Goal: Find contact information: Find contact information

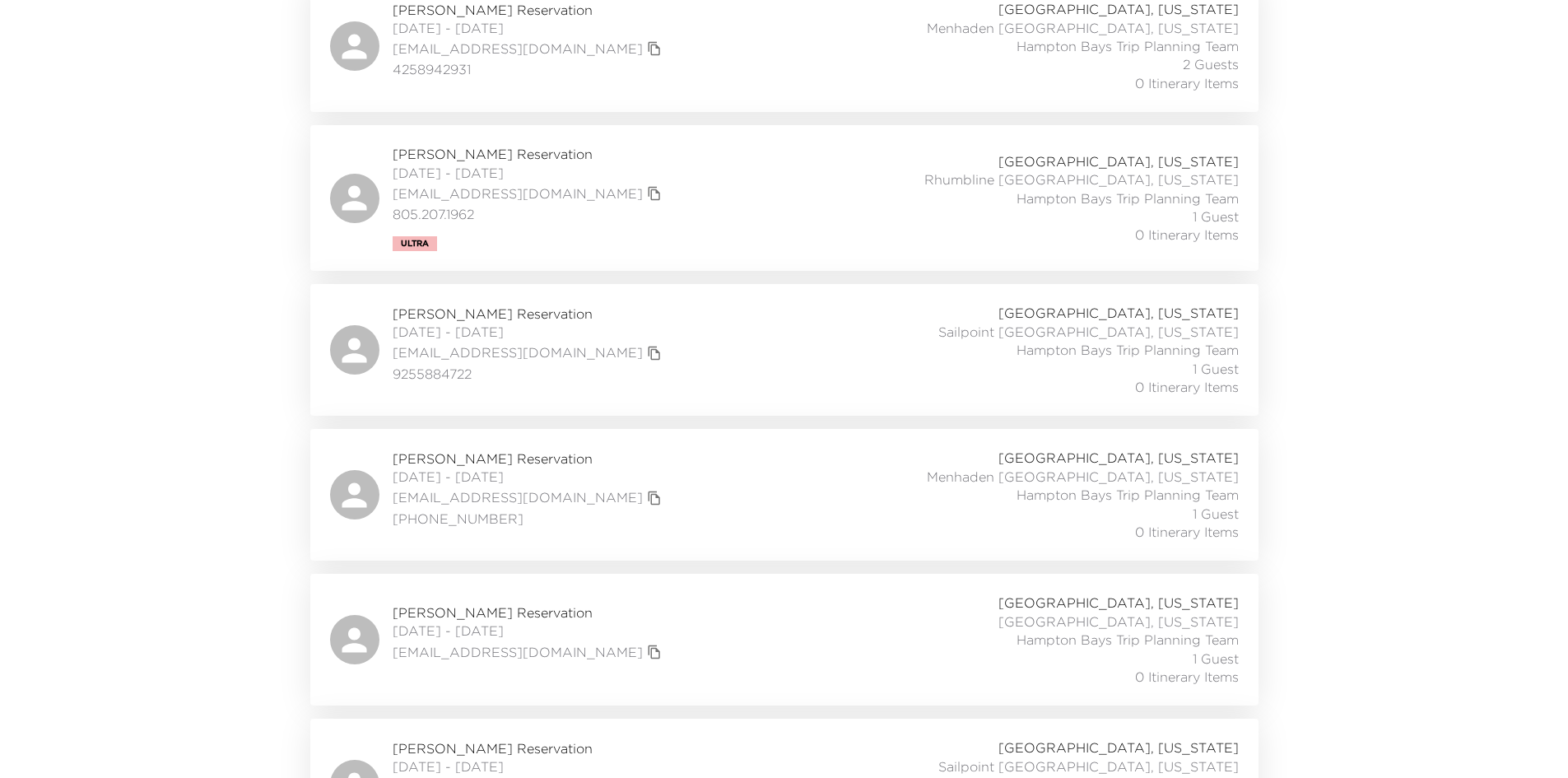
scroll to position [987, 0]
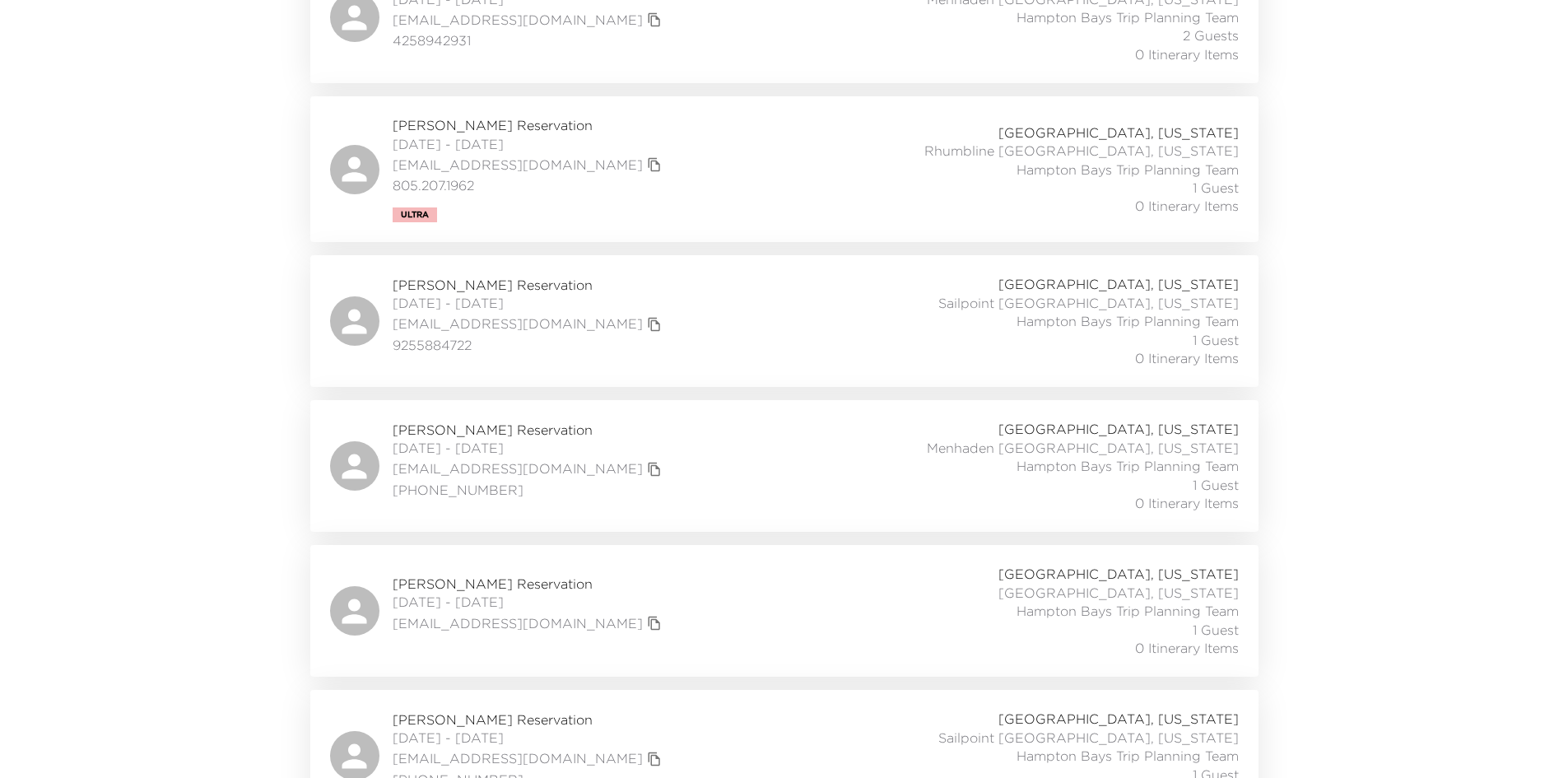
click at [493, 422] on span "Earl Luttner Reservation" at bounding box center [528, 429] width 273 height 18
click at [503, 580] on span "Sarah Flynn Reservation" at bounding box center [528, 583] width 273 height 18
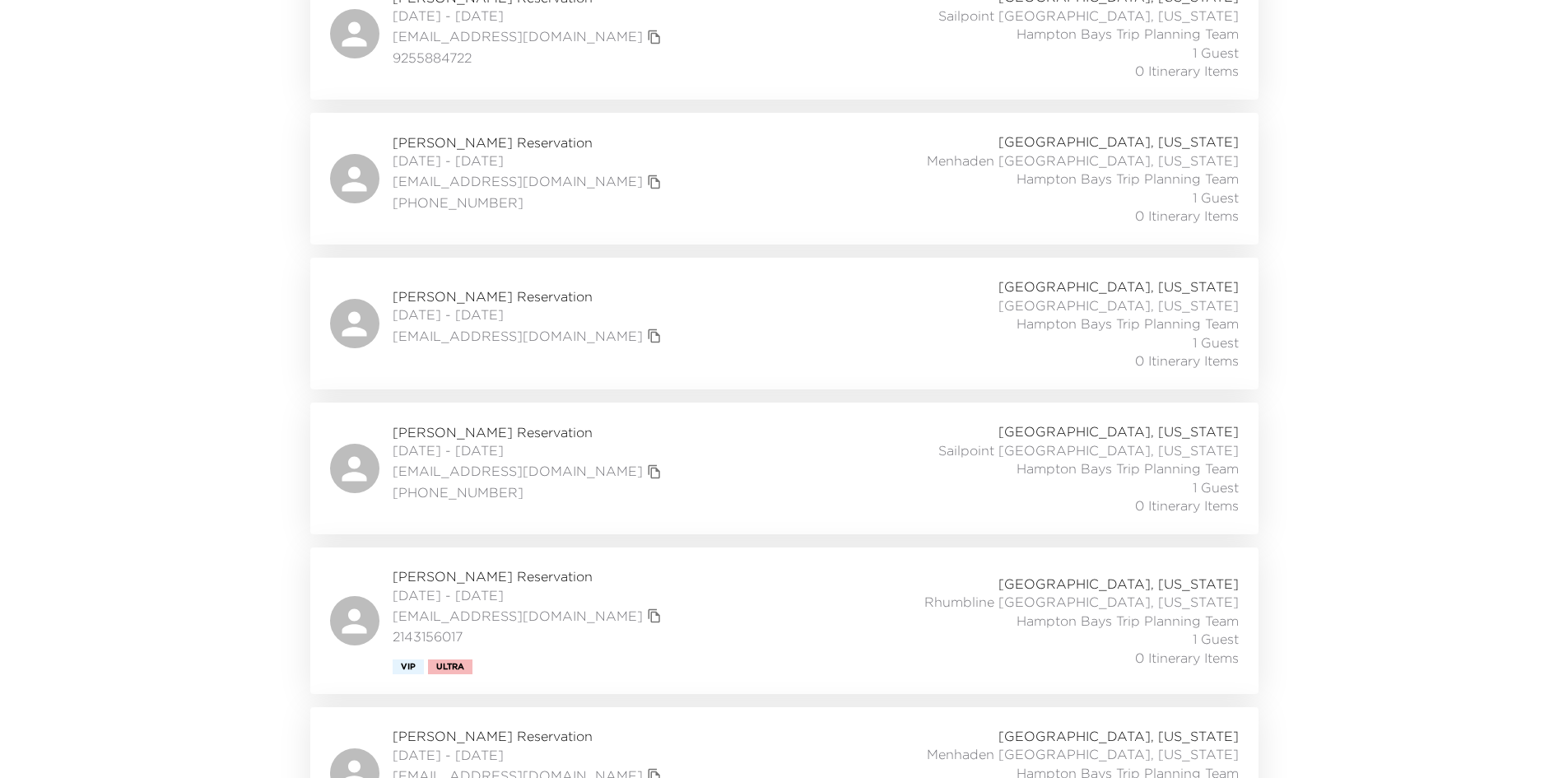
scroll to position [1317, 0]
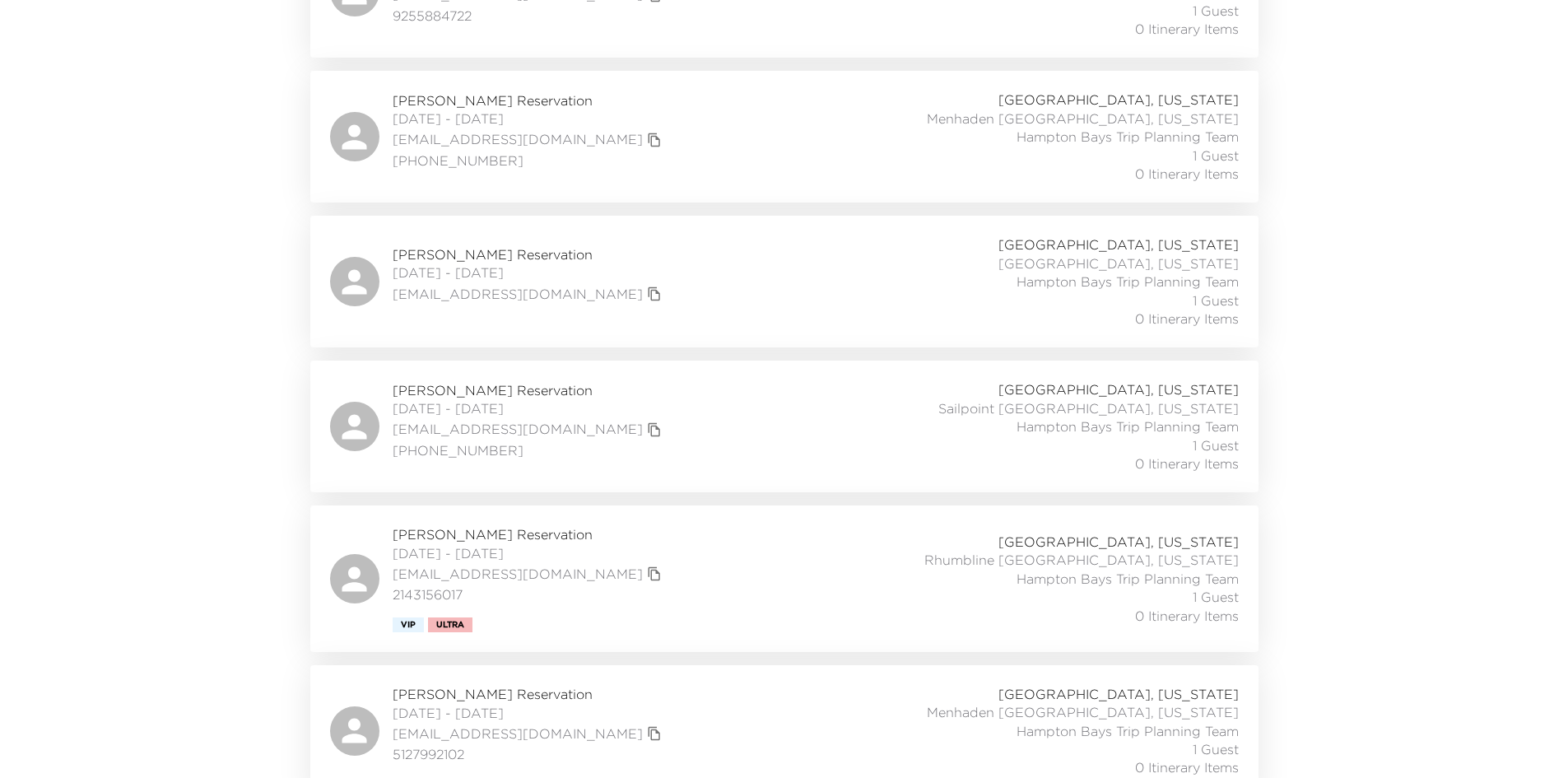
click at [552, 382] on span "Joshua Cosentino Reservation" at bounding box center [528, 389] width 273 height 18
click at [482, 533] on span "Kyle Gardner Reservation" at bounding box center [528, 533] width 273 height 18
click at [532, 536] on span "Kyle Gardner Reservation" at bounding box center [528, 533] width 273 height 18
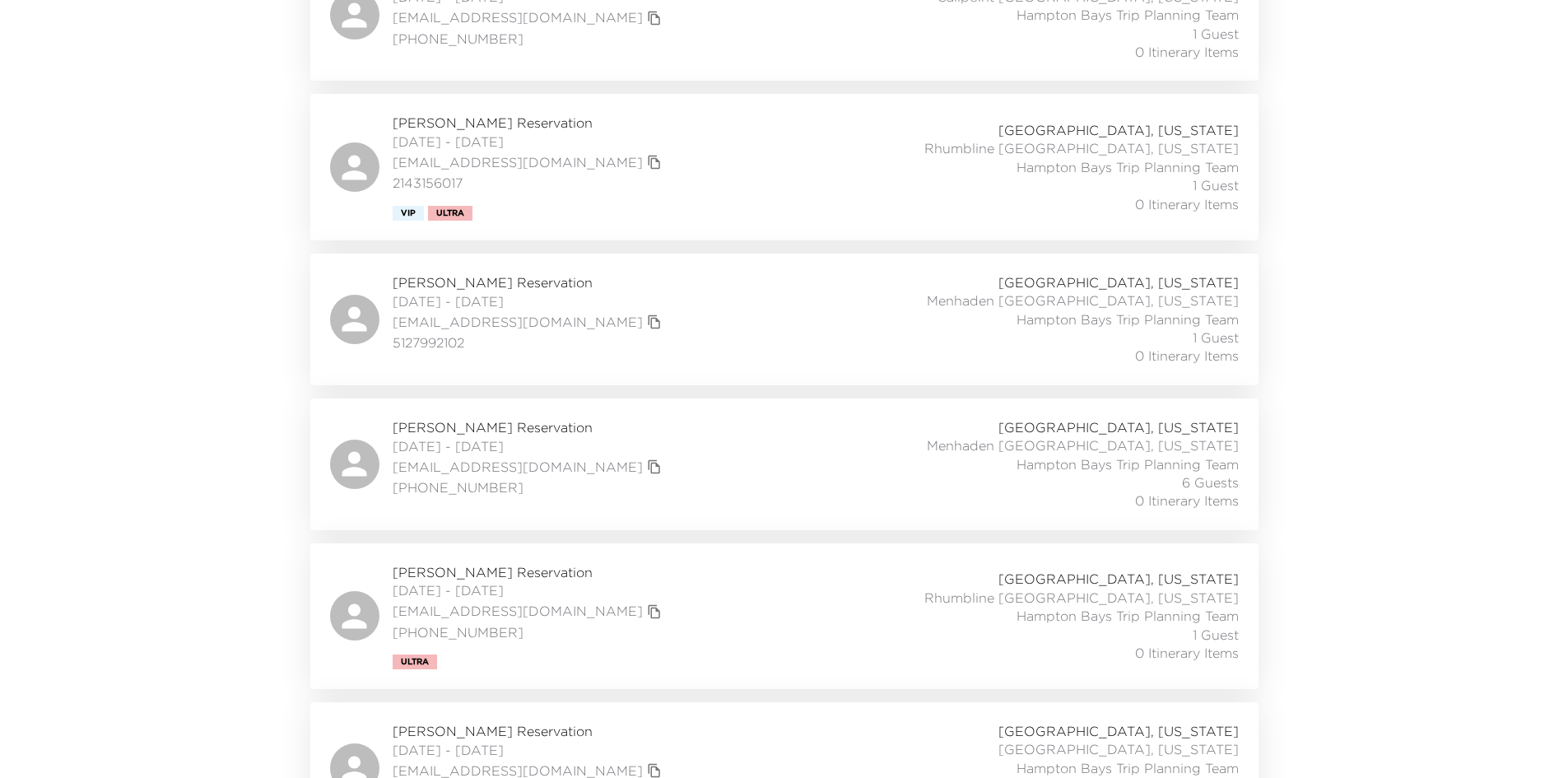
scroll to position [1482, 0]
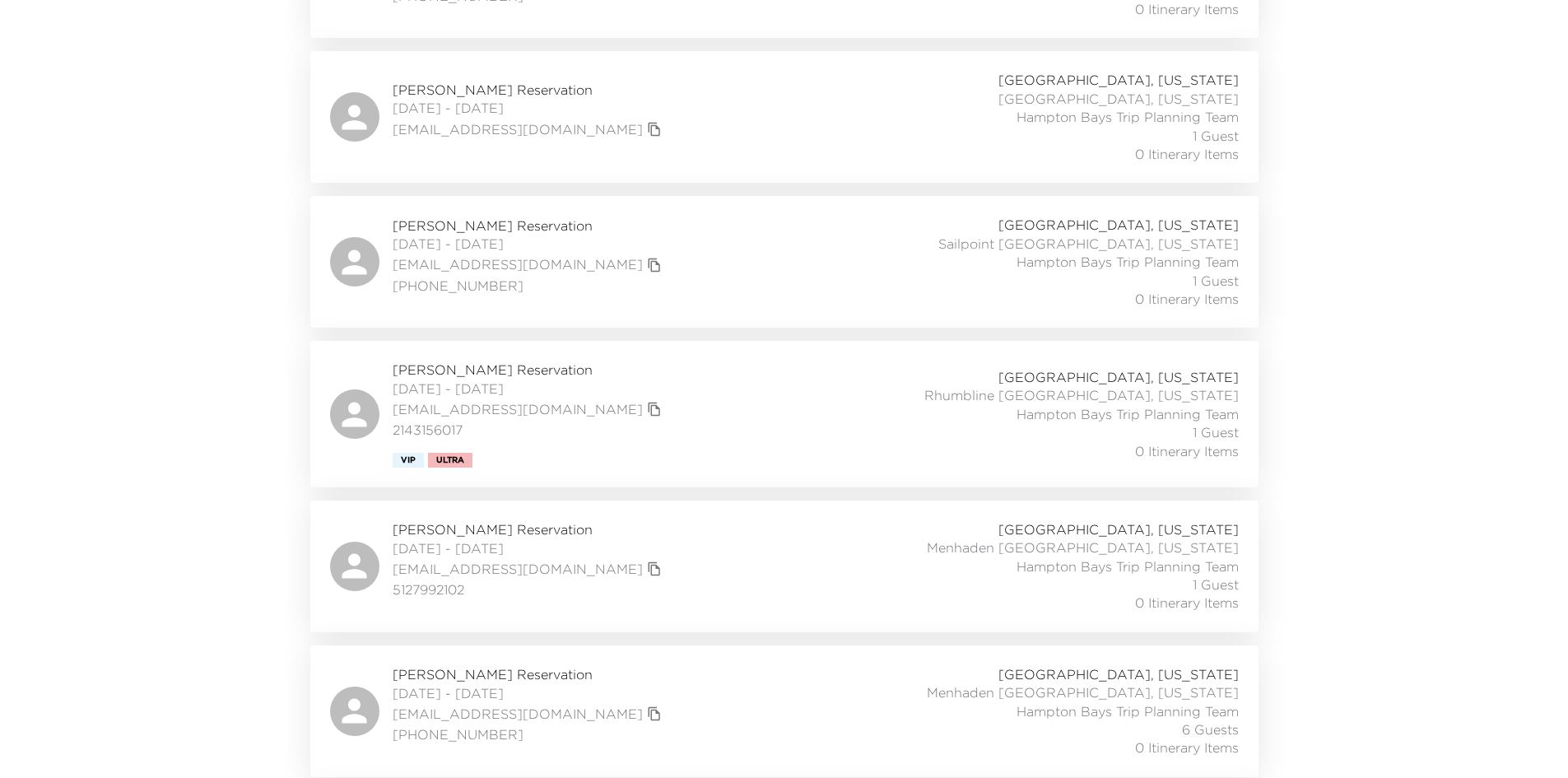
click at [489, 365] on span "Kyle Gardner Reservation" at bounding box center [528, 369] width 273 height 18
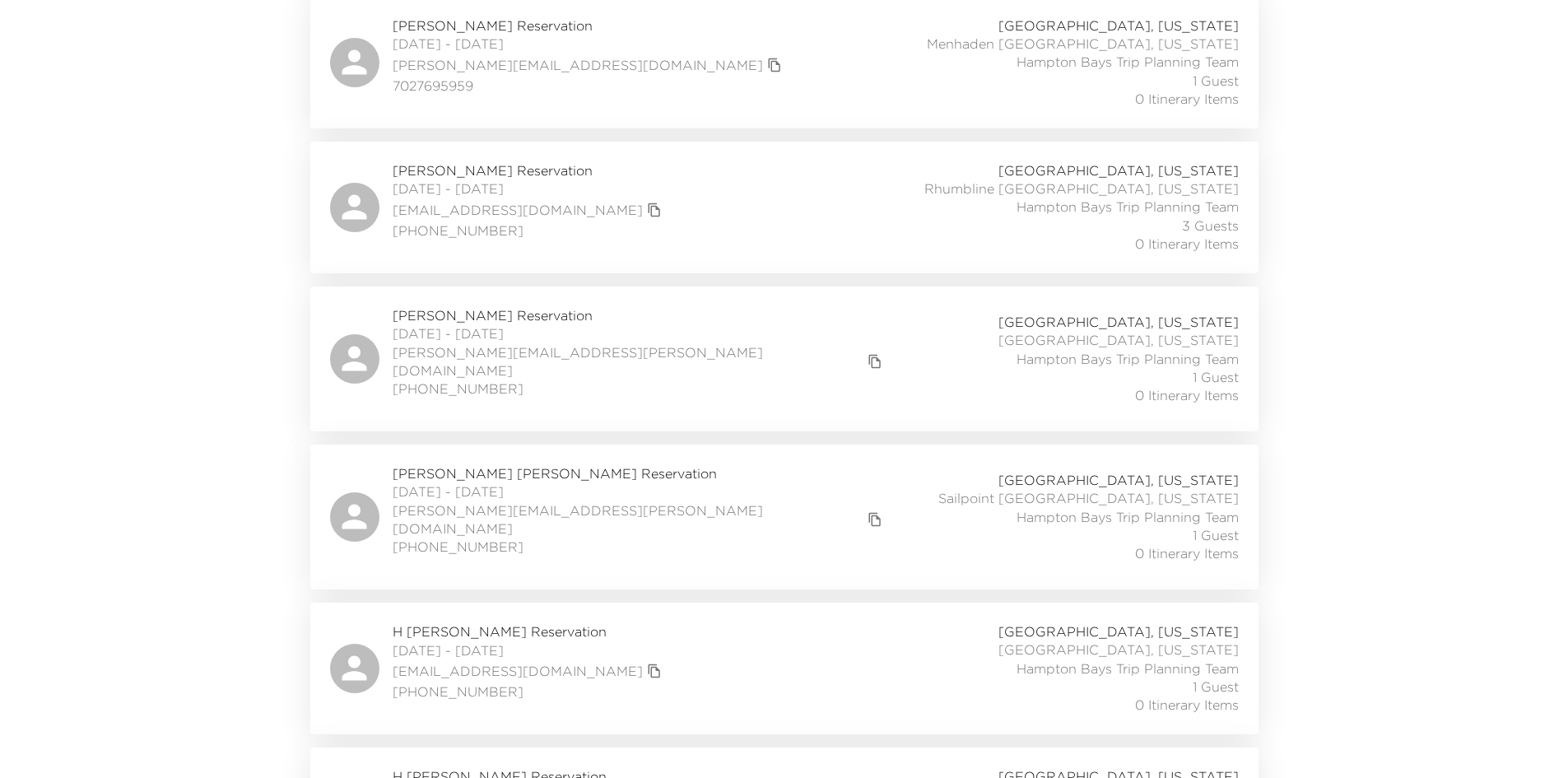
scroll to position [3786, 0]
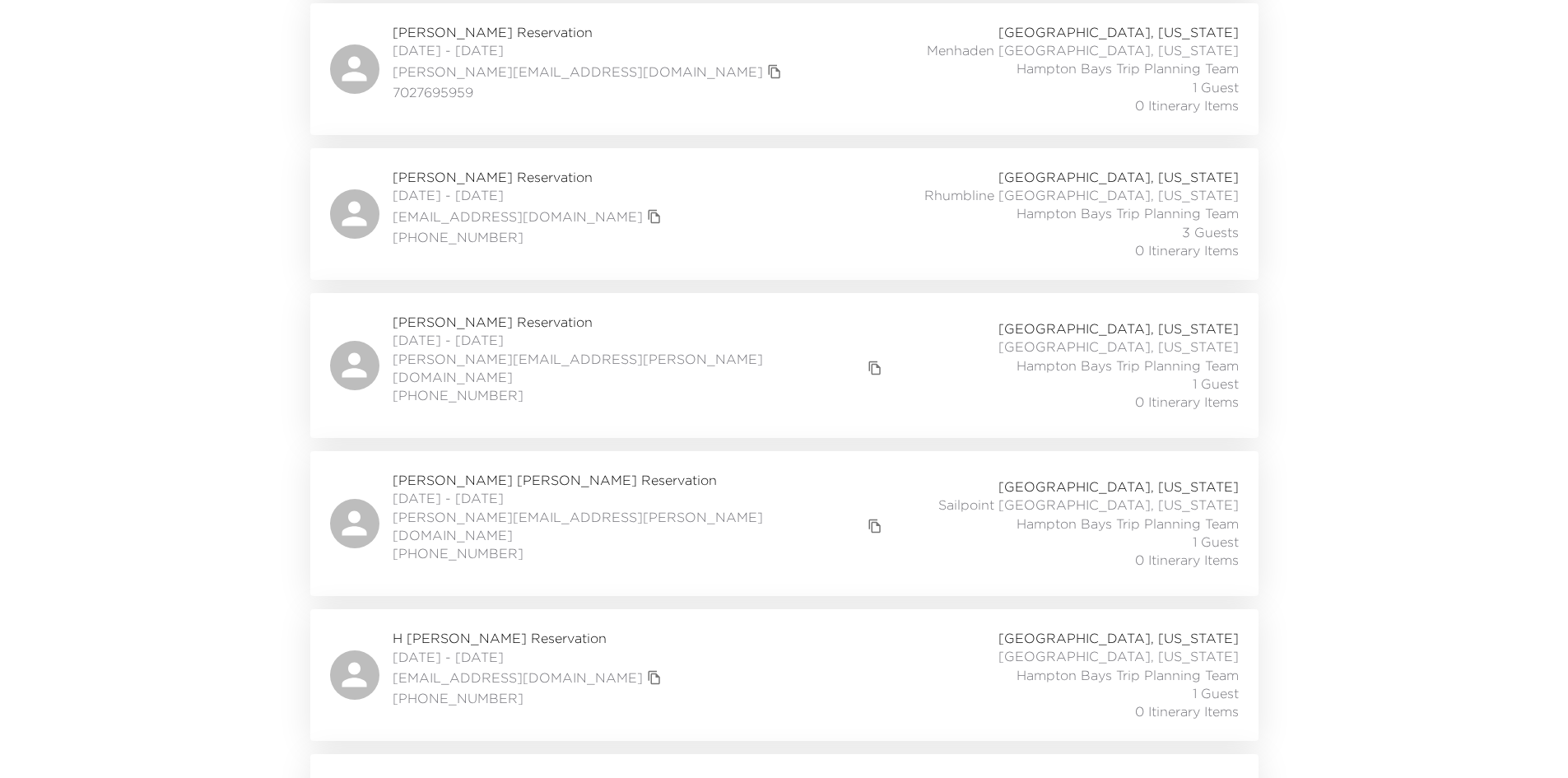
click at [479, 313] on span "Jim Schneider Reservation" at bounding box center [639, 321] width 495 height 18
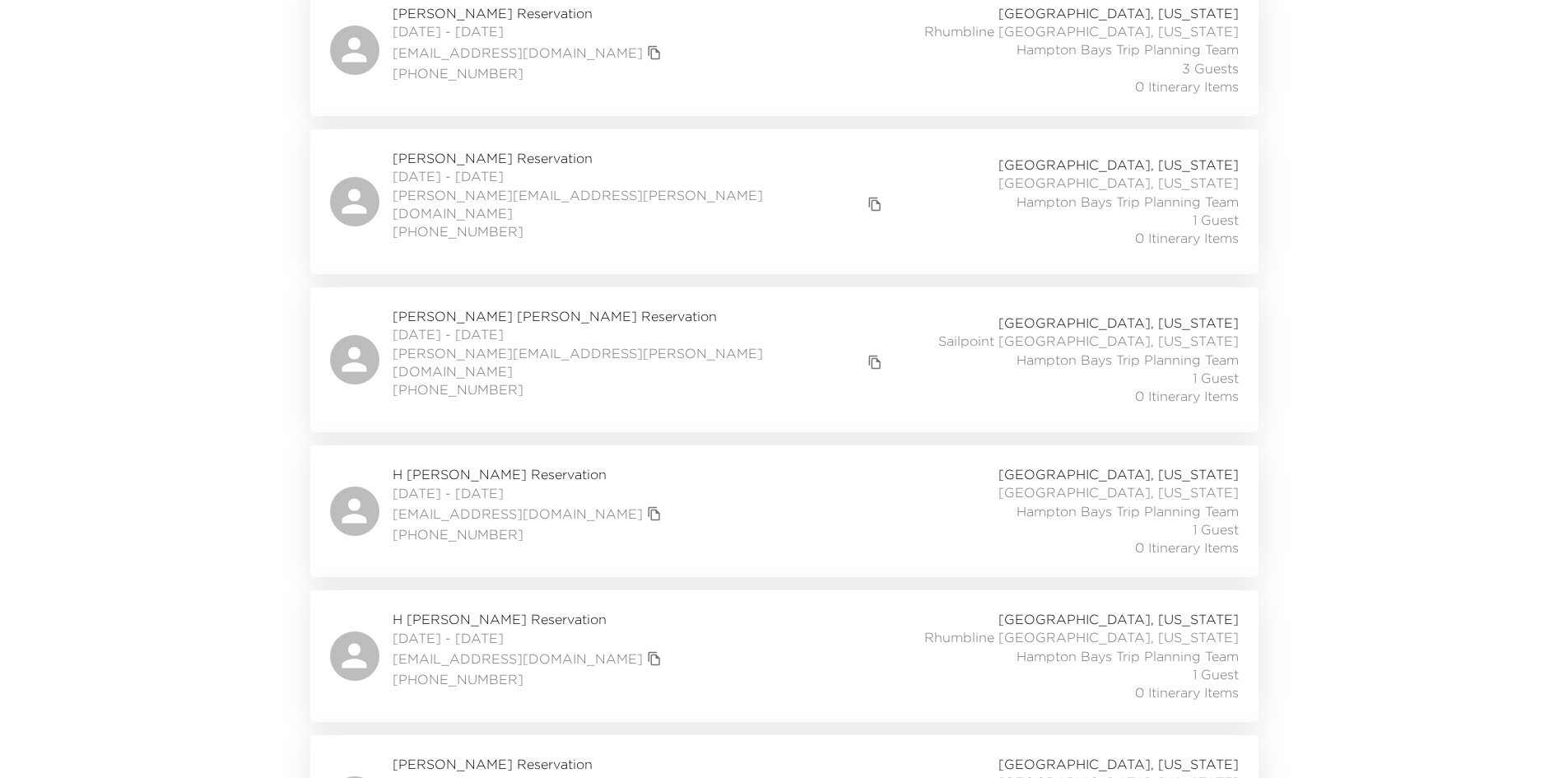
scroll to position [3950, 0]
click at [493, 306] on span "Lee Anna Lackey Reservation" at bounding box center [639, 314] width 495 height 18
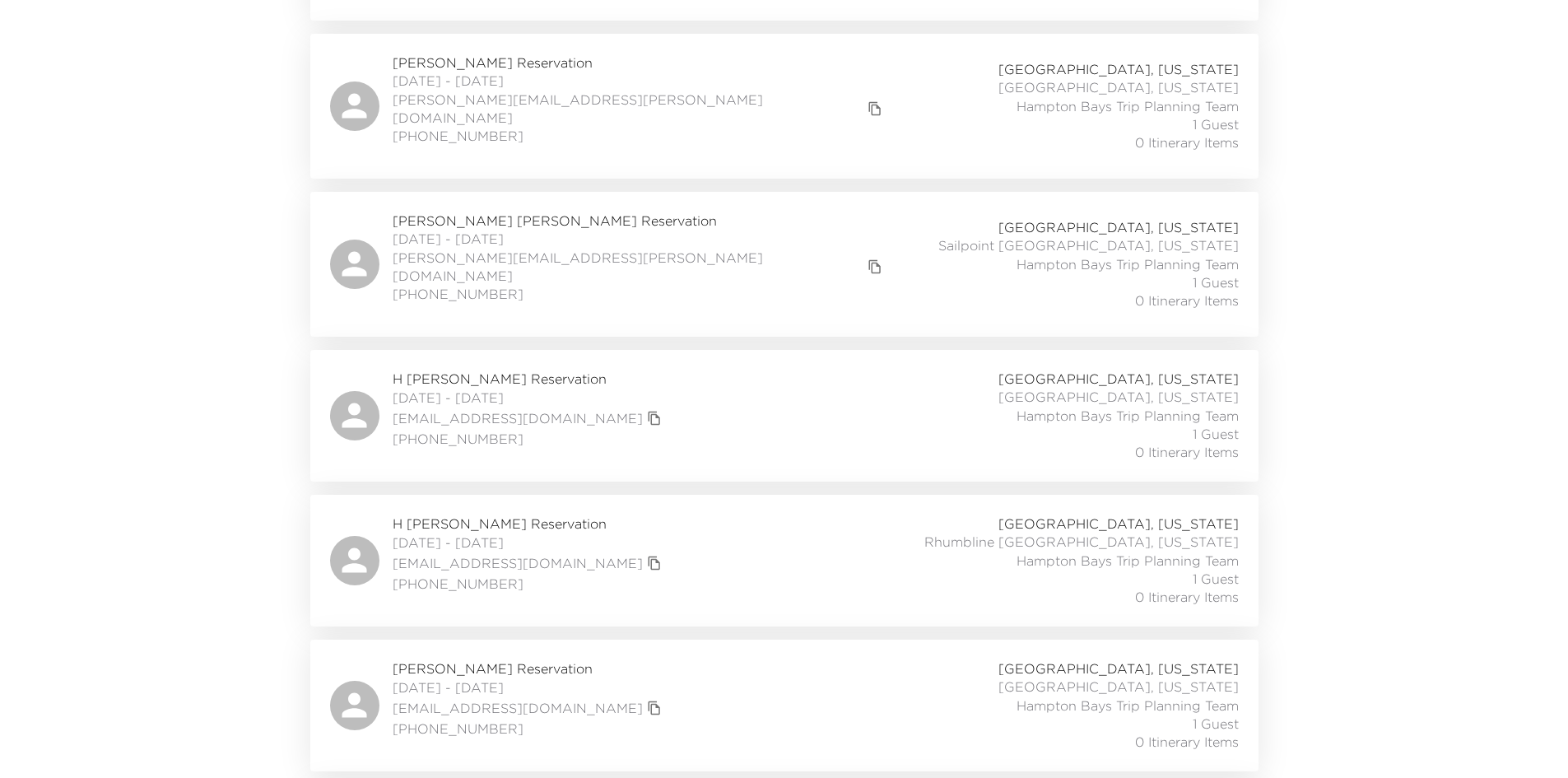
scroll to position [4074, 0]
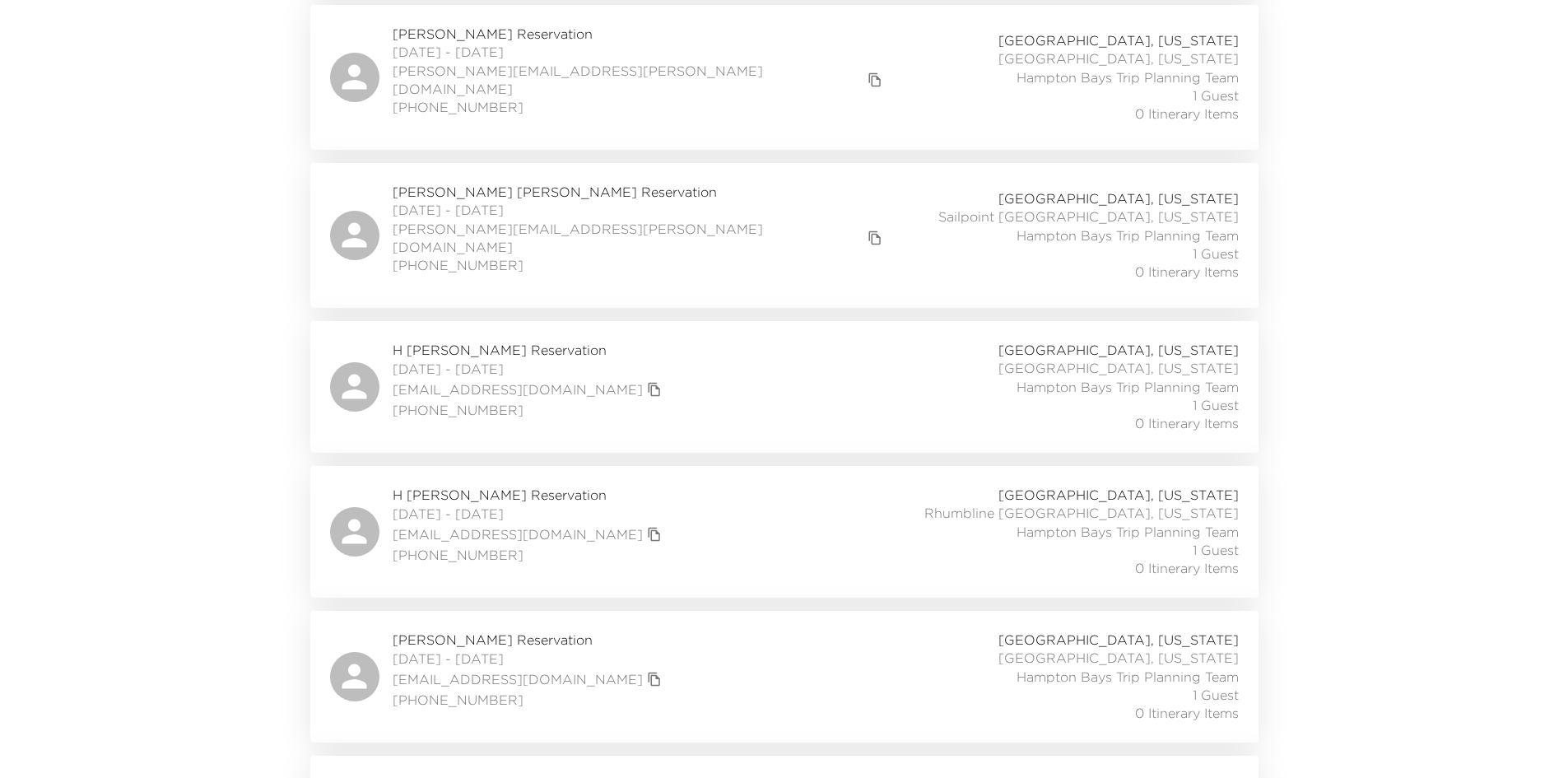
click at [493, 341] on span "H Jane Sung Reservation" at bounding box center [528, 349] width 273 height 18
click at [533, 485] on span "H Jane Sung Reservation" at bounding box center [528, 494] width 273 height 18
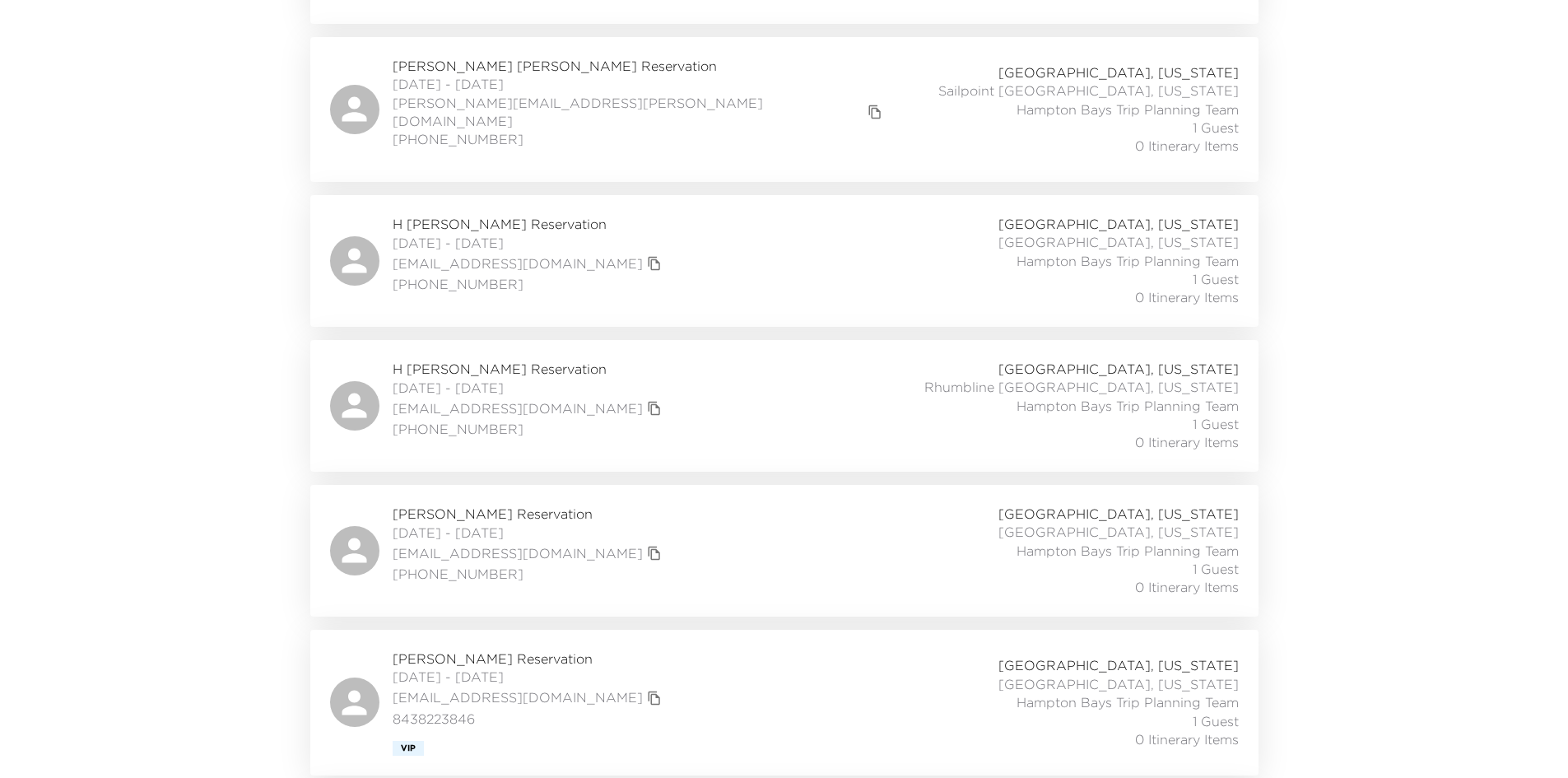
scroll to position [4238, 0]
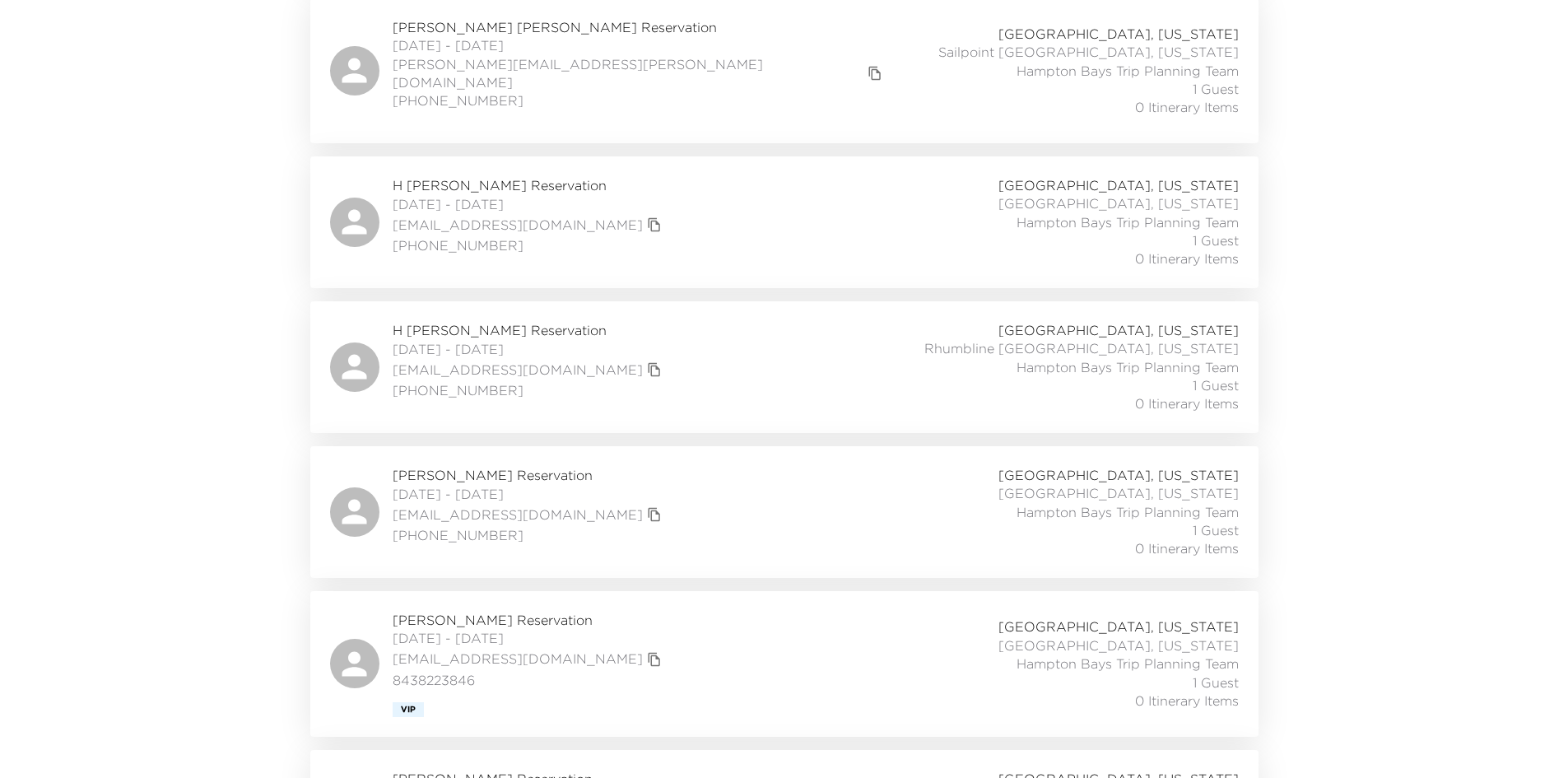
click at [455, 465] on span "Ryan Struthers Reservation" at bounding box center [528, 474] width 273 height 18
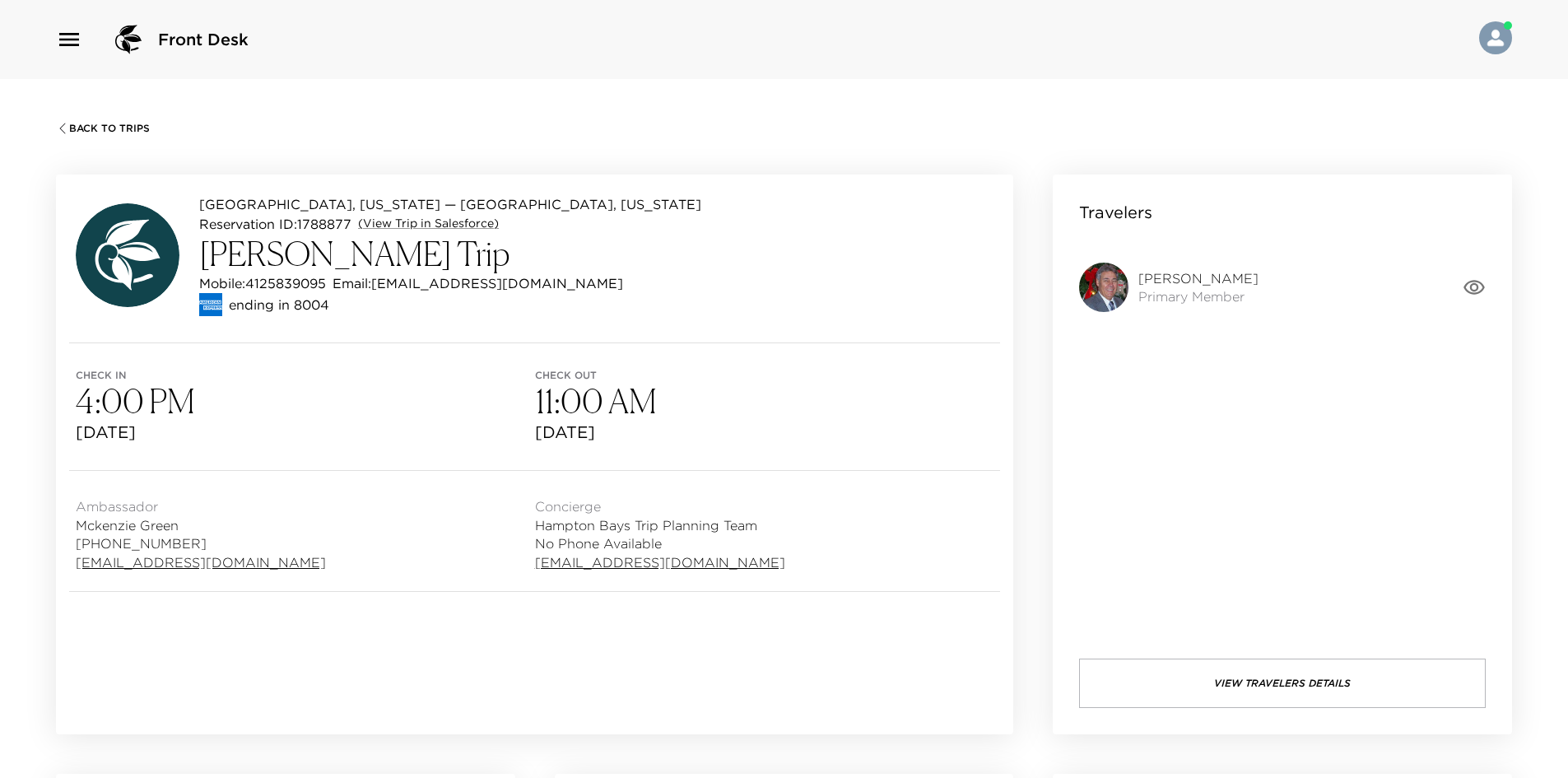
click at [1472, 284] on icon "button" at bounding box center [1473, 287] width 23 height 23
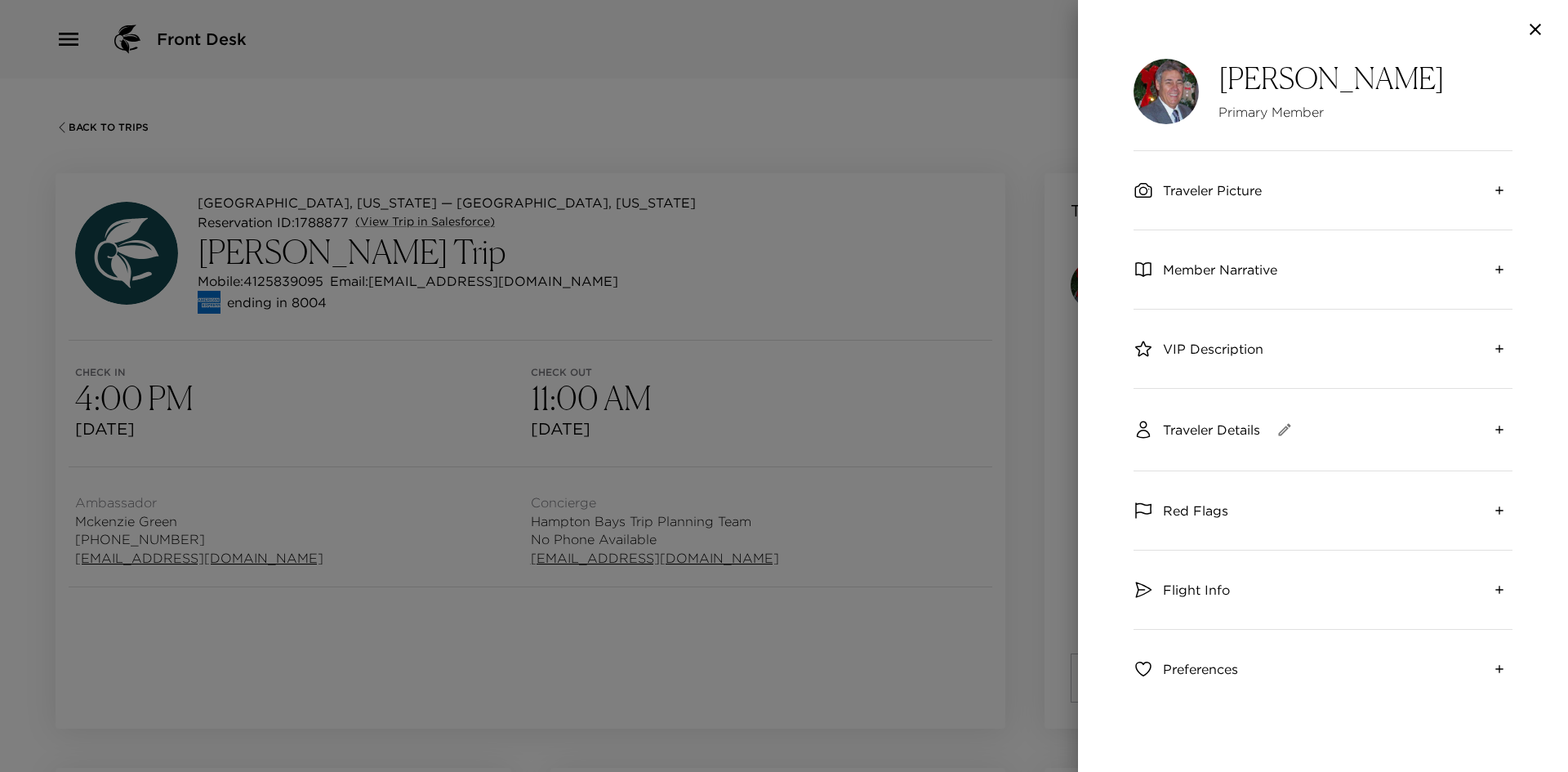
click at [1286, 292] on div "Member Narrative" at bounding box center [1322, 269] width 379 height 78
click at [1277, 271] on span "Member Narrative" at bounding box center [1220, 269] width 115 height 18
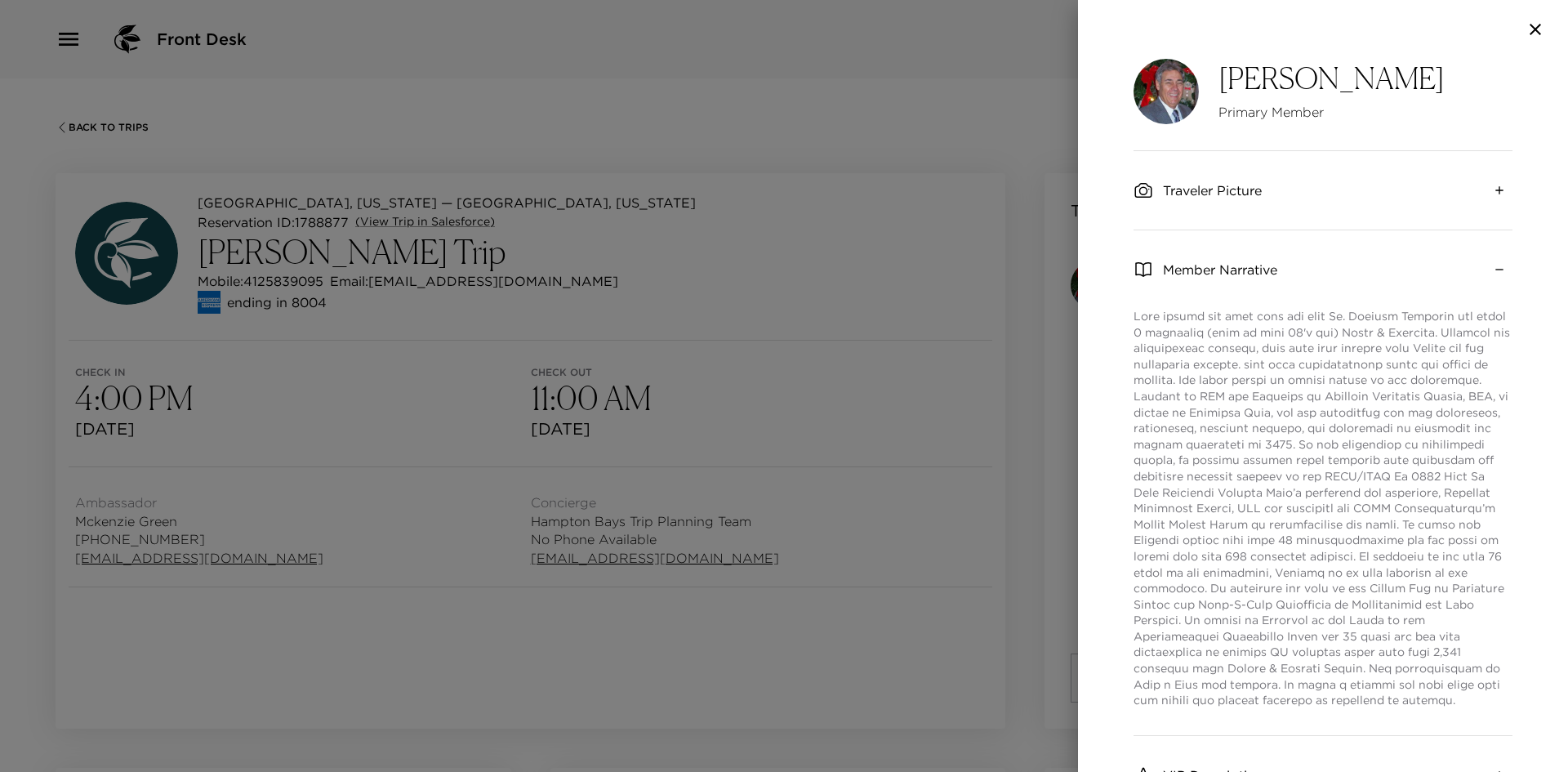
click at [967, 149] on div at bounding box center [784, 386] width 1568 height 772
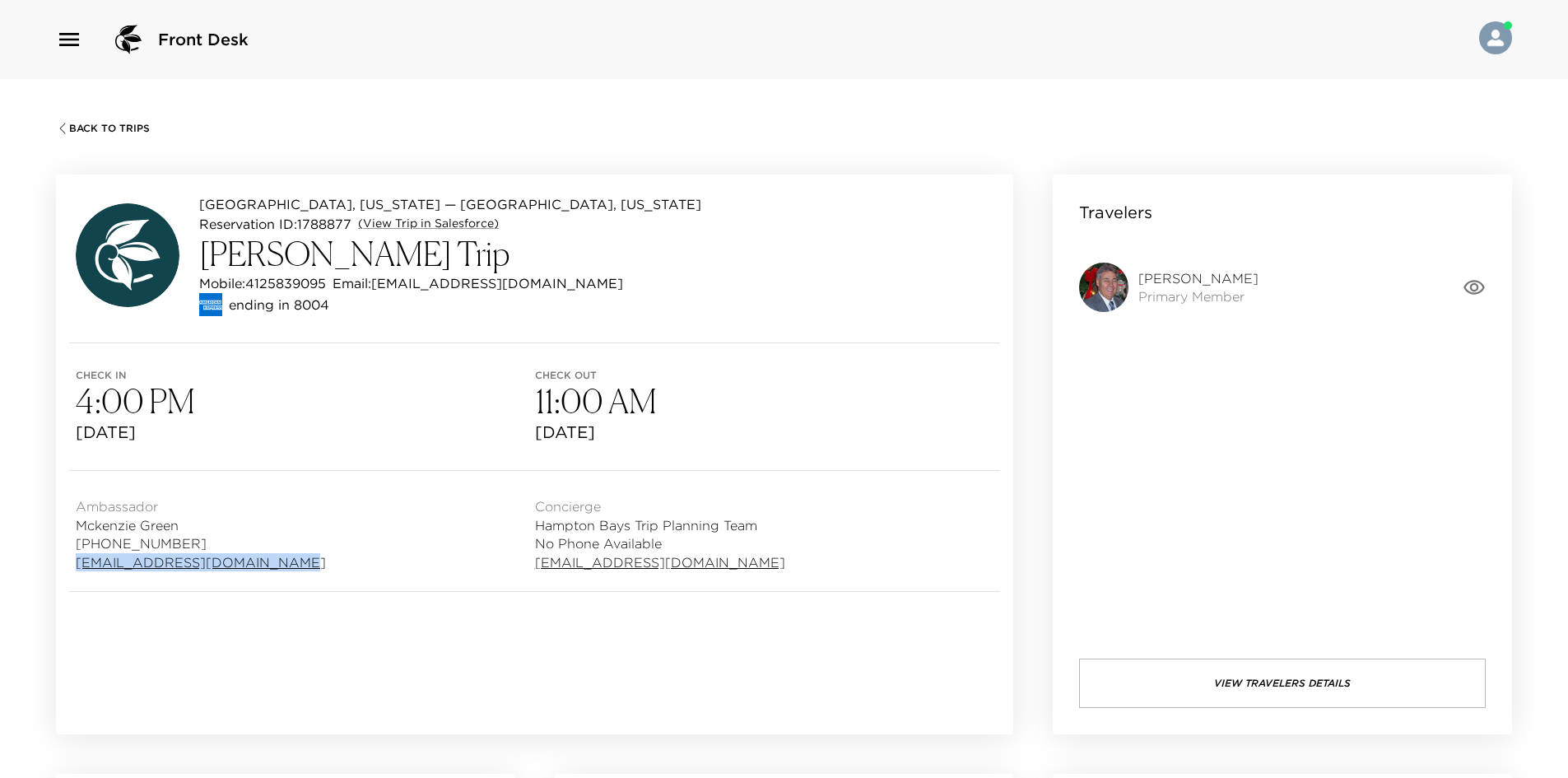
drag, startPoint x: 278, startPoint y: 563, endPoint x: 64, endPoint y: 572, distance: 214.2
click at [64, 572] on div "Ambassador [PERSON_NAME] [PHONE_NUMBER] [EMAIL_ADDRESS][DOMAIN_NAME] Concierge …" at bounding box center [535, 531] width 957 height 120
copy link "[EMAIL_ADDRESS][DOMAIN_NAME]"
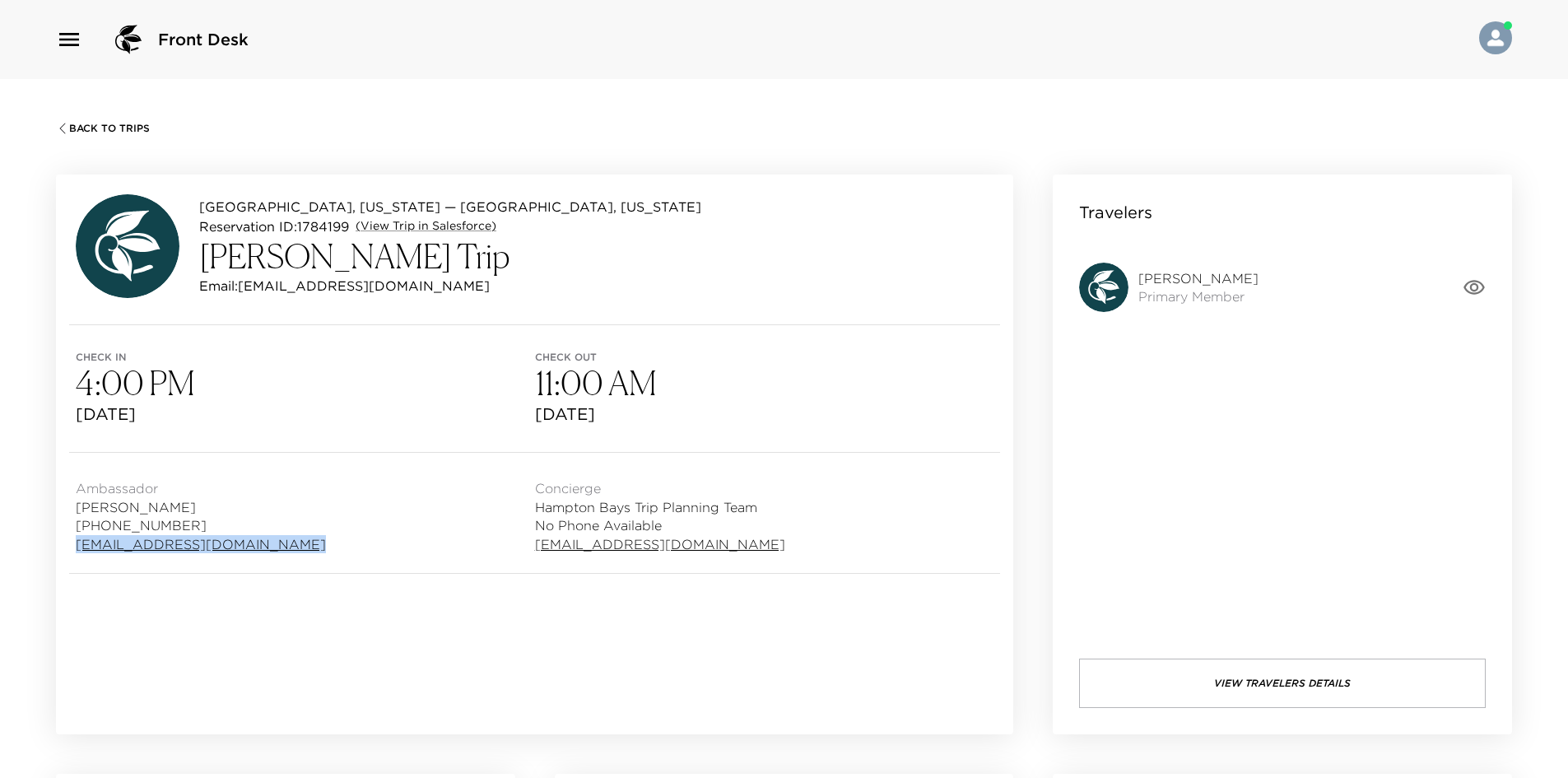
drag, startPoint x: 289, startPoint y: 543, endPoint x: 65, endPoint y: 547, distance: 224.0
click at [65, 547] on div "Ambassador [PERSON_NAME] [PHONE_NUMBER] [EMAIL_ADDRESS][DOMAIN_NAME] Concierge …" at bounding box center [535, 512] width 957 height 120
copy link "[EMAIL_ADDRESS][DOMAIN_NAME]"
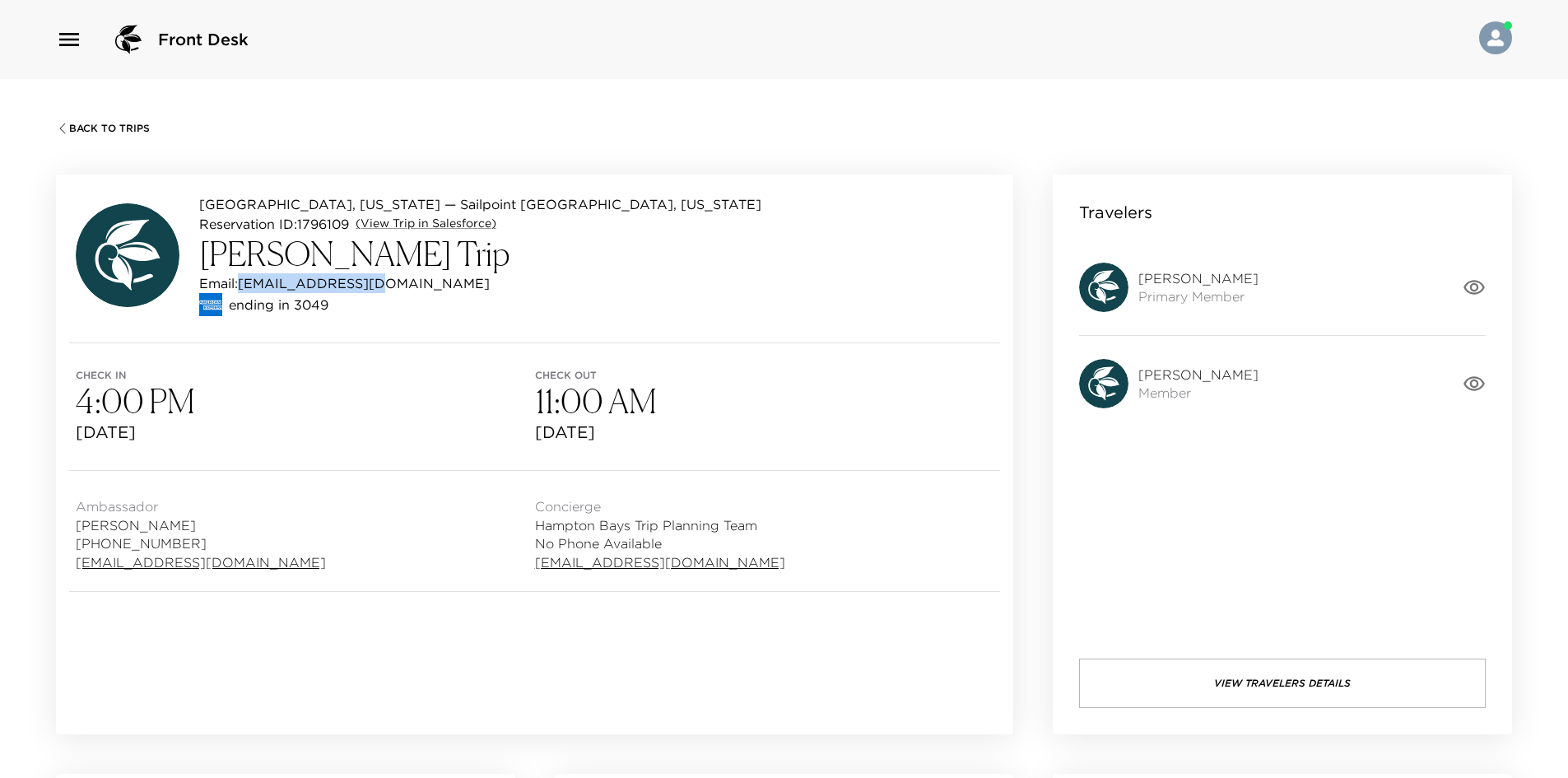
drag, startPoint x: 389, startPoint y: 283, endPoint x: 242, endPoint y: 285, distance: 147.0
click at [242, 285] on div "Email: jcb7199@gmail.com" at bounding box center [480, 282] width 562 height 20
copy p "jcb7199@gmail.com"
click at [380, 282] on div "Email: jcb7199@gmail.com" at bounding box center [480, 282] width 562 height 20
drag, startPoint x: 377, startPoint y: 280, endPoint x: 241, endPoint y: 287, distance: 136.2
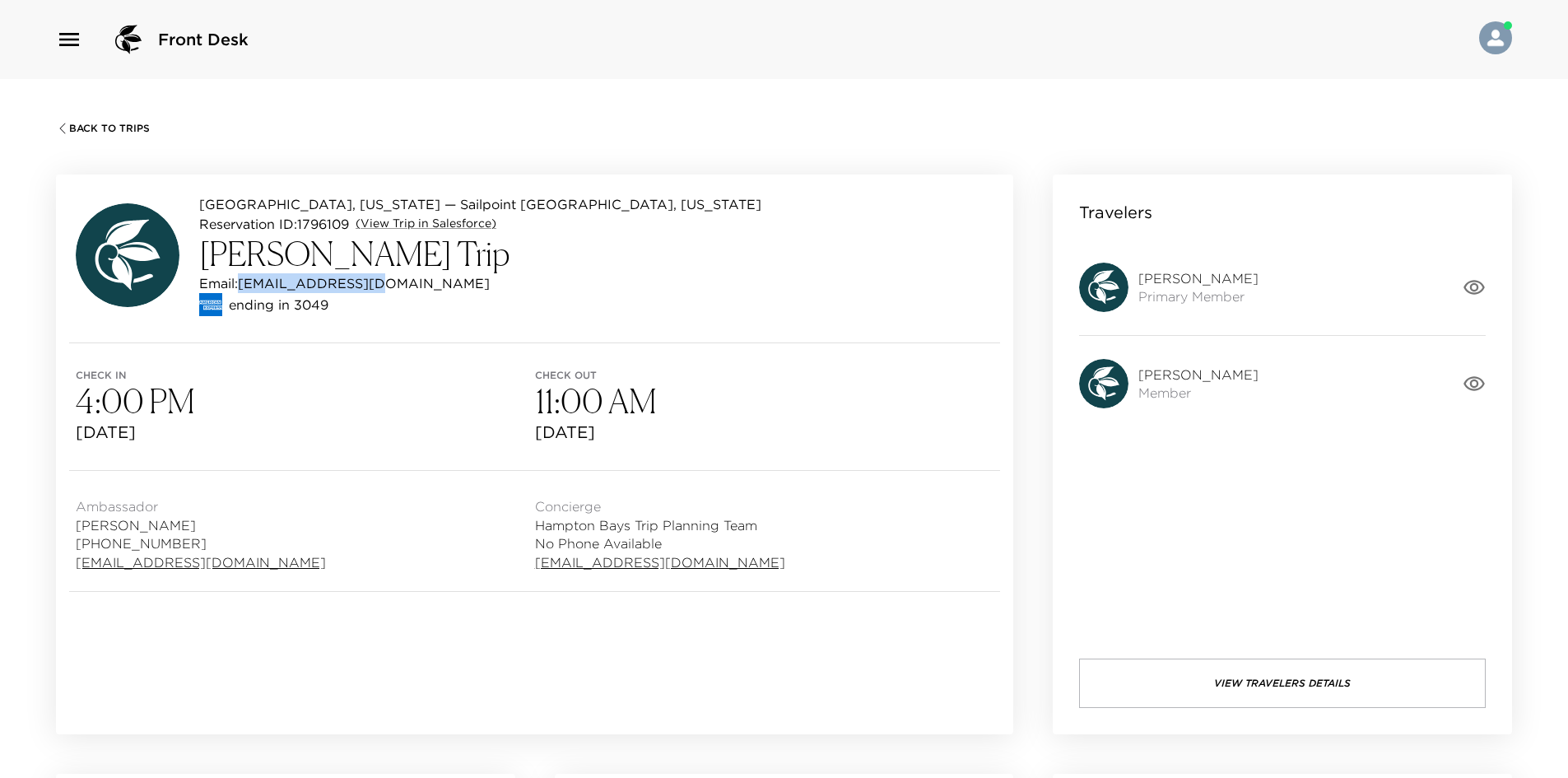
click at [241, 287] on div "Email: jcb7199@gmail.com" at bounding box center [480, 282] width 562 height 20
copy p "jcb7199@gmail.com"
click at [282, 526] on div "Ambassador Tim Collins (303) 493-6203 tcollins@exclusiveresorts.com" at bounding box center [305, 531] width 459 height 81
drag, startPoint x: 281, startPoint y: 562, endPoint x: 65, endPoint y: 571, distance: 216.2
click at [65, 571] on div "Ambassador Tim Collins (303) 493-6203 tcollins@exclusiveresorts.com Concierge H…" at bounding box center [535, 531] width 957 height 120
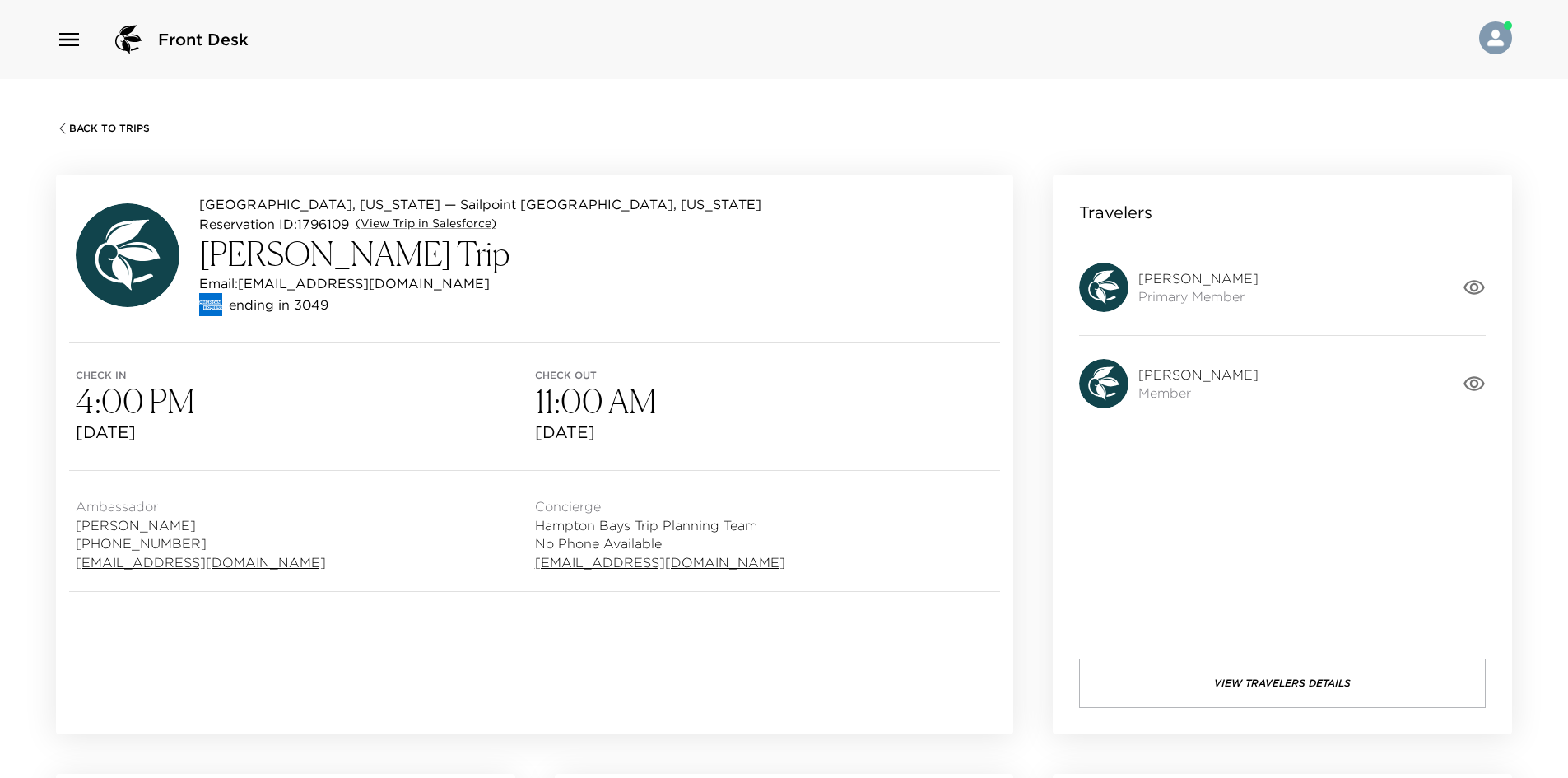
copy link "tcollins@exclusiveresorts.com"
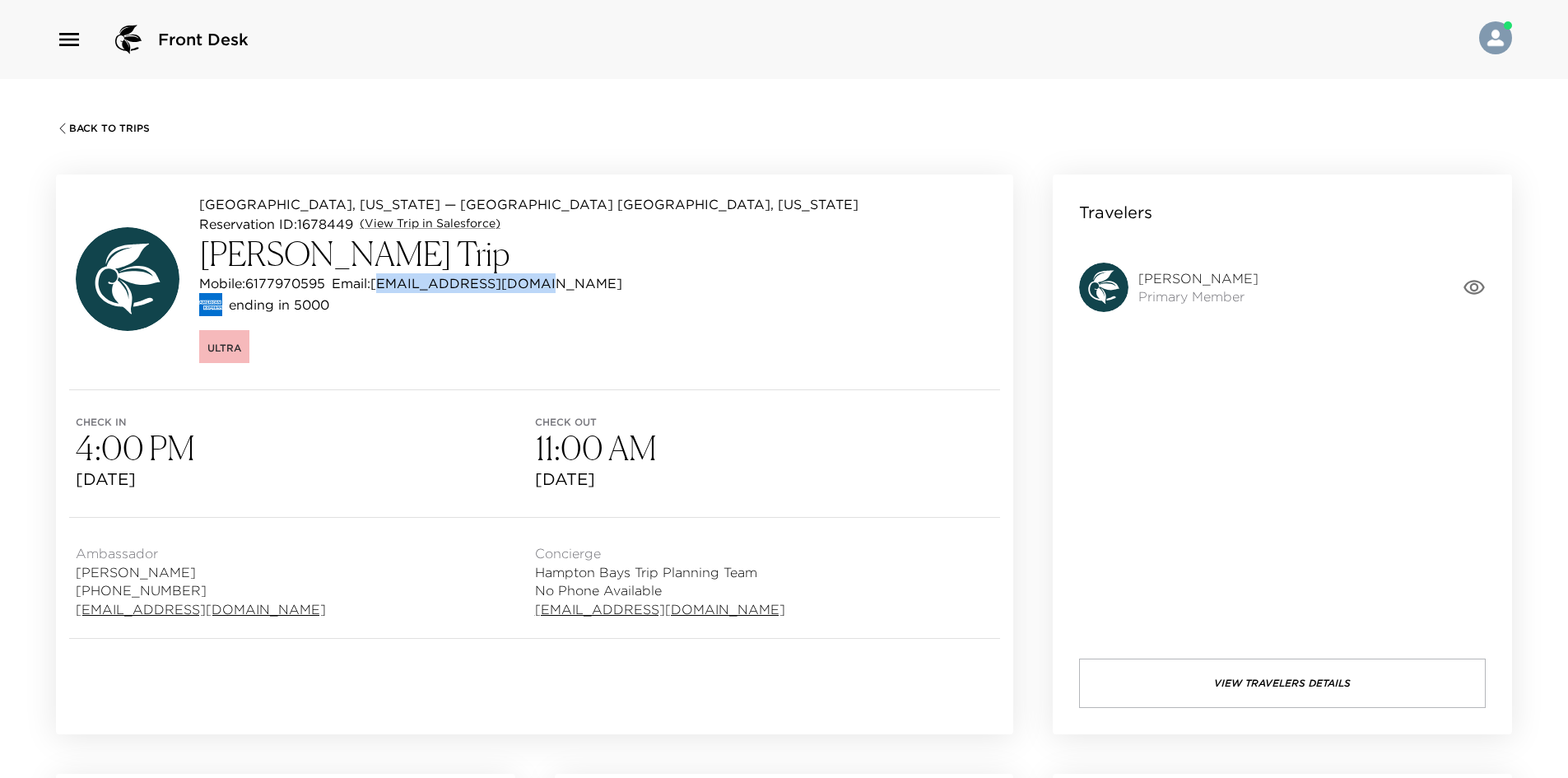
drag, startPoint x: 548, startPoint y: 280, endPoint x: 385, endPoint y: 285, distance: 163.1
click at [385, 285] on div "Mobile: [PHONE_NUMBER] Email: [PERSON_NAME][EMAIL_ADDRESS][DOMAIN_NAME]" at bounding box center [528, 282] width 659 height 20
click at [444, 360] on div "Ultra" at bounding box center [528, 343] width 659 height 37
drag, startPoint x: 541, startPoint y: 279, endPoint x: 428, endPoint y: 279, distance: 113.0
click at [428, 279] on div "Mobile: 6177970595 Email: berthagardner@aol.com" at bounding box center [528, 282] width 659 height 20
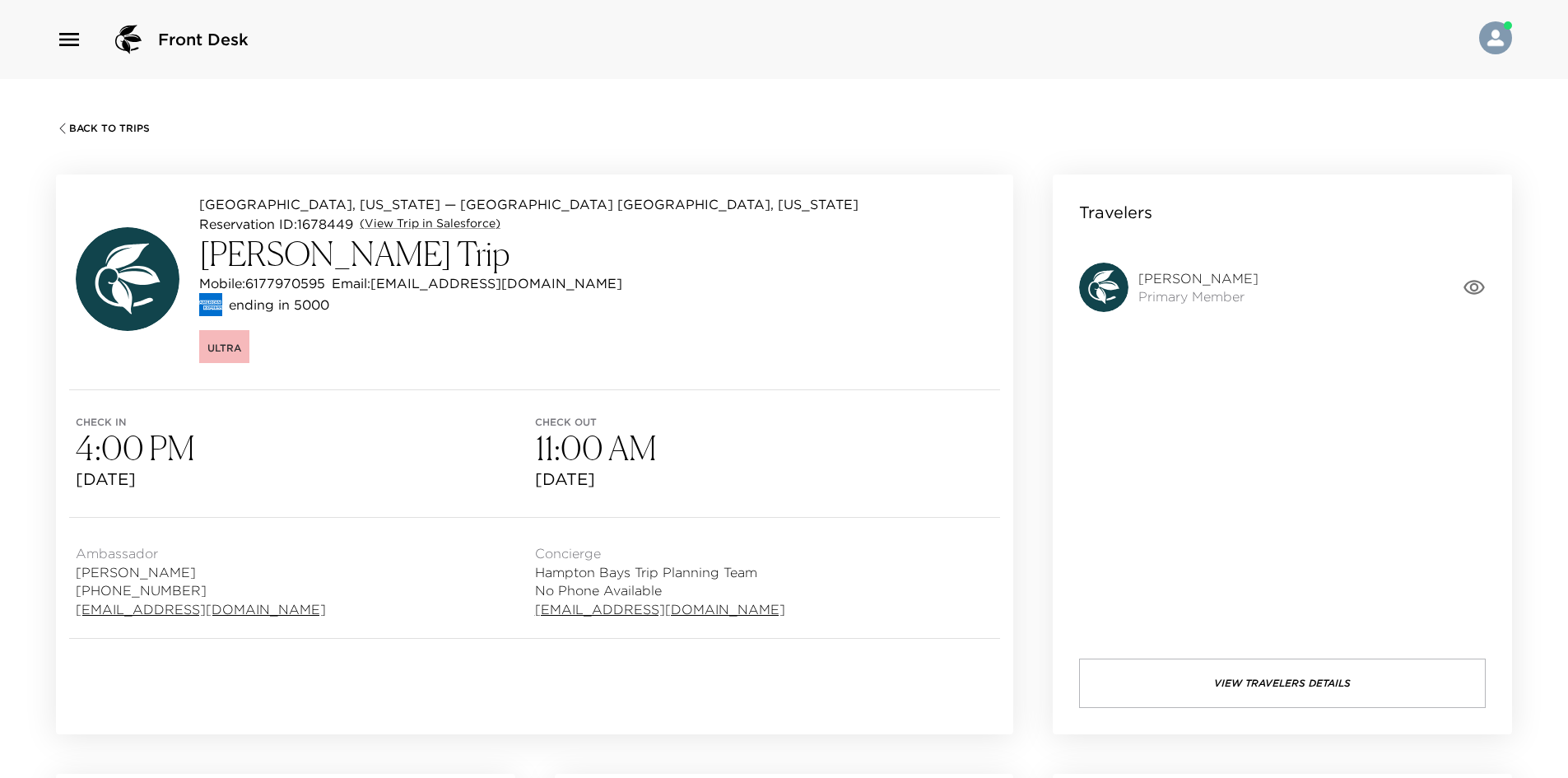
click at [483, 321] on div "Hampton Bays, New York — Rhumbline Hampton Bays, New York Reservation ID: 16784…" at bounding box center [528, 279] width 659 height 169
drag, startPoint x: 540, startPoint y: 282, endPoint x: 381, endPoint y: 290, distance: 159.2
click at [381, 290] on div "Mobile: 6177970595 Email: berthagardner@aol.com" at bounding box center [528, 282] width 659 height 20
copy p "[EMAIL_ADDRESS][DOMAIN_NAME]"
click at [1490, 284] on div "Travelers Bertha Gardner Primary Member View Travelers Details" at bounding box center [1282, 454] width 459 height 559
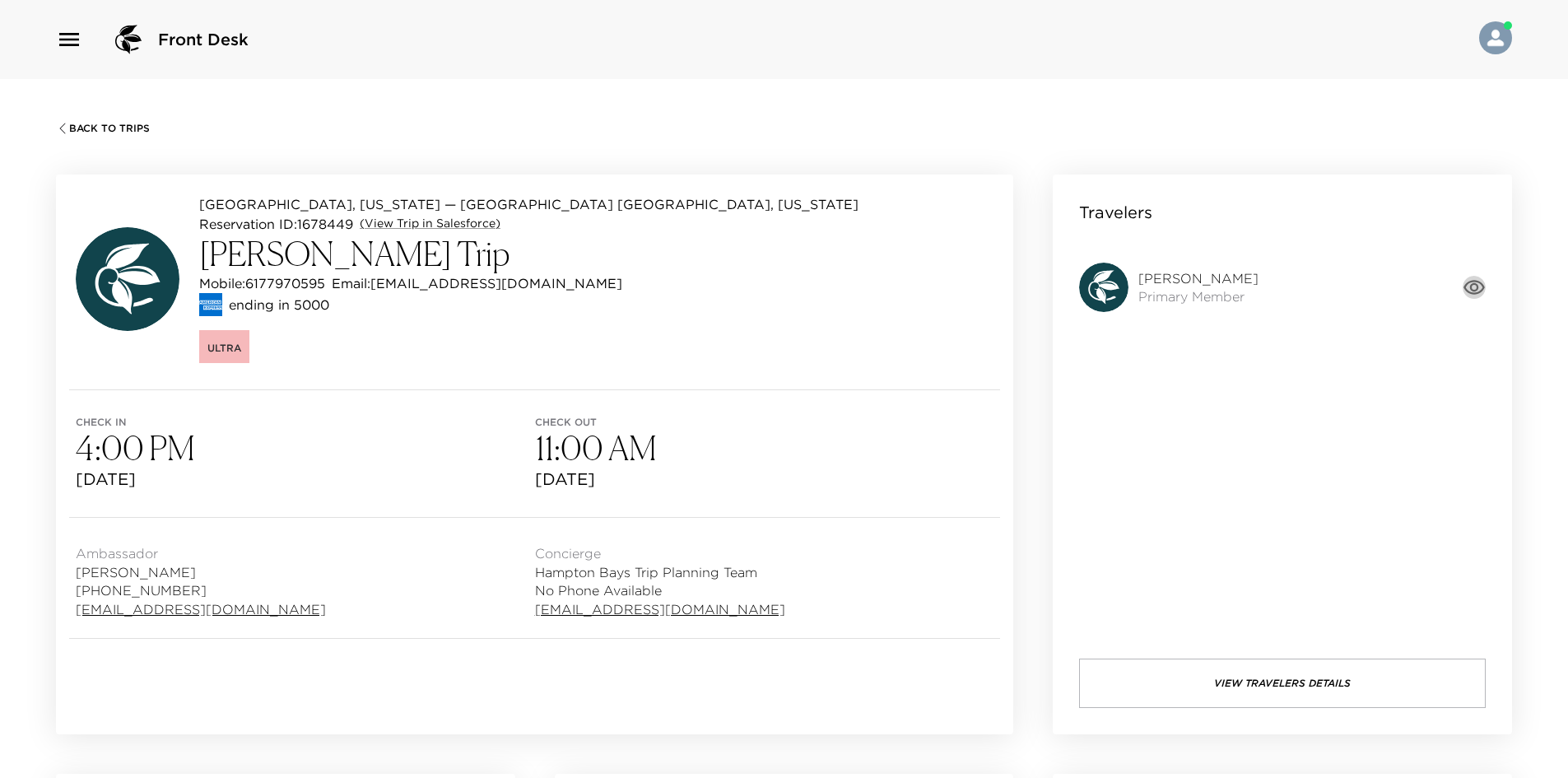
click at [1477, 286] on icon "button" at bounding box center [1473, 287] width 22 height 15
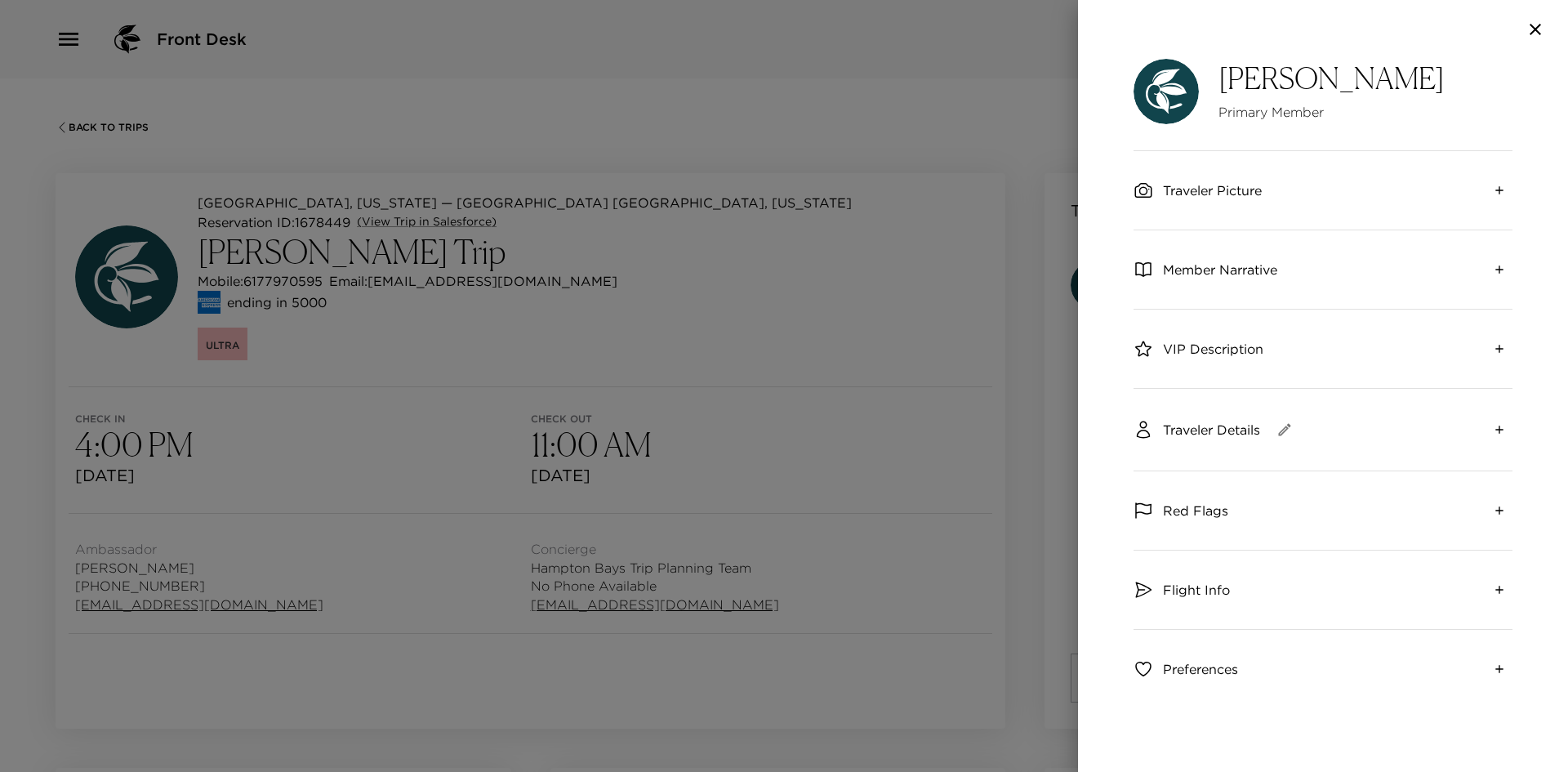
click at [1228, 272] on span "Member Narrative" at bounding box center [1220, 269] width 115 height 18
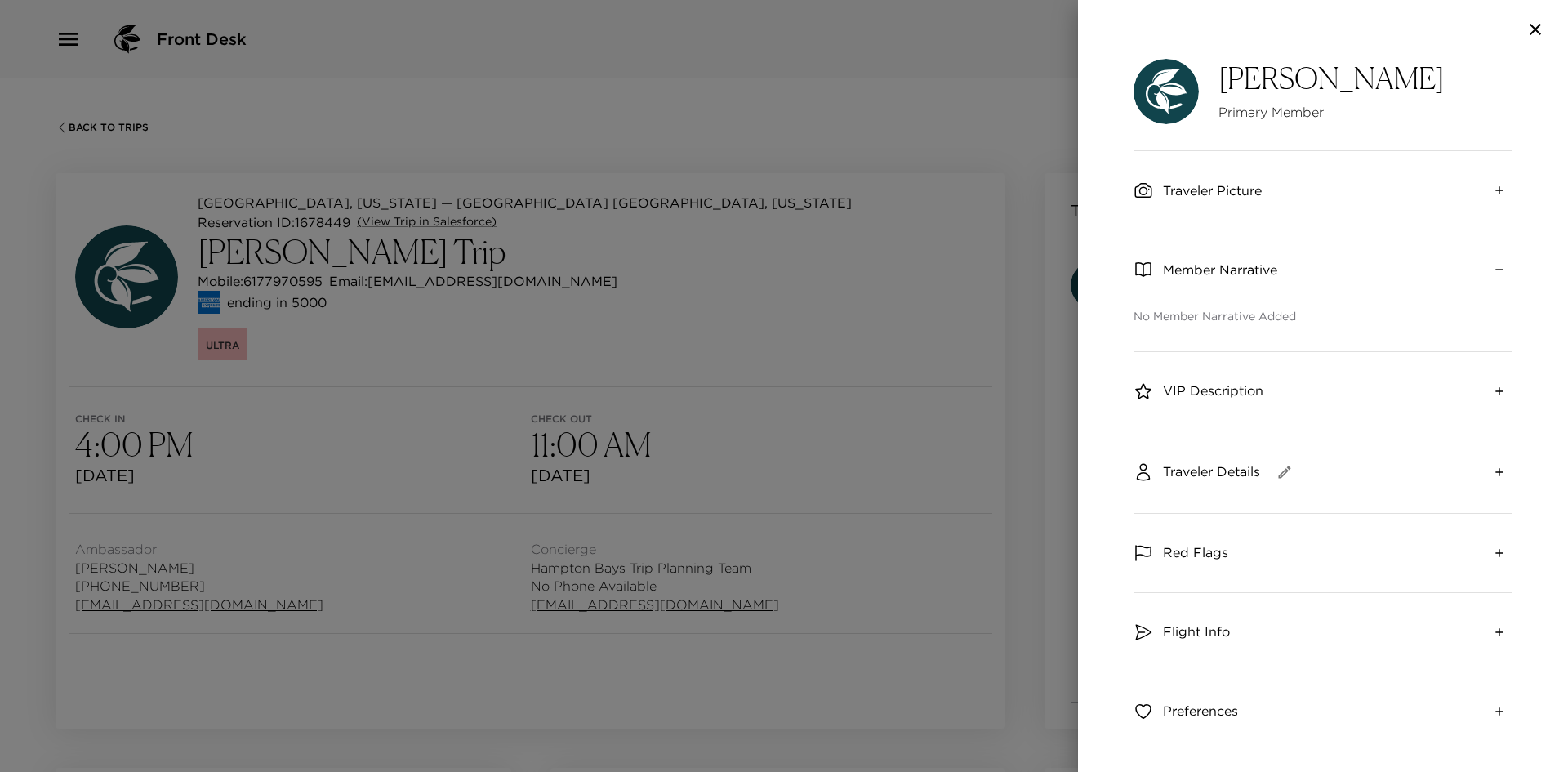
click at [1222, 467] on span "Traveler Details" at bounding box center [1211, 470] width 97 height 18
click at [883, 289] on div at bounding box center [784, 386] width 1568 height 772
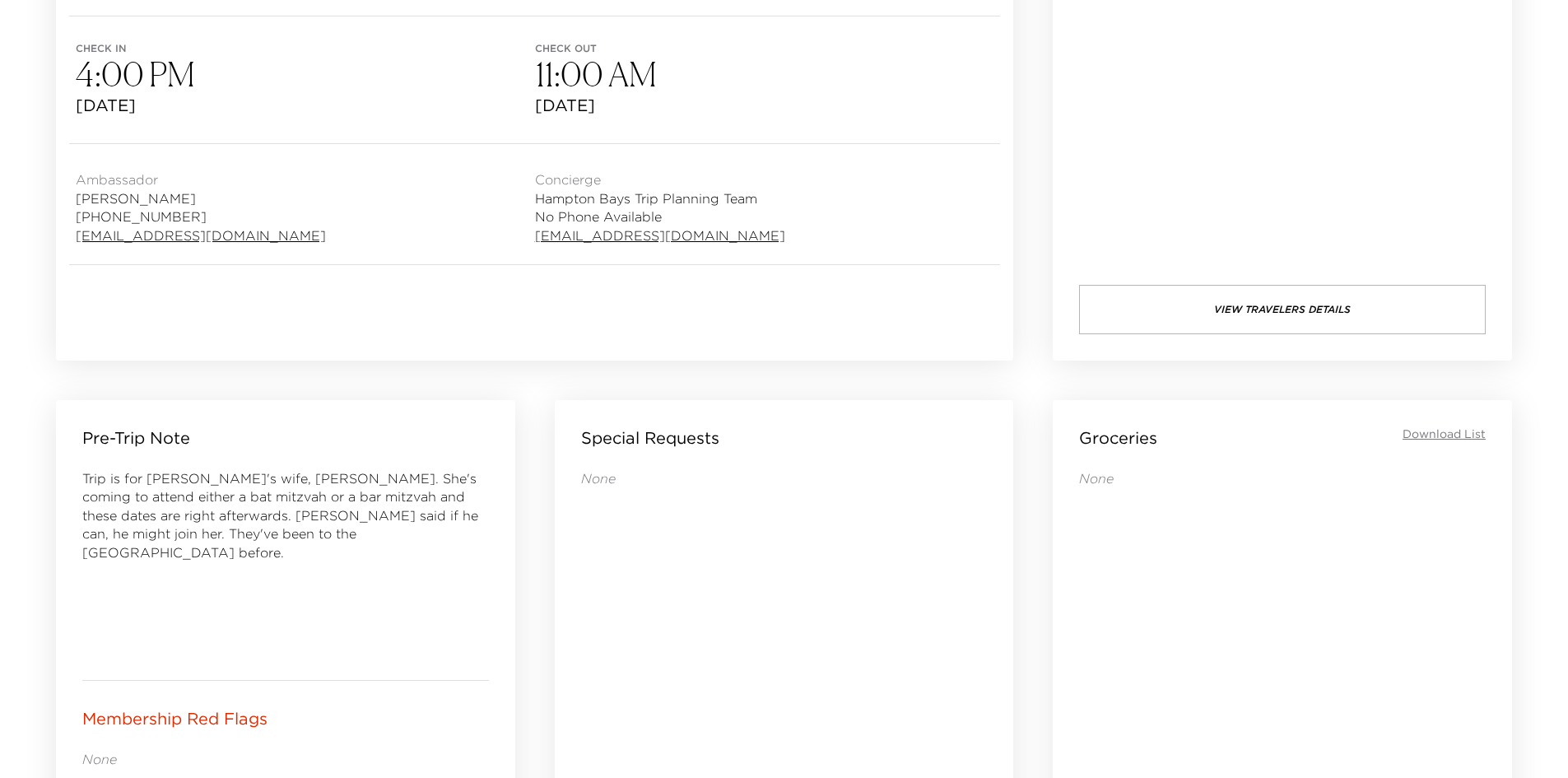
scroll to position [411, 0]
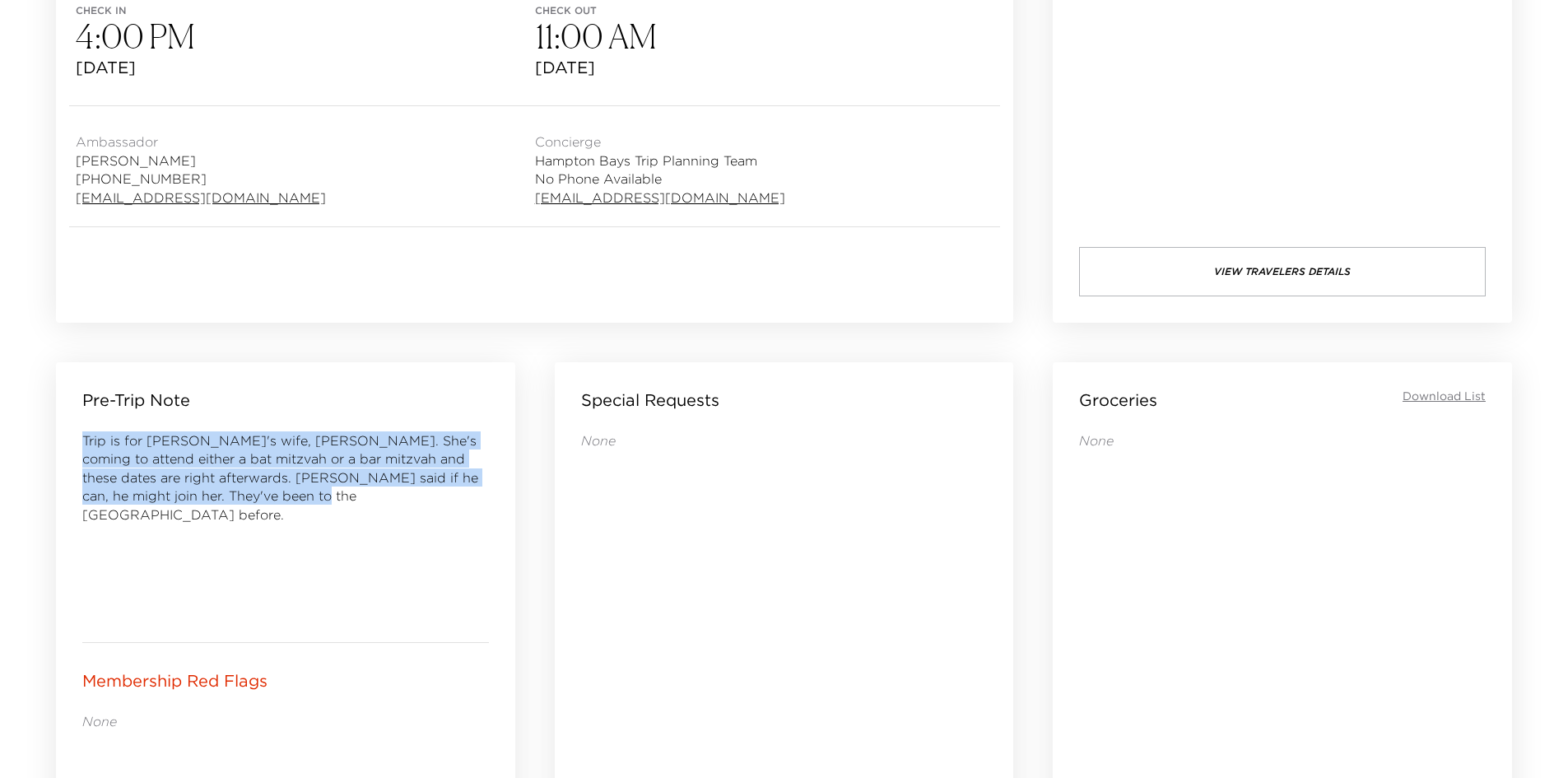
drag, startPoint x: 84, startPoint y: 440, endPoint x: 341, endPoint y: 496, distance: 263.0
click at [341, 496] on div "Trip is for Kyle's wife, Bertha. She's coming to attend either a bat mitzvah or…" at bounding box center [285, 524] width 406 height 184
copy span "Trip is for Kyle's wife, Bertha. She's coming to attend either a bat mitzvah or…"
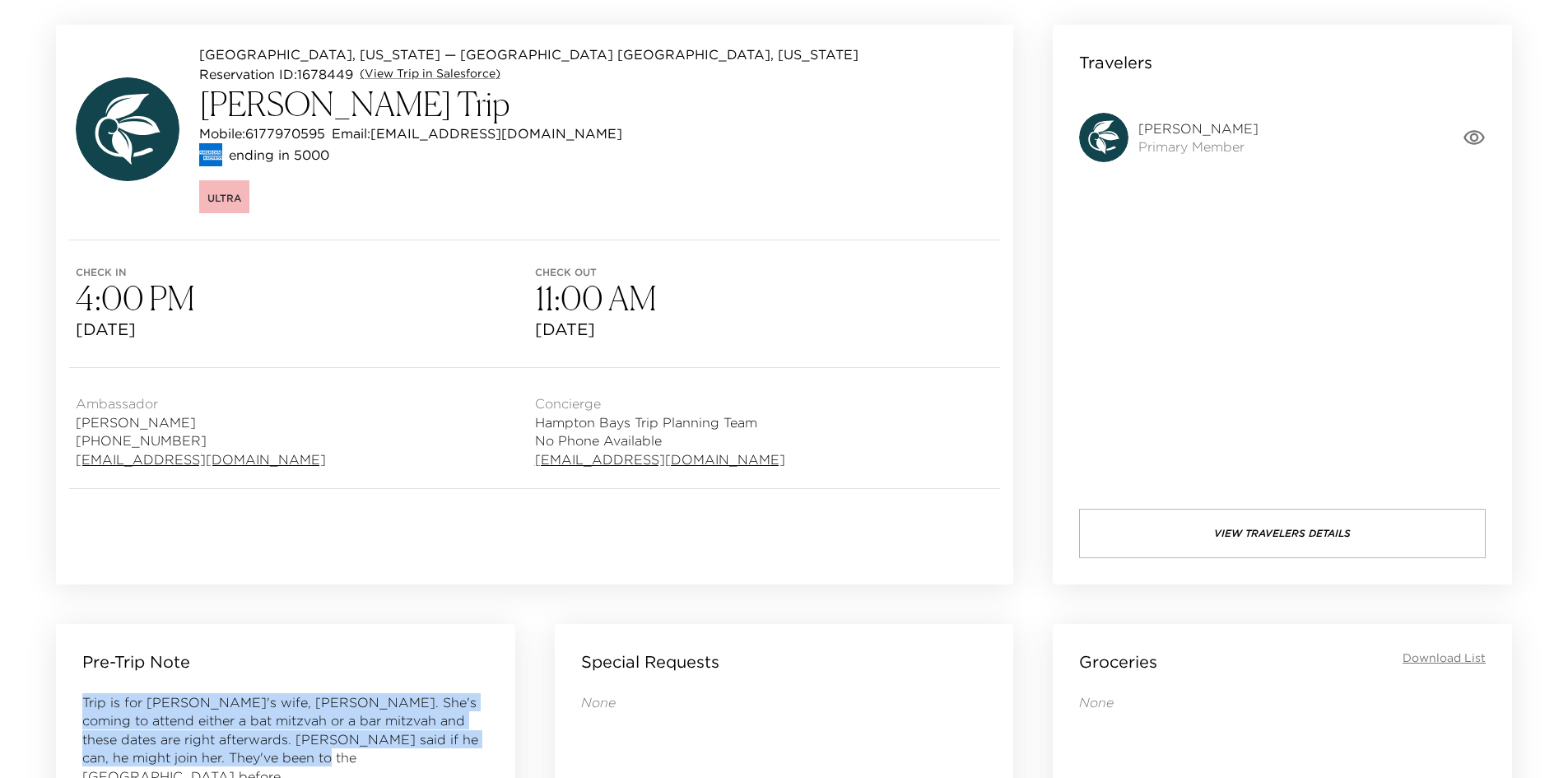
scroll to position [0, 0]
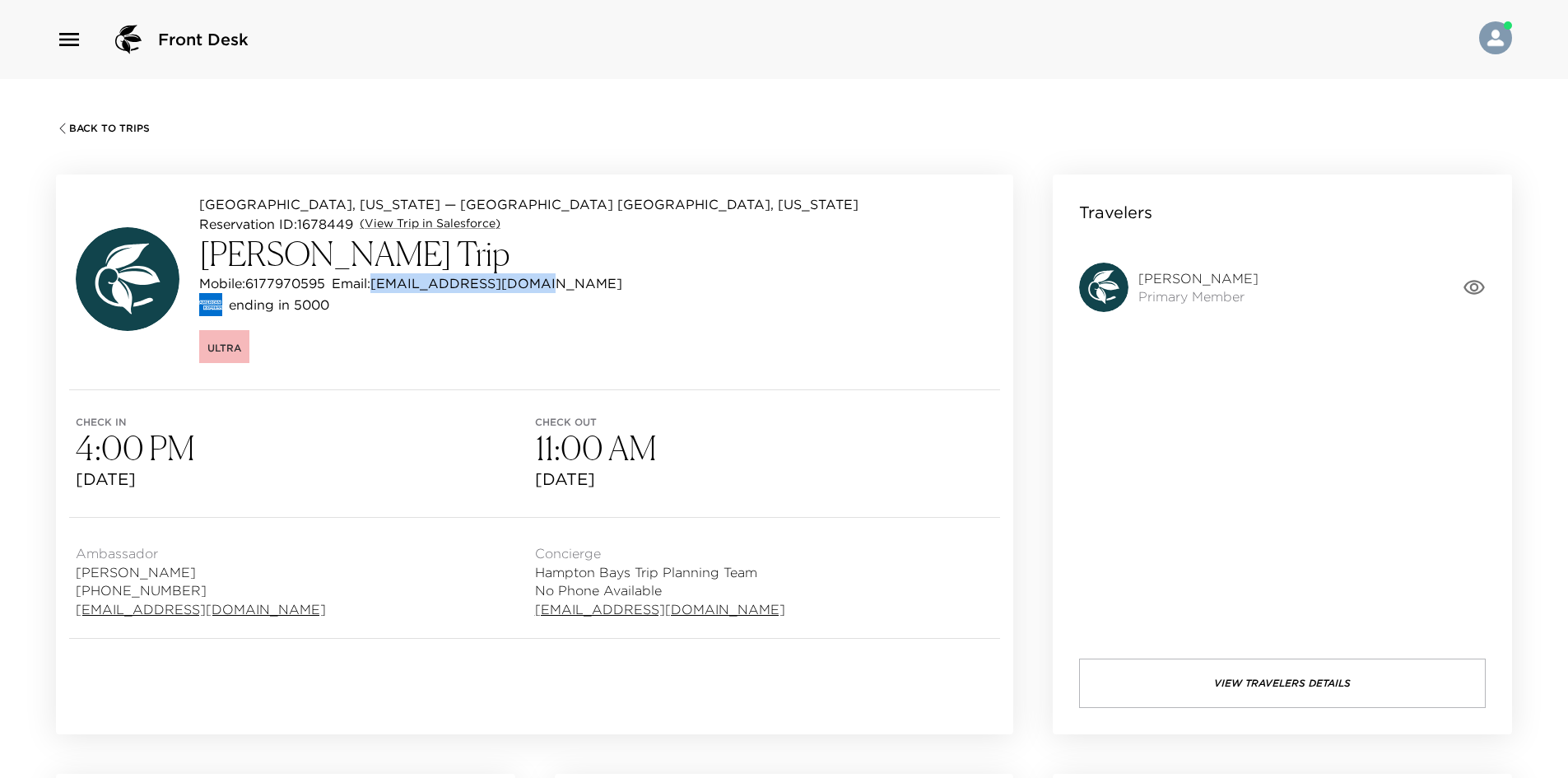
drag, startPoint x: 532, startPoint y: 282, endPoint x: 381, endPoint y: 289, distance: 151.2
click at [381, 289] on p "Email: berthagardner@aol.com" at bounding box center [477, 282] width 291 height 20
copy p "berthagardner@aol.com"
click at [366, 297] on div "ending in 5000" at bounding box center [528, 304] width 659 height 23
drag, startPoint x: 327, startPoint y: 280, endPoint x: 251, endPoint y: 284, distance: 76.1
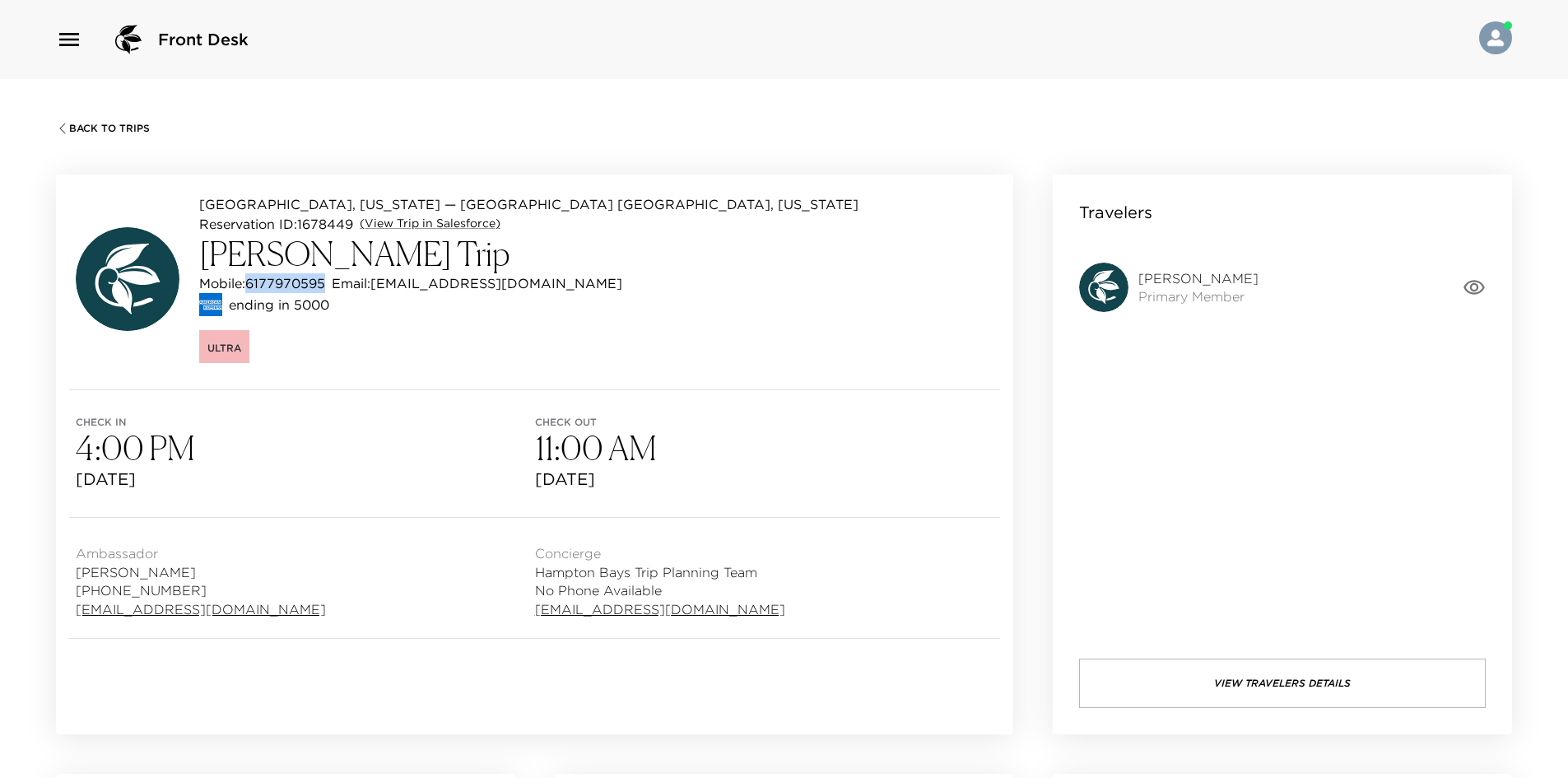
click at [251, 284] on p "Mobile: 6177970595" at bounding box center [262, 282] width 126 height 20
copy p "6177970595"
drag, startPoint x: 278, startPoint y: 612, endPoint x: 73, endPoint y: 613, distance: 205.0
click at [73, 613] on div "Ambassador Nina Sasaki 303-493-6154 nsasaki@exclusiveresorts.com Concierge Hamp…" at bounding box center [535, 578] width 957 height 120
copy link "nsasaki@exclusiveresorts.com"
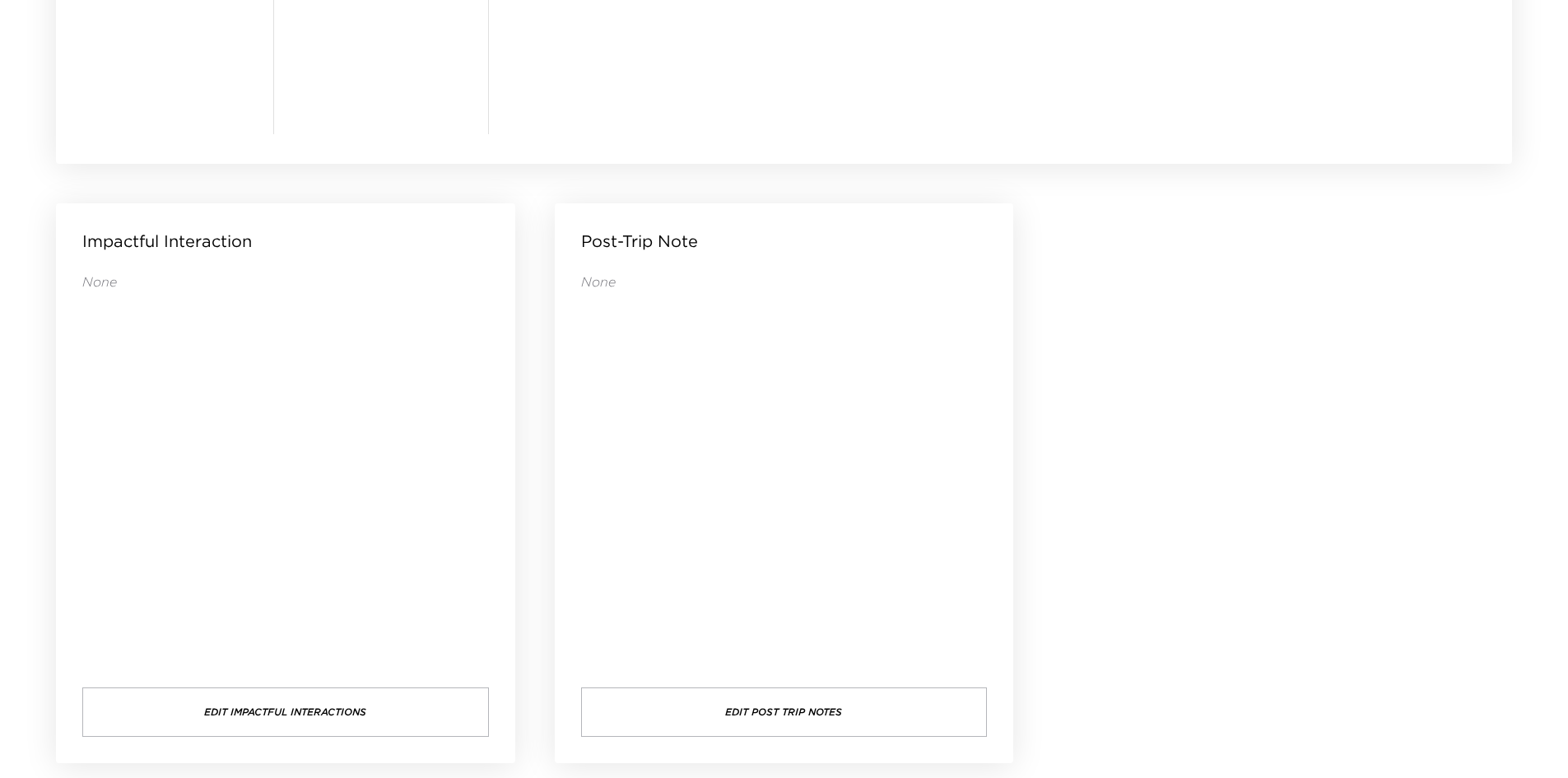
scroll to position [1585, 0]
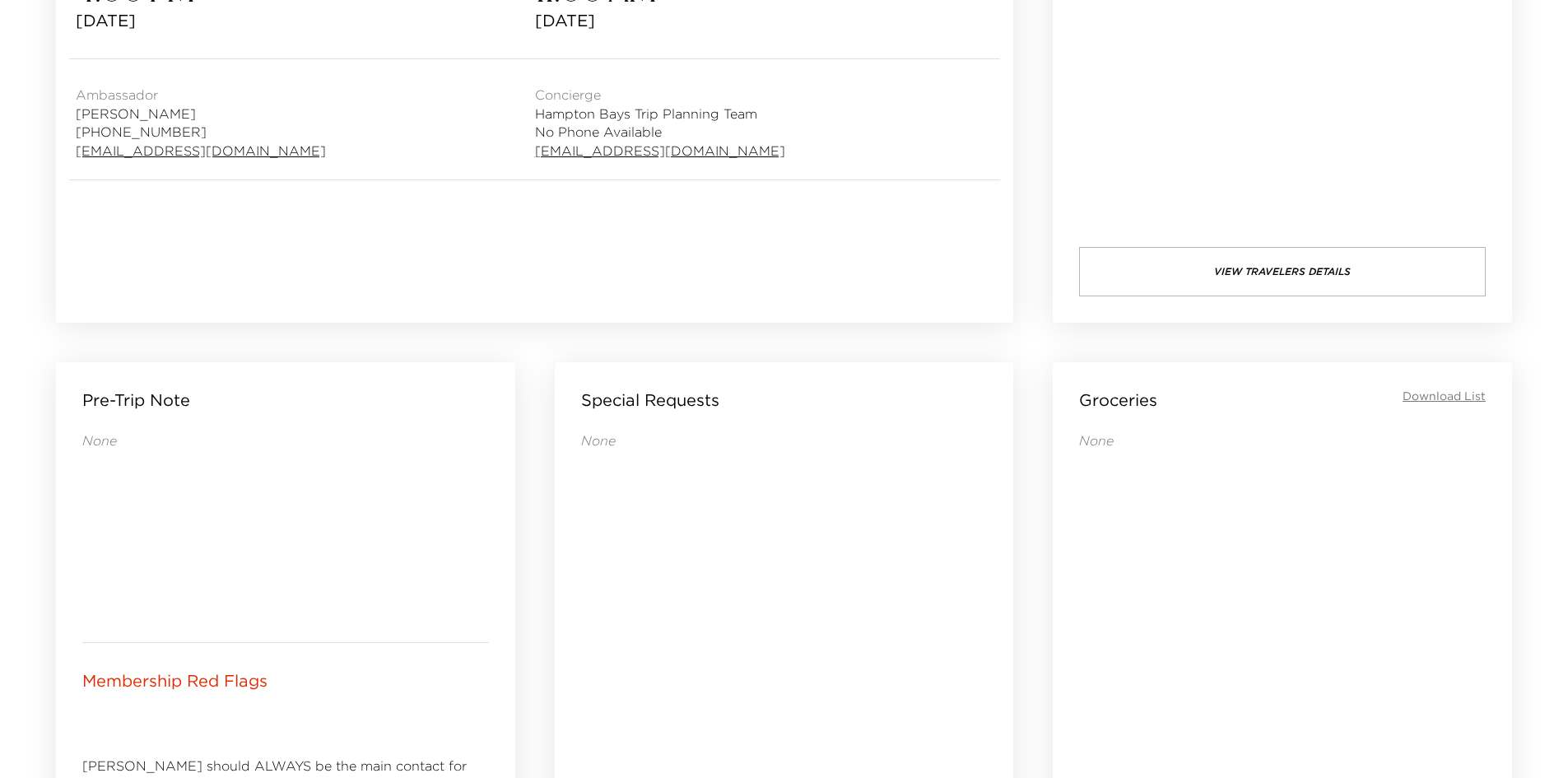
scroll to position [823, 0]
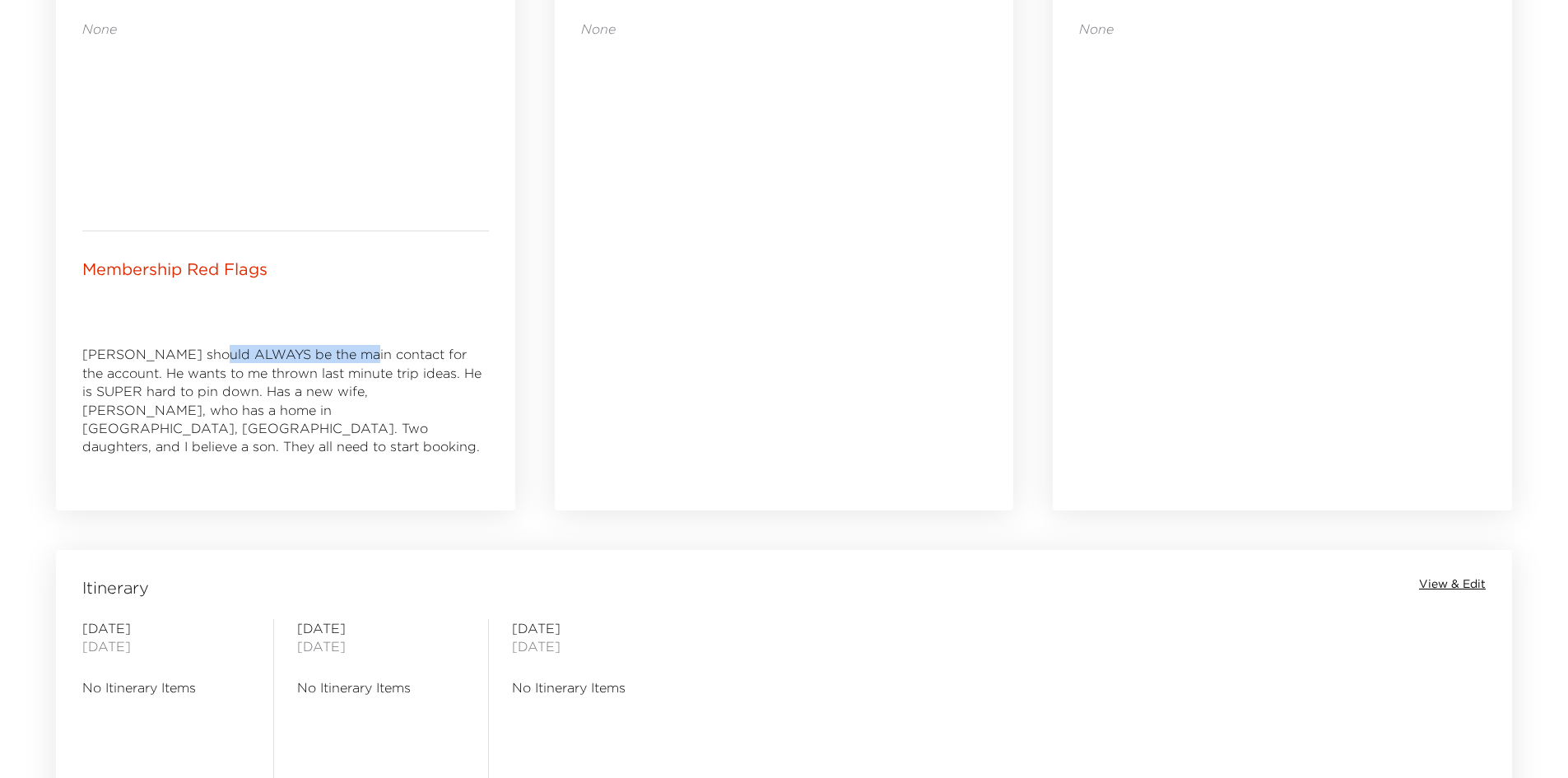
drag, startPoint x: 213, startPoint y: 351, endPoint x: 402, endPoint y: 351, distance: 189.0
click at [398, 351] on p "[PERSON_NAME] should ALWAYS be the main contact for the account. He wants to me…" at bounding box center [285, 400] width 406 height 111
click at [402, 351] on p "[PERSON_NAME] should ALWAYS be the main contact for the account. He wants to me…" at bounding box center [285, 400] width 406 height 111
drag, startPoint x: 103, startPoint y: 373, endPoint x: 252, endPoint y: 372, distance: 149.0
click at [252, 372] on p "[PERSON_NAME] should ALWAYS be the main contact for the account. He wants to me…" at bounding box center [285, 400] width 406 height 111
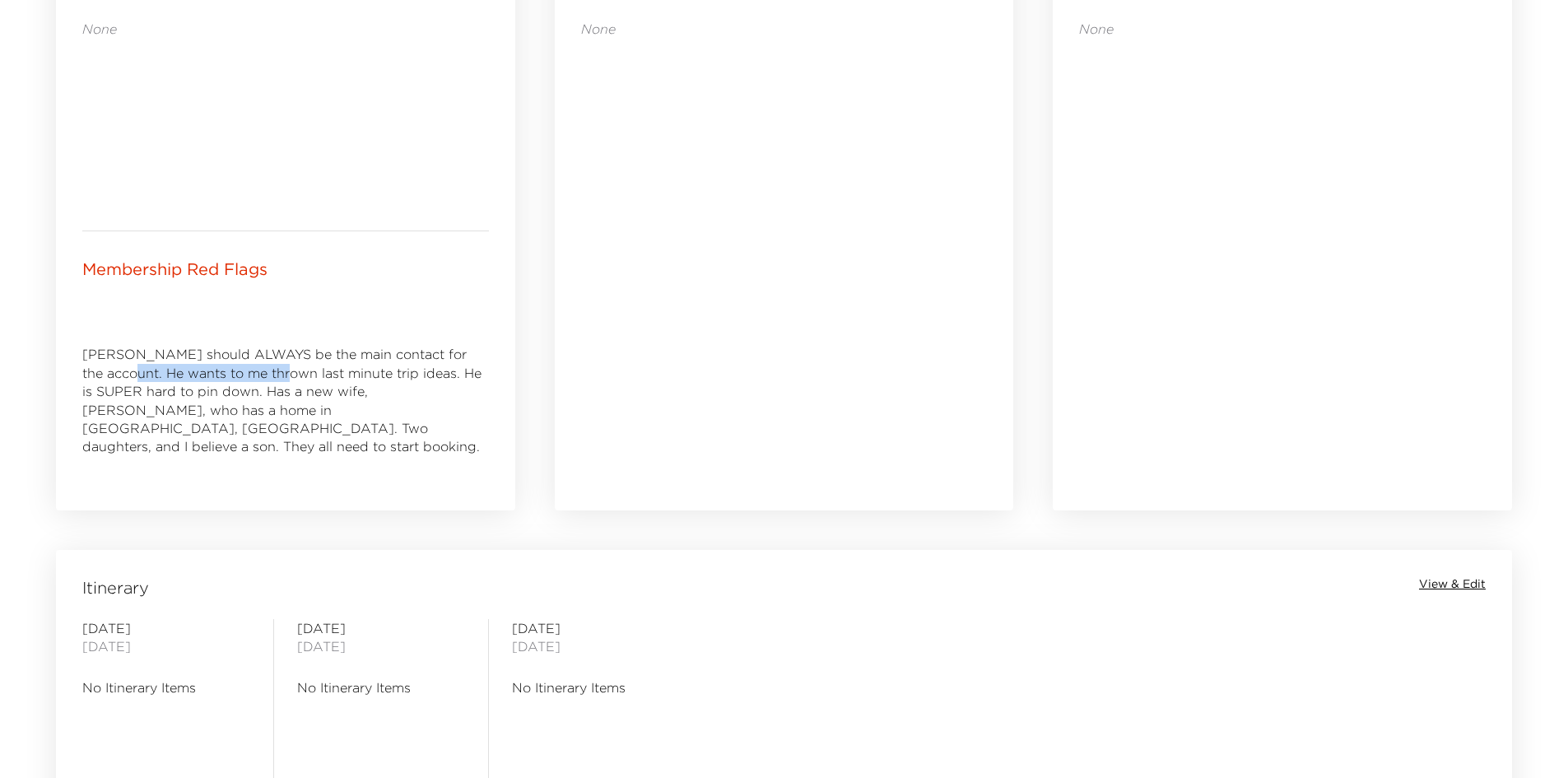
click at [252, 372] on p "[PERSON_NAME] should ALWAYS be the main contact for the account. He wants to me…" at bounding box center [285, 400] width 406 height 111
drag, startPoint x: 237, startPoint y: 371, endPoint x: 328, endPoint y: 371, distance: 91.0
click at [328, 371] on p "[PERSON_NAME] should ALWAYS be the main contact for the account. He wants to me…" at bounding box center [285, 400] width 406 height 111
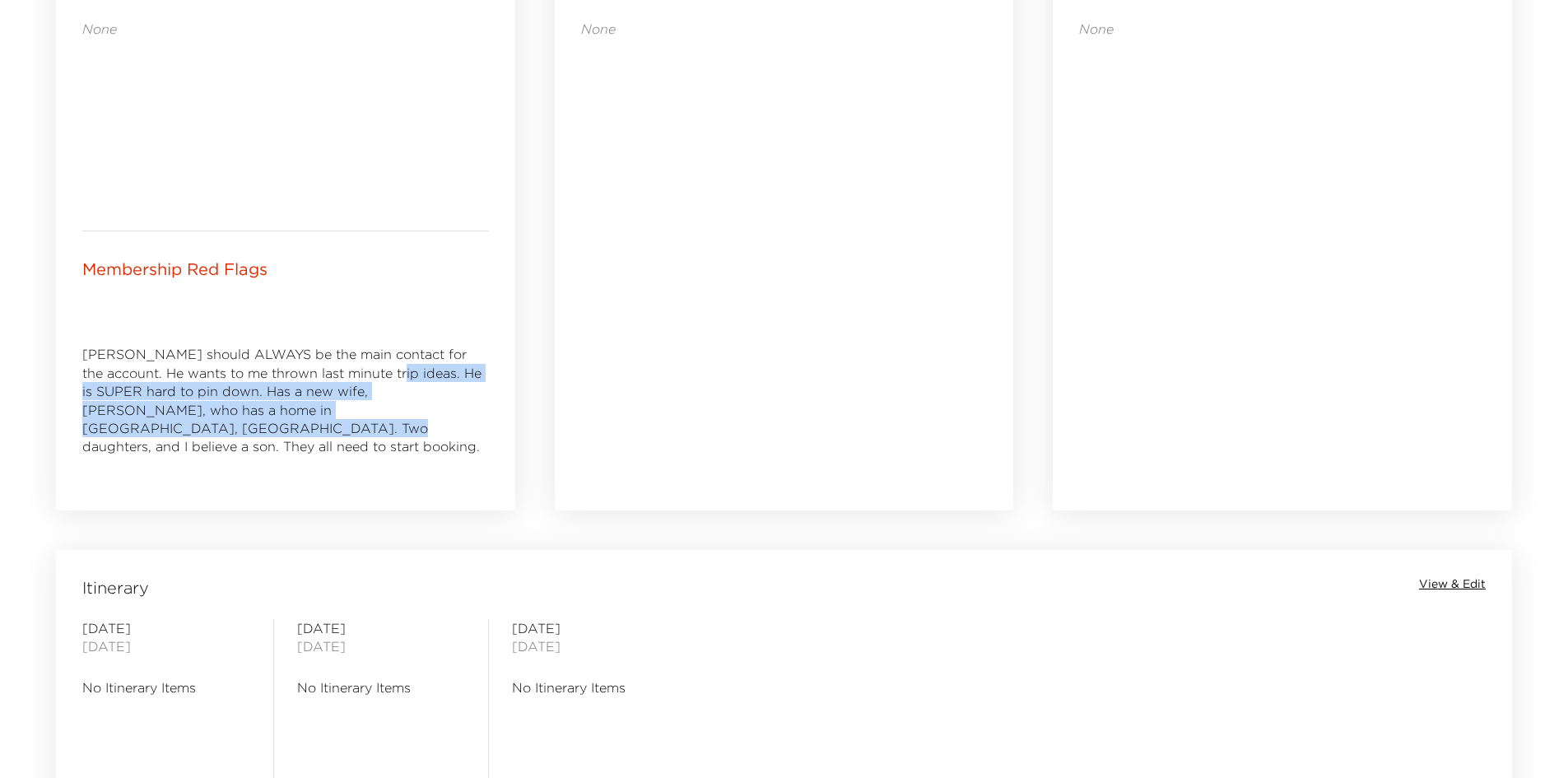
drag, startPoint x: 358, startPoint y: 368, endPoint x: 417, endPoint y: 409, distance: 71.8
click at [417, 409] on p "[PERSON_NAME] should ALWAYS be the main contact for the account. He wants to me…" at bounding box center [285, 400] width 406 height 111
copy p "He is SUPER hard to pin down. Has a new wife, [PERSON_NAME], who has a home in …"
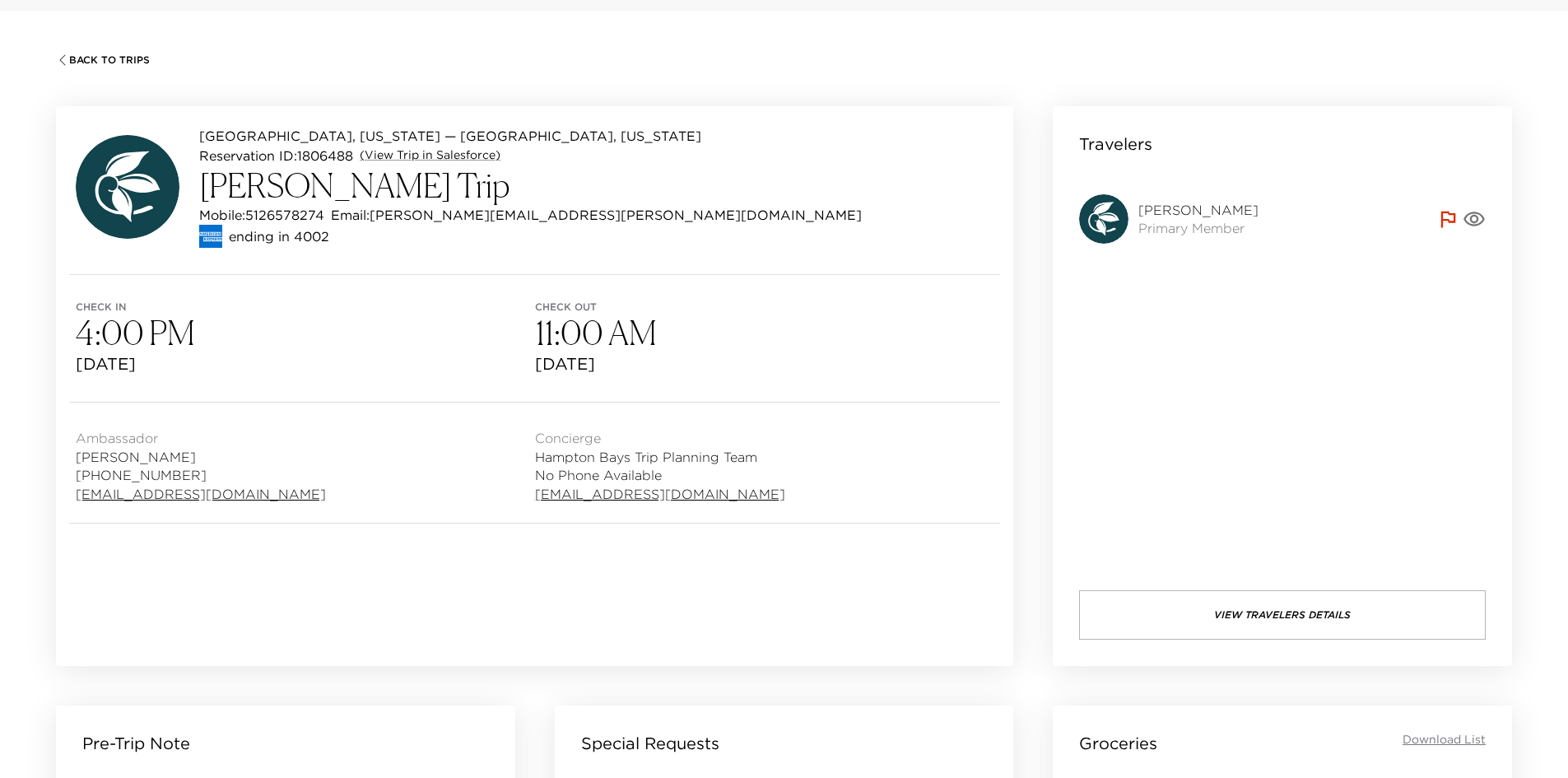
scroll to position [0, 0]
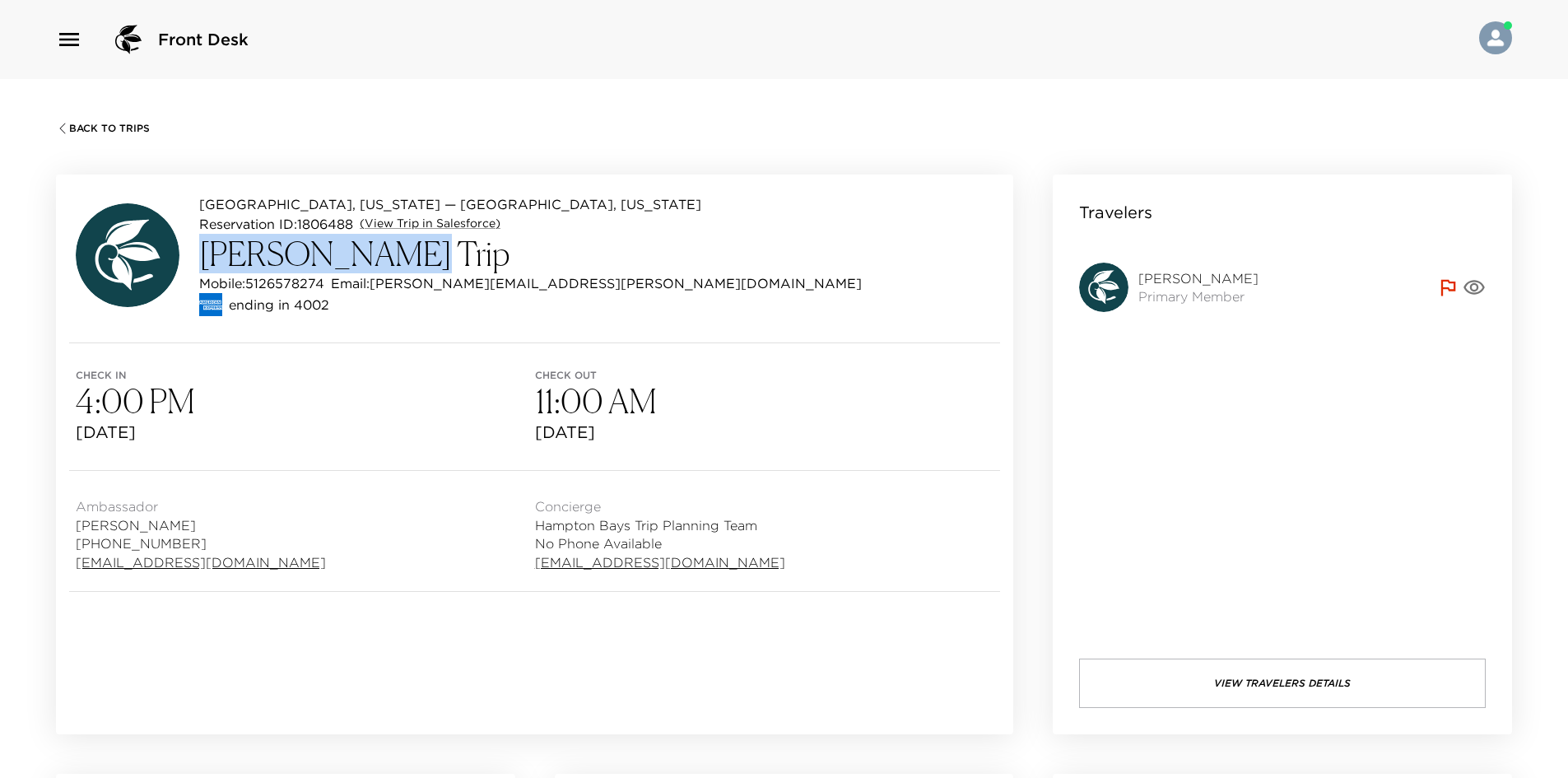
drag, startPoint x: 376, startPoint y: 251, endPoint x: 195, endPoint y: 252, distance: 181.0
click at [195, 252] on div "[GEOGRAPHIC_DATA], [US_STATE] — [GEOGRAPHIC_DATA], [US_STATE][GEOGRAPHIC_DATA] …" at bounding box center [468, 255] width 785 height 122
copy h3 "[PERSON_NAME]"
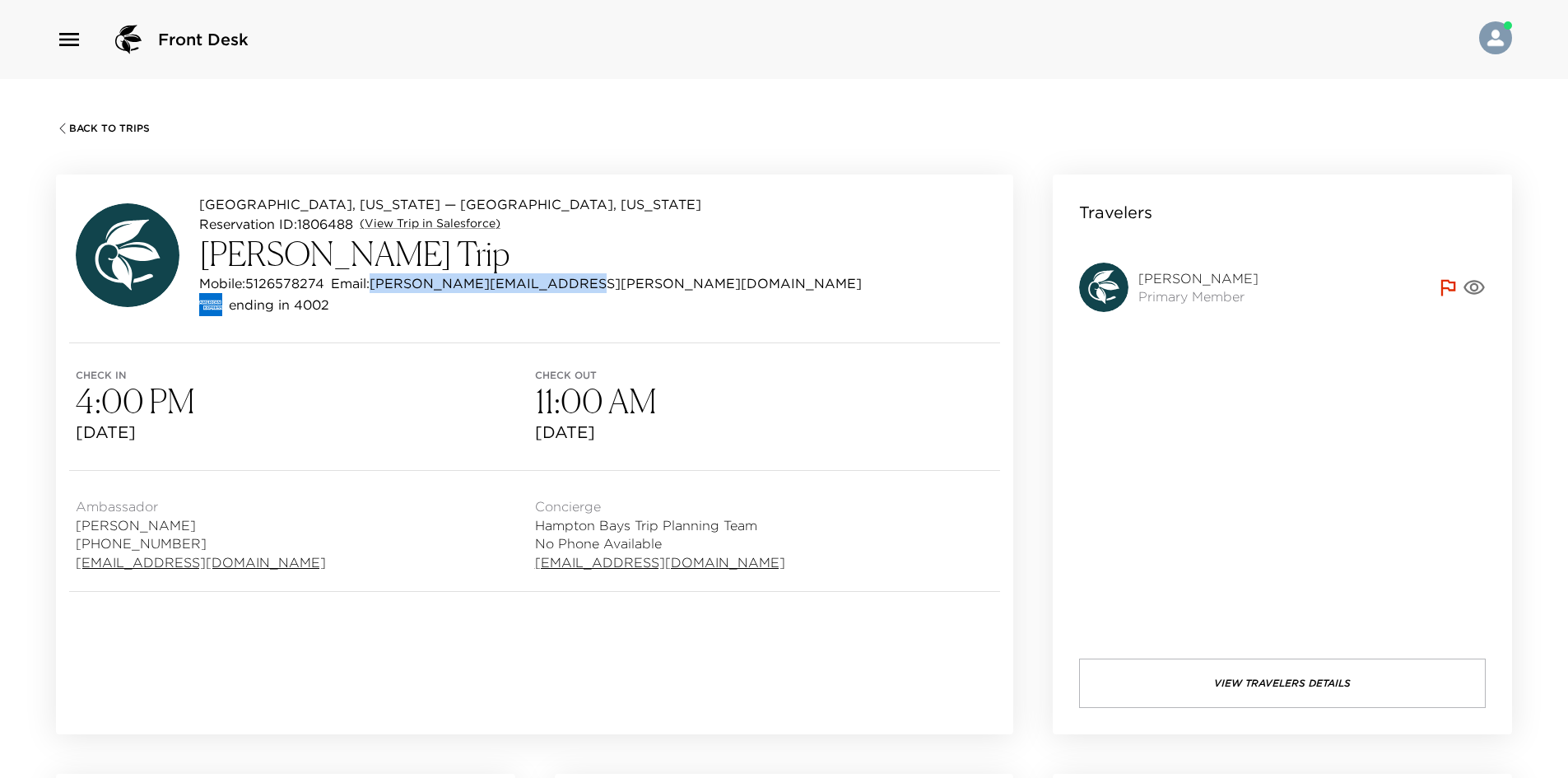
drag, startPoint x: 564, startPoint y: 286, endPoint x: 375, endPoint y: 289, distance: 189.0
click at [375, 289] on div "Mobile: [PHONE_NUMBER] Email: [PERSON_NAME][EMAIL_ADDRESS][PERSON_NAME][DOMAIN_…" at bounding box center [530, 282] width 662 height 20
copy p "[PERSON_NAME][EMAIL_ADDRESS][PERSON_NAME][DOMAIN_NAME]"
drag, startPoint x: 323, startPoint y: 287, endPoint x: 253, endPoint y: 285, distance: 70.0
click at [253, 285] on p "Mobile: [PHONE_NUMBER]" at bounding box center [261, 282] width 125 height 20
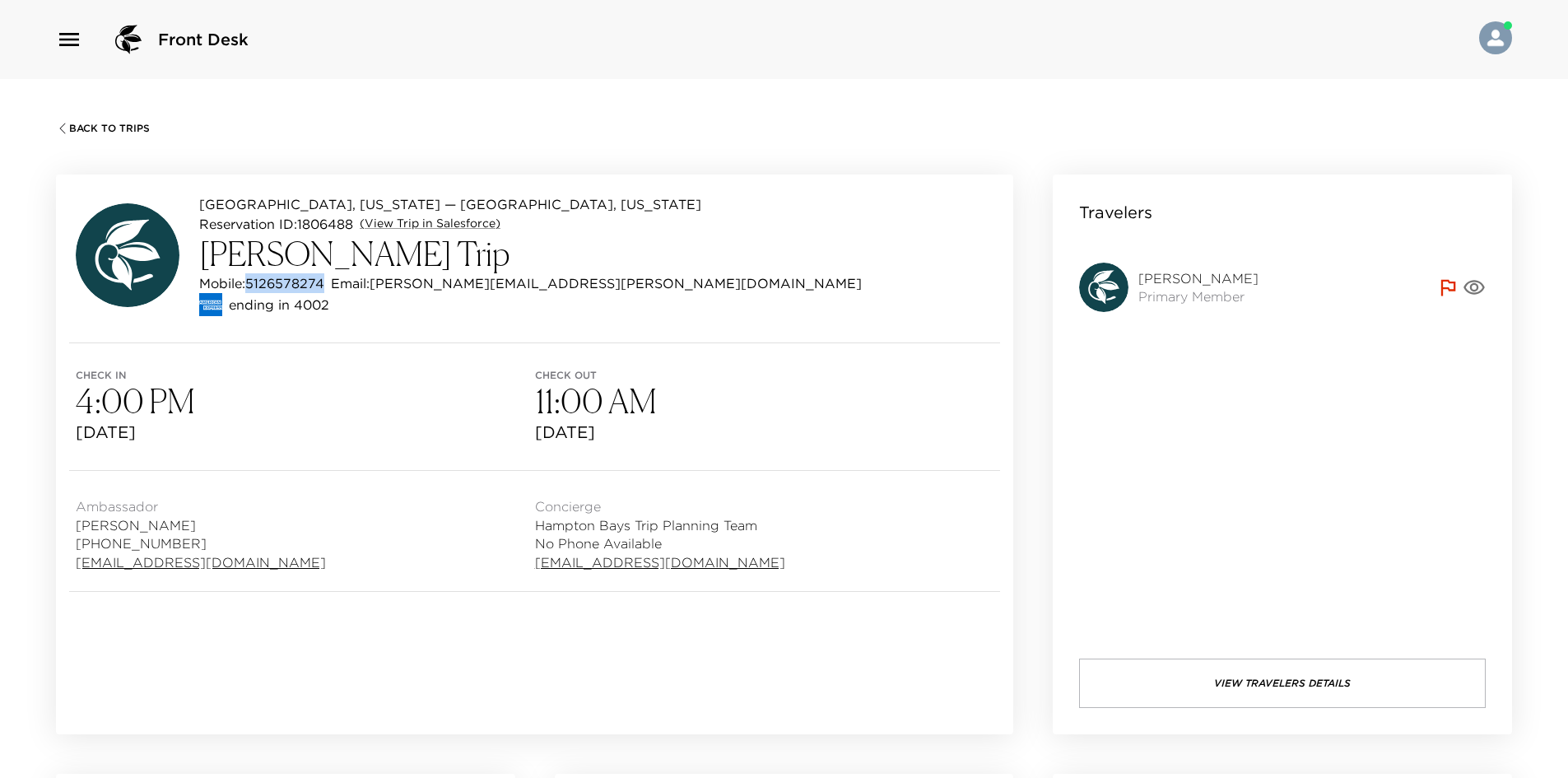
copy p "5126578274"
click at [744, 257] on div "[GEOGRAPHIC_DATA], [US_STATE] — [GEOGRAPHIC_DATA], [US_STATE][GEOGRAPHIC_DATA] …" at bounding box center [535, 258] width 957 height 168
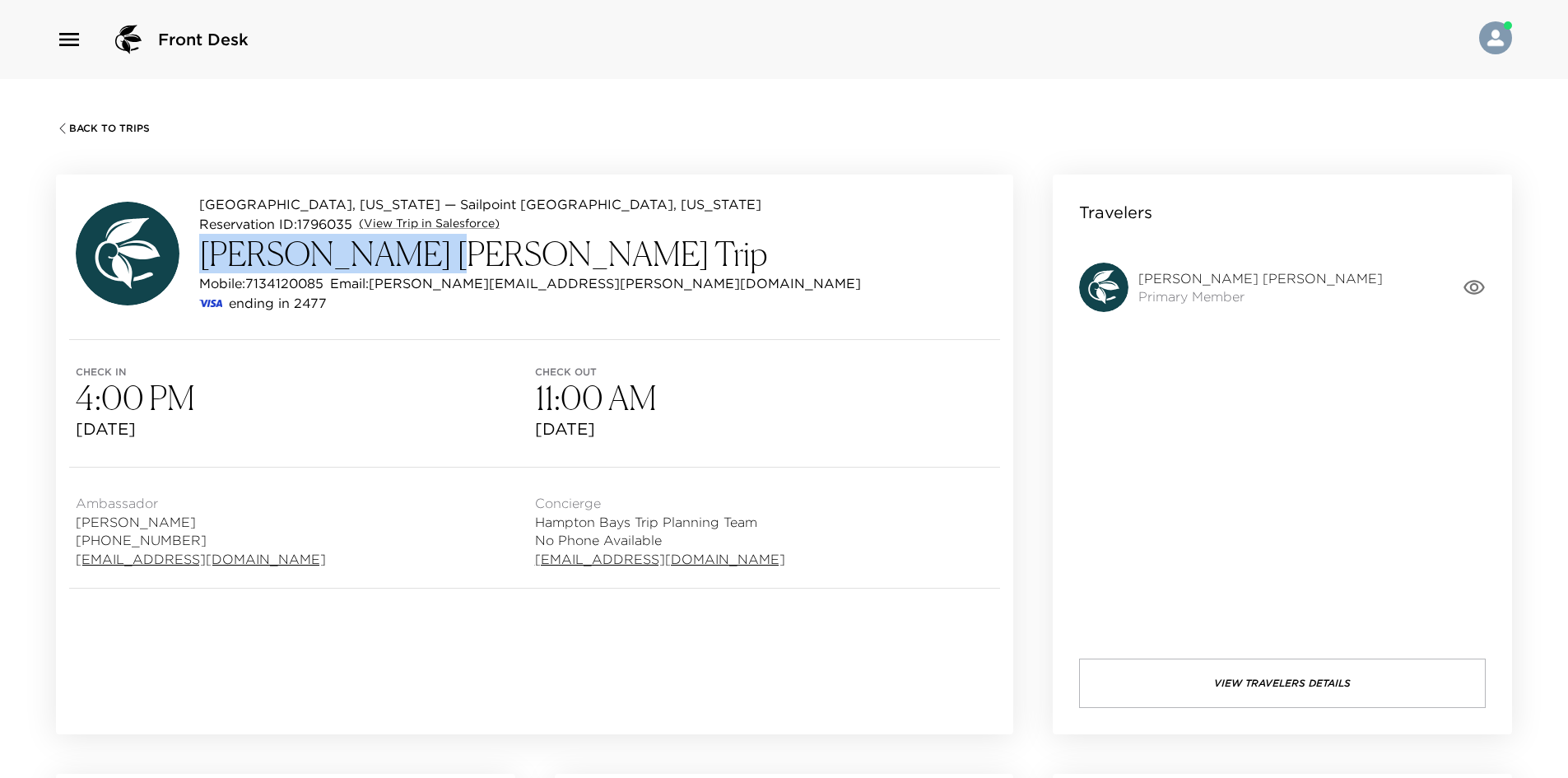
drag, startPoint x: 418, startPoint y: 257, endPoint x: 190, endPoint y: 257, distance: 228.0
click at [190, 257] on div "Hampton Bays, New York — Sailpoint Hampton Bays, New York Reservation ID: 17960…" at bounding box center [468, 253] width 785 height 118
copy h3 "Lee Anna Lackey"
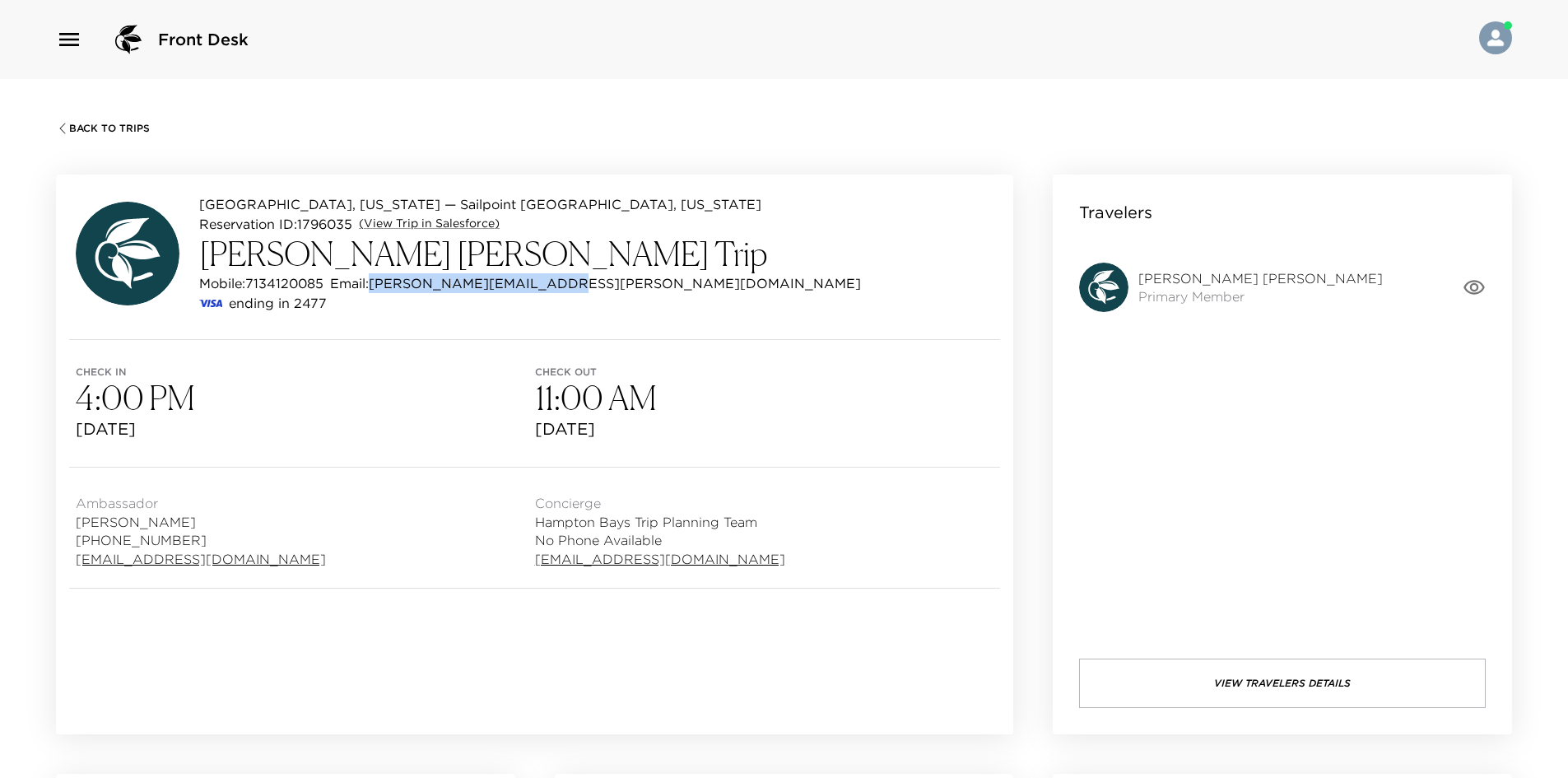
drag, startPoint x: 571, startPoint y: 278, endPoint x: 376, endPoint y: 282, distance: 195.0
click at [376, 282] on div "Mobile: 7134120085 Email: leeanna.lackey@gmail.com" at bounding box center [529, 282] width 662 height 20
copy p "leeanna.lackey@gmail.com"
drag, startPoint x: 378, startPoint y: 284, endPoint x: 338, endPoint y: 279, distance: 40.3
click at [376, 284] on p "Email: leeanna.lackey@gmail.com" at bounding box center [596, 282] width 531 height 20
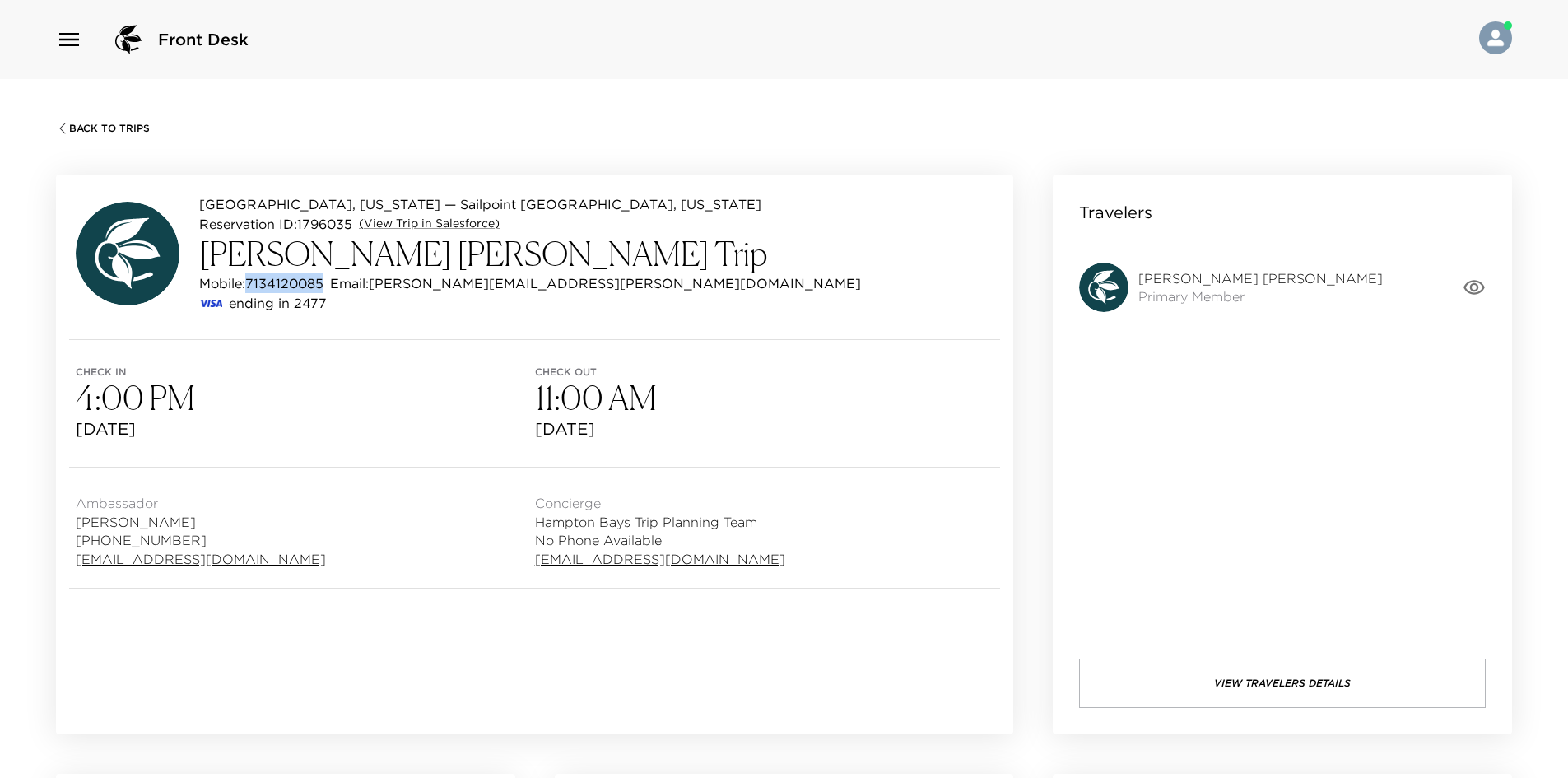
drag, startPoint x: 325, startPoint y: 280, endPoint x: 251, endPoint y: 285, distance: 74.2
click at [251, 285] on p "Mobile: 7134120085" at bounding box center [261, 282] width 124 height 20
copy p "7134120085"
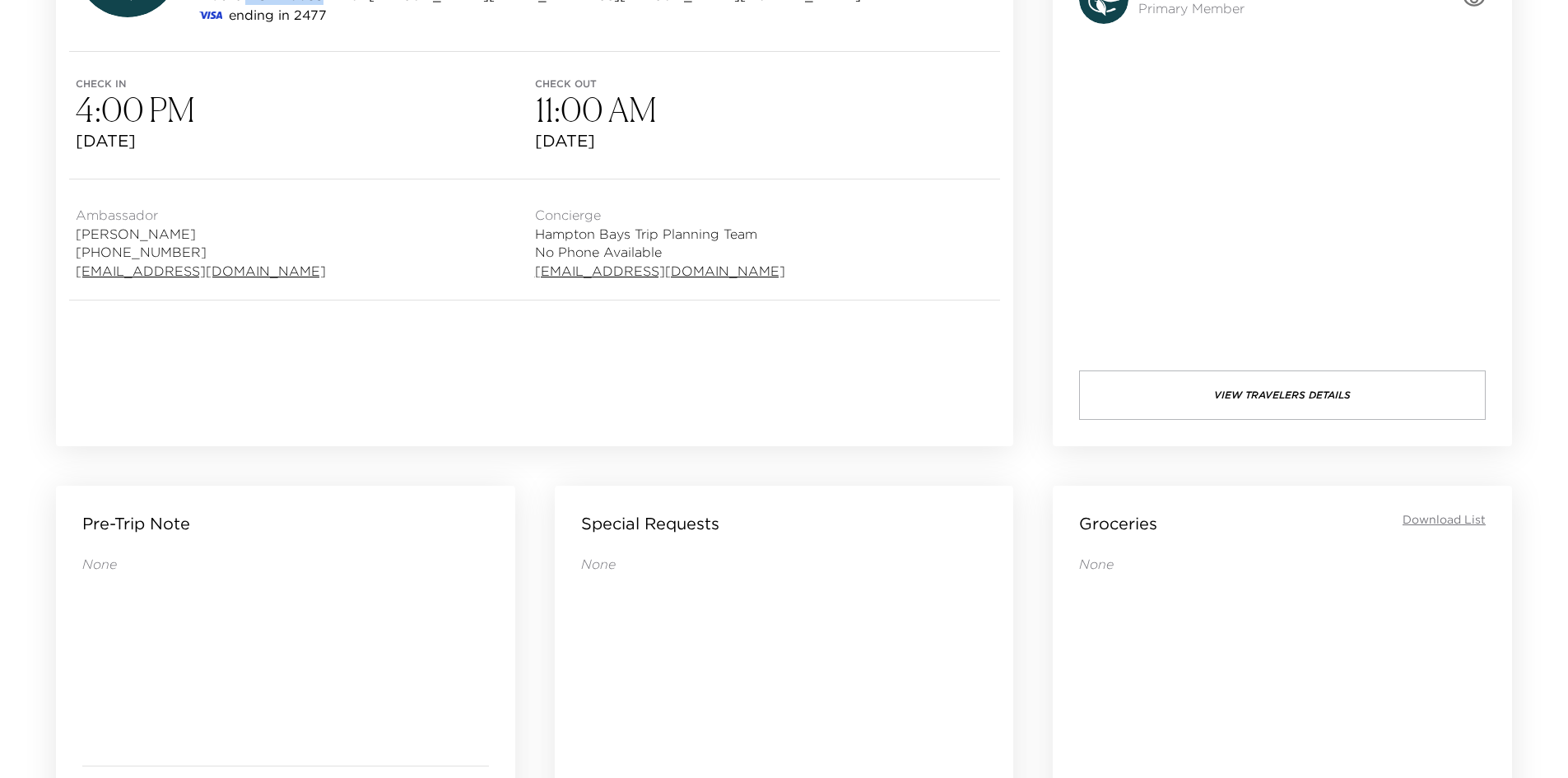
scroll to position [22, 0]
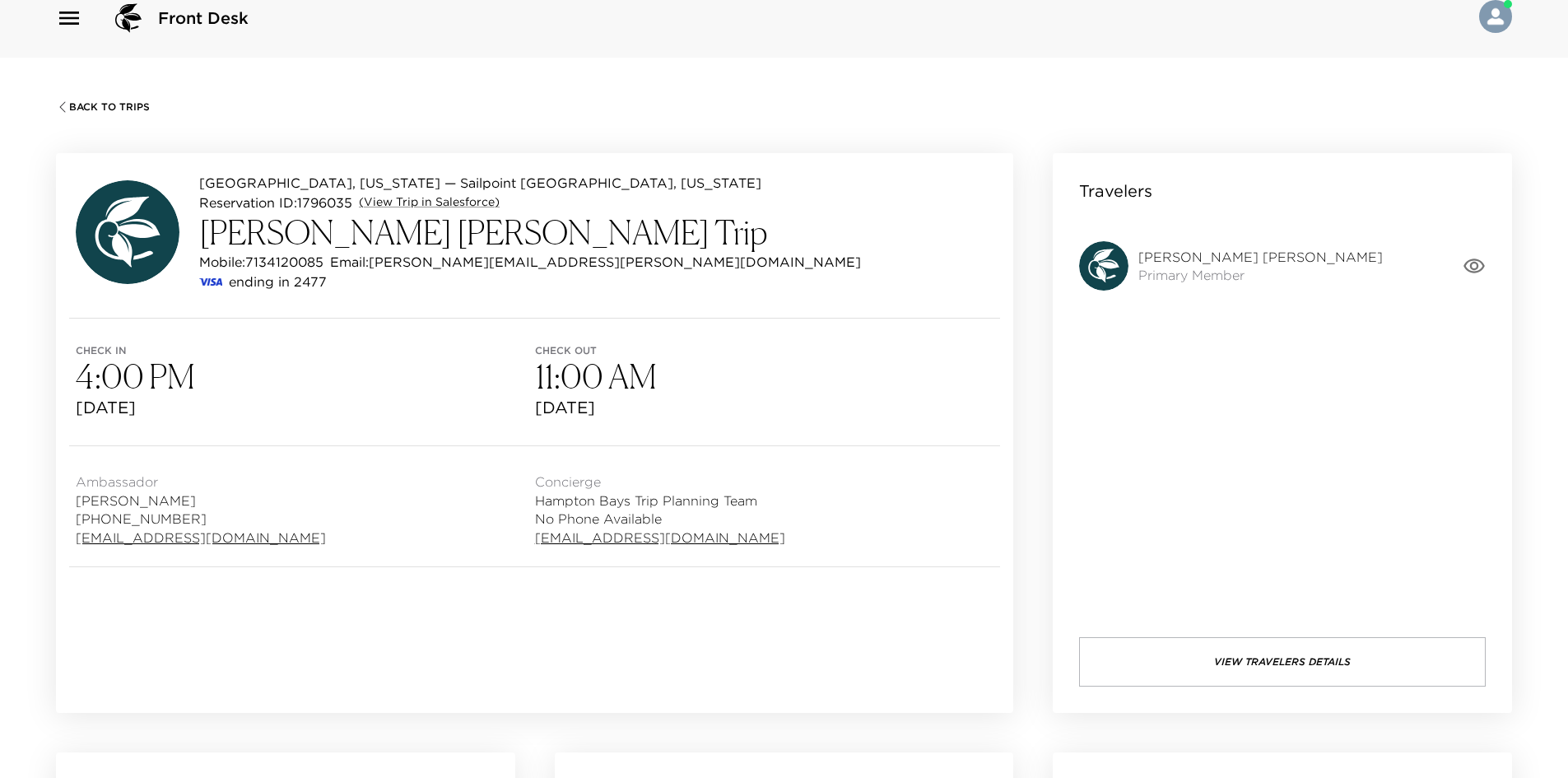
click at [884, 377] on h3 "11:00 AM" at bounding box center [764, 376] width 459 height 39
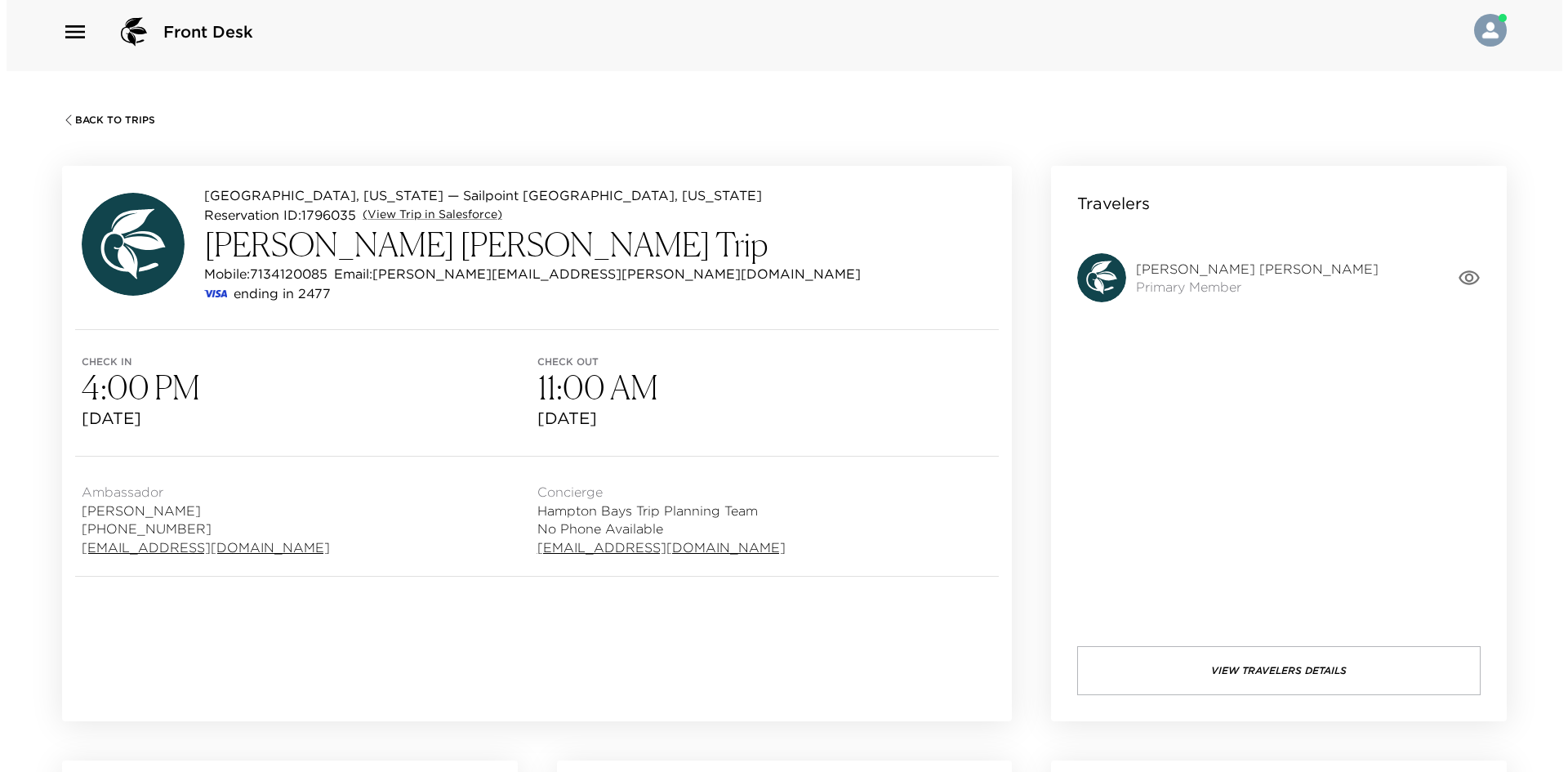
scroll to position [0, 0]
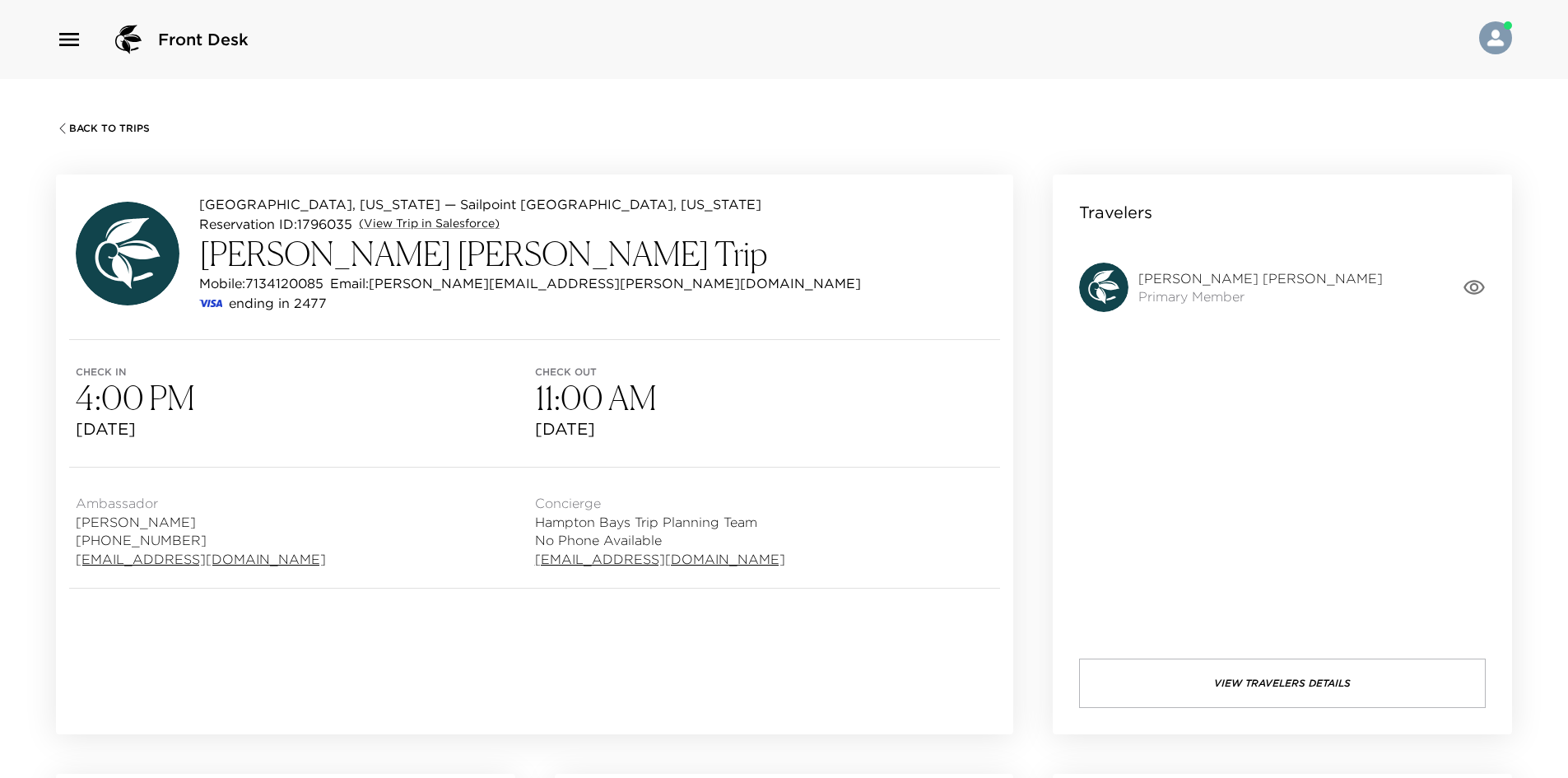
click at [1468, 282] on icon "button" at bounding box center [1473, 287] width 22 height 15
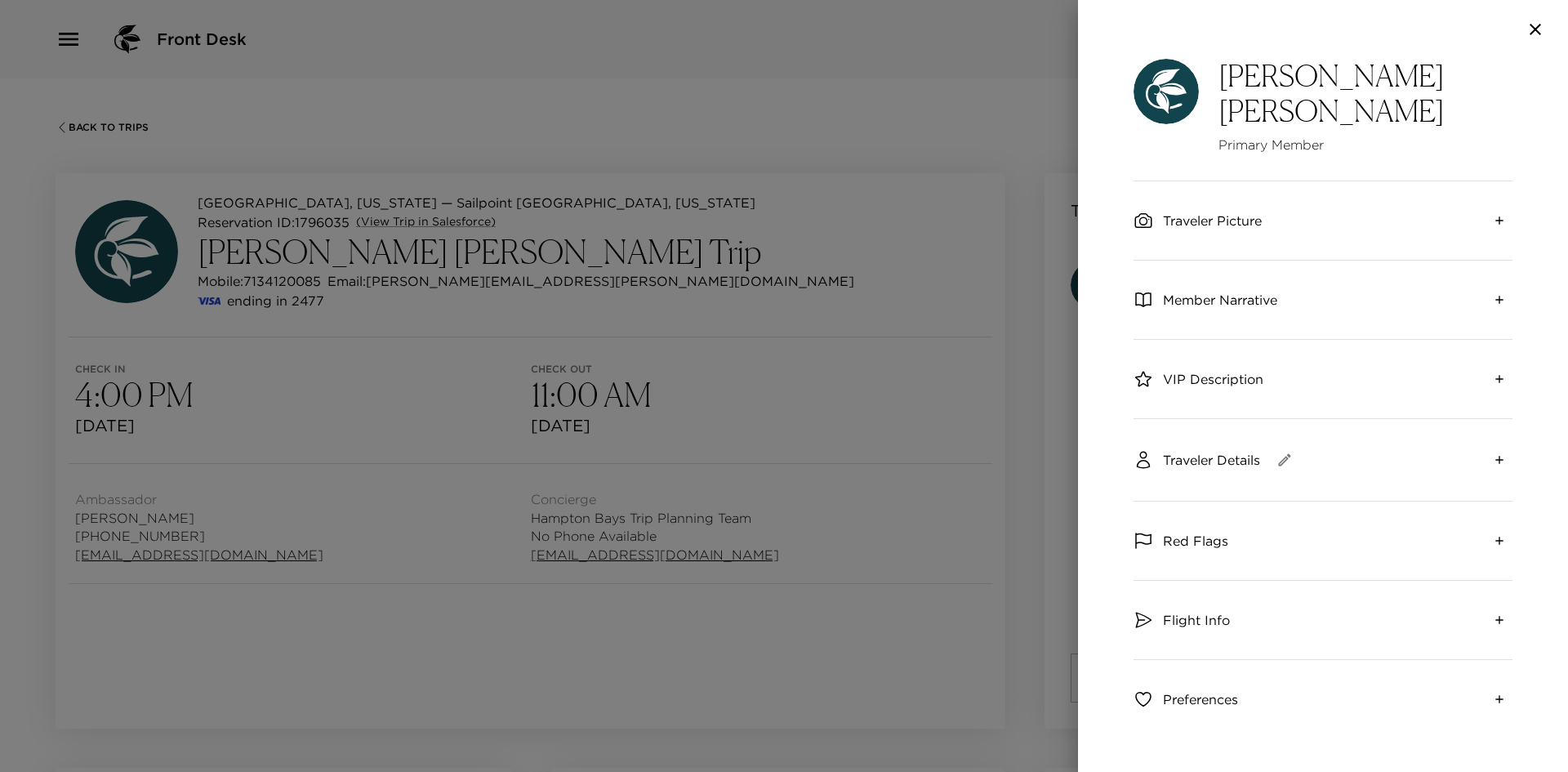
click at [1208, 291] on span "Member Narrative" at bounding box center [1220, 299] width 115 height 18
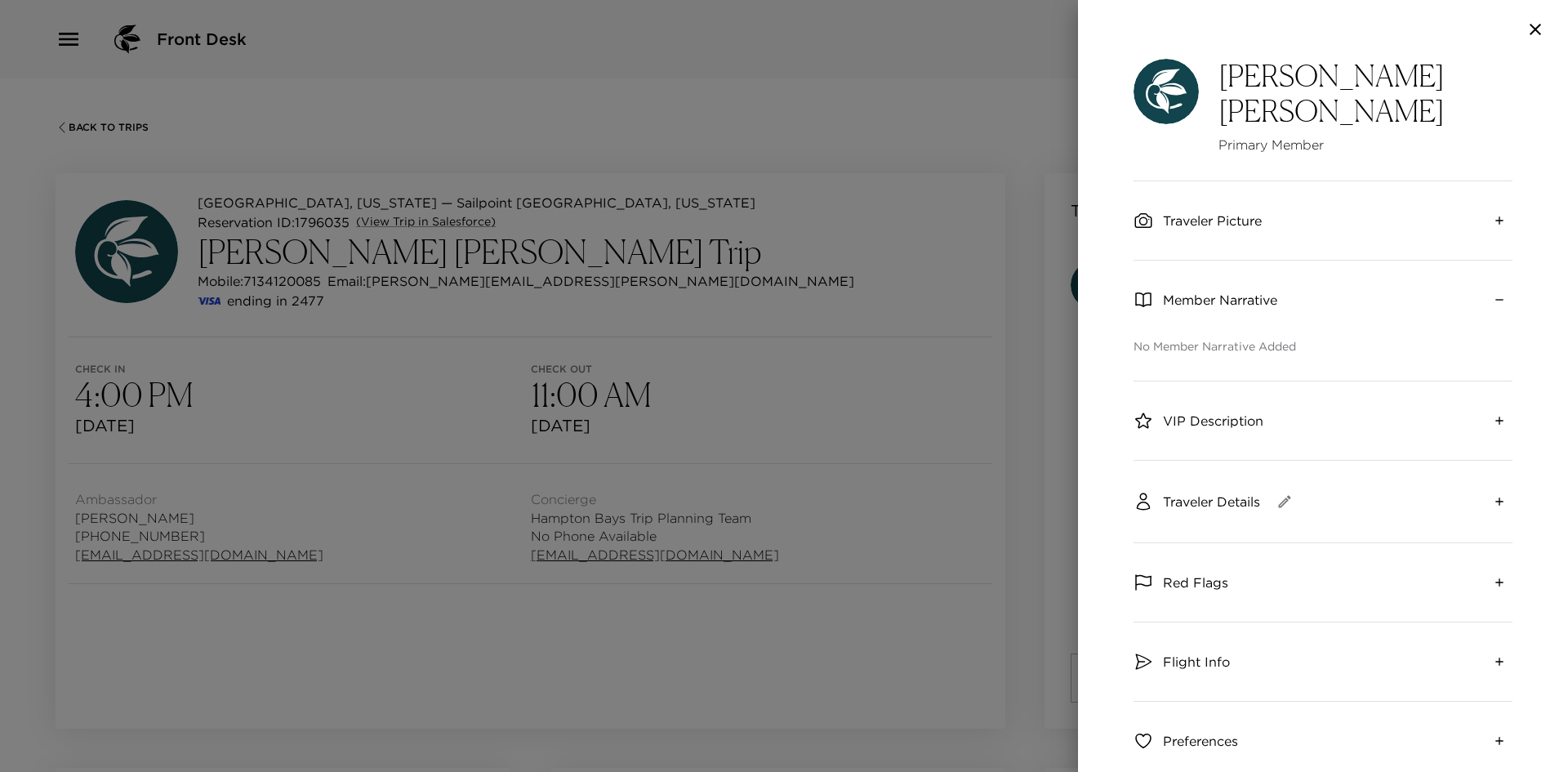
click at [1219, 412] on span "VIP Description" at bounding box center [1213, 420] width 101 height 18
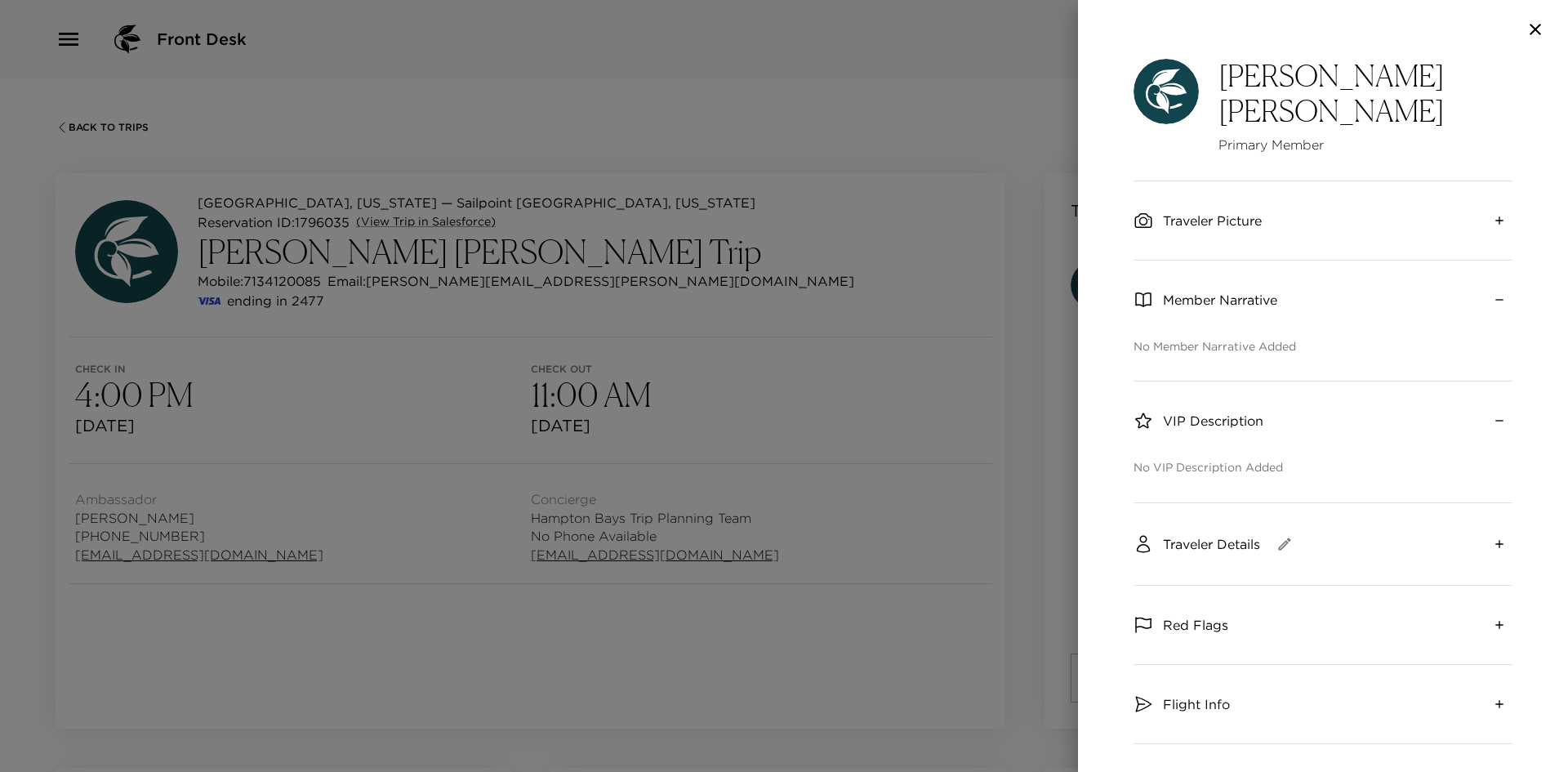
click at [1211, 535] on span "Traveler Details" at bounding box center [1211, 543] width 97 height 18
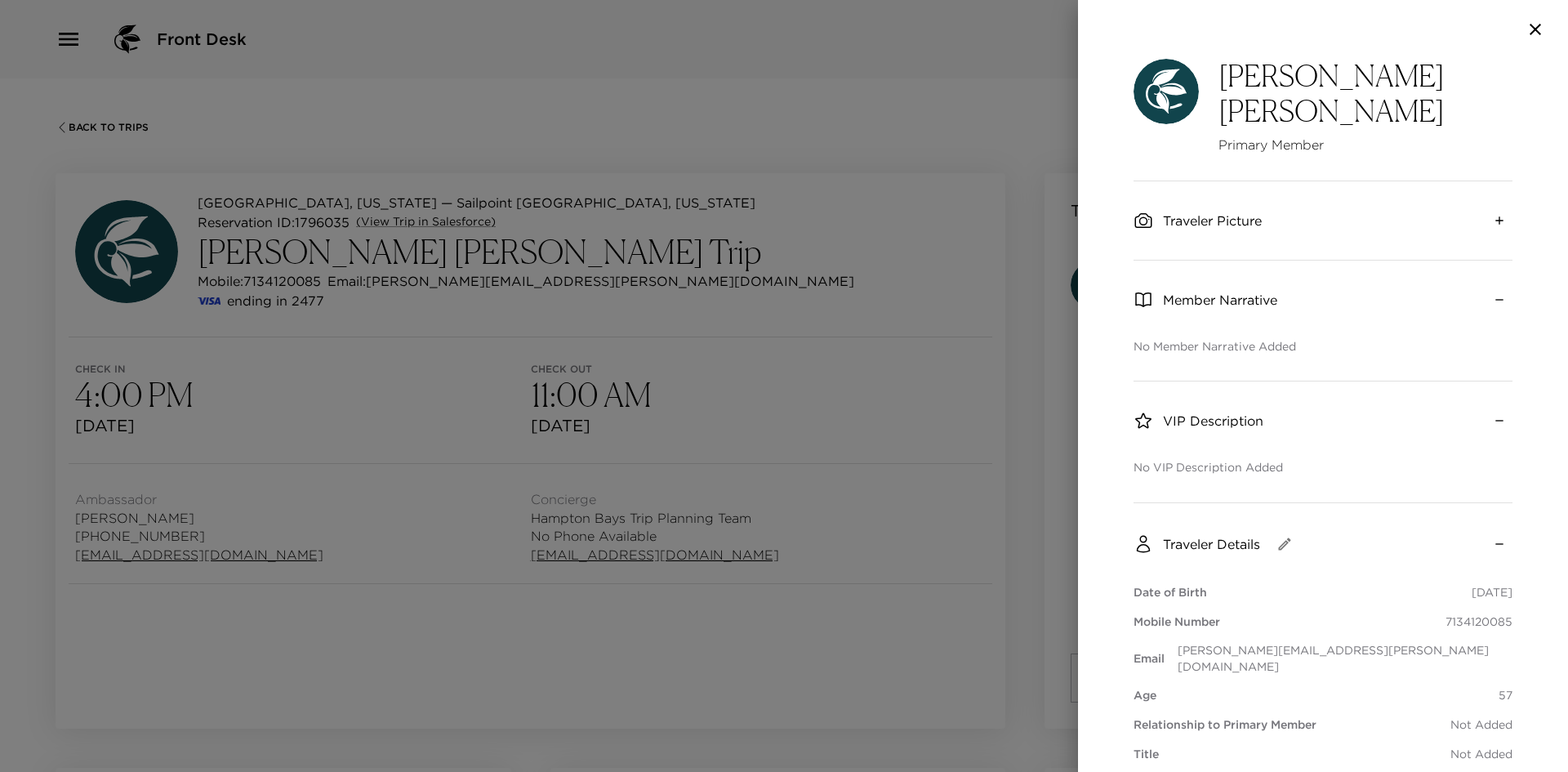
click at [962, 233] on div at bounding box center [784, 386] width 1568 height 772
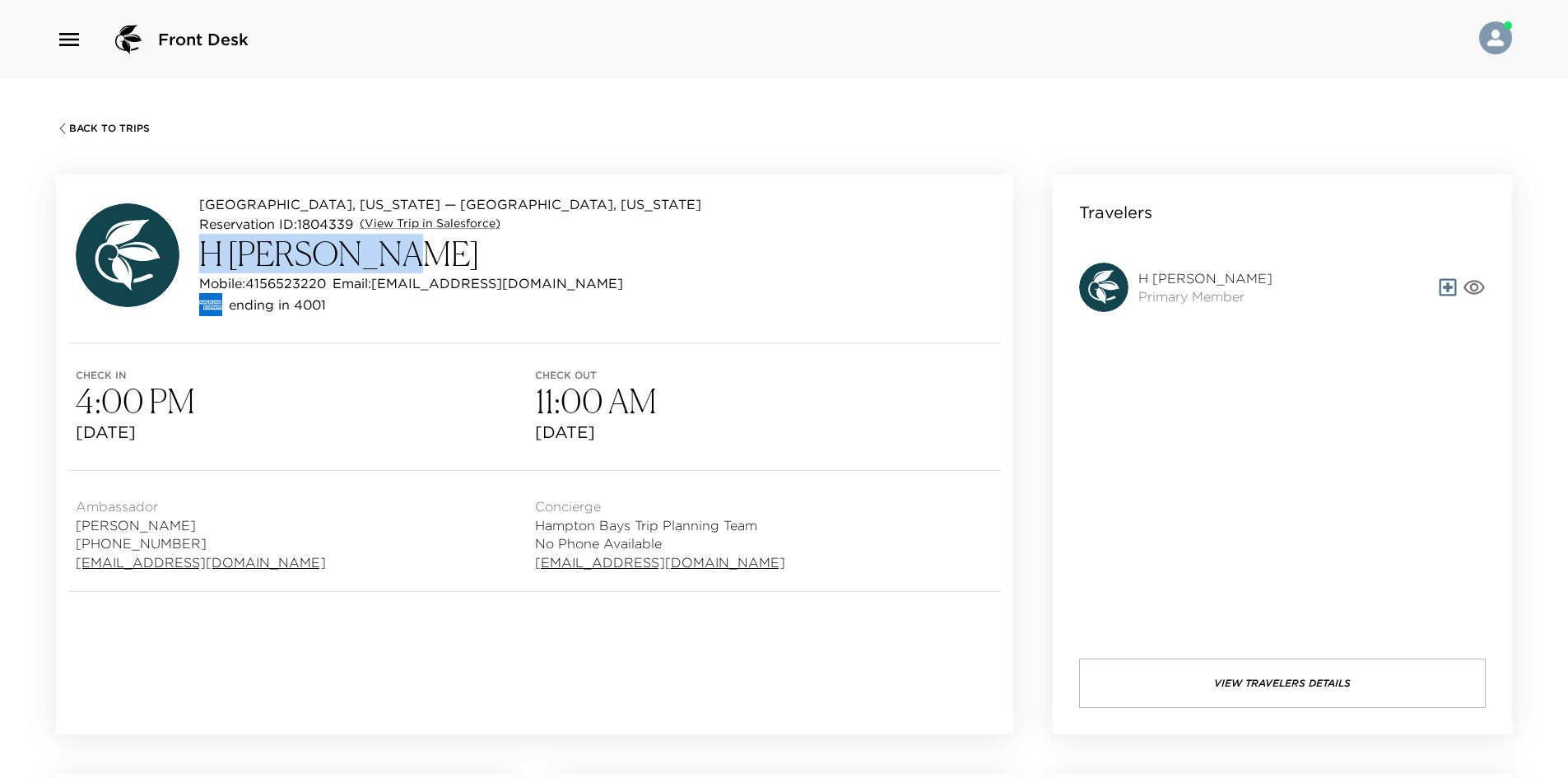
drag, startPoint x: 359, startPoint y: 251, endPoint x: 203, endPoint y: 264, distance: 156.5
click at [203, 264] on h3 "H [PERSON_NAME]" at bounding box center [449, 253] width 502 height 39
copy h3 "H [PERSON_NAME]"
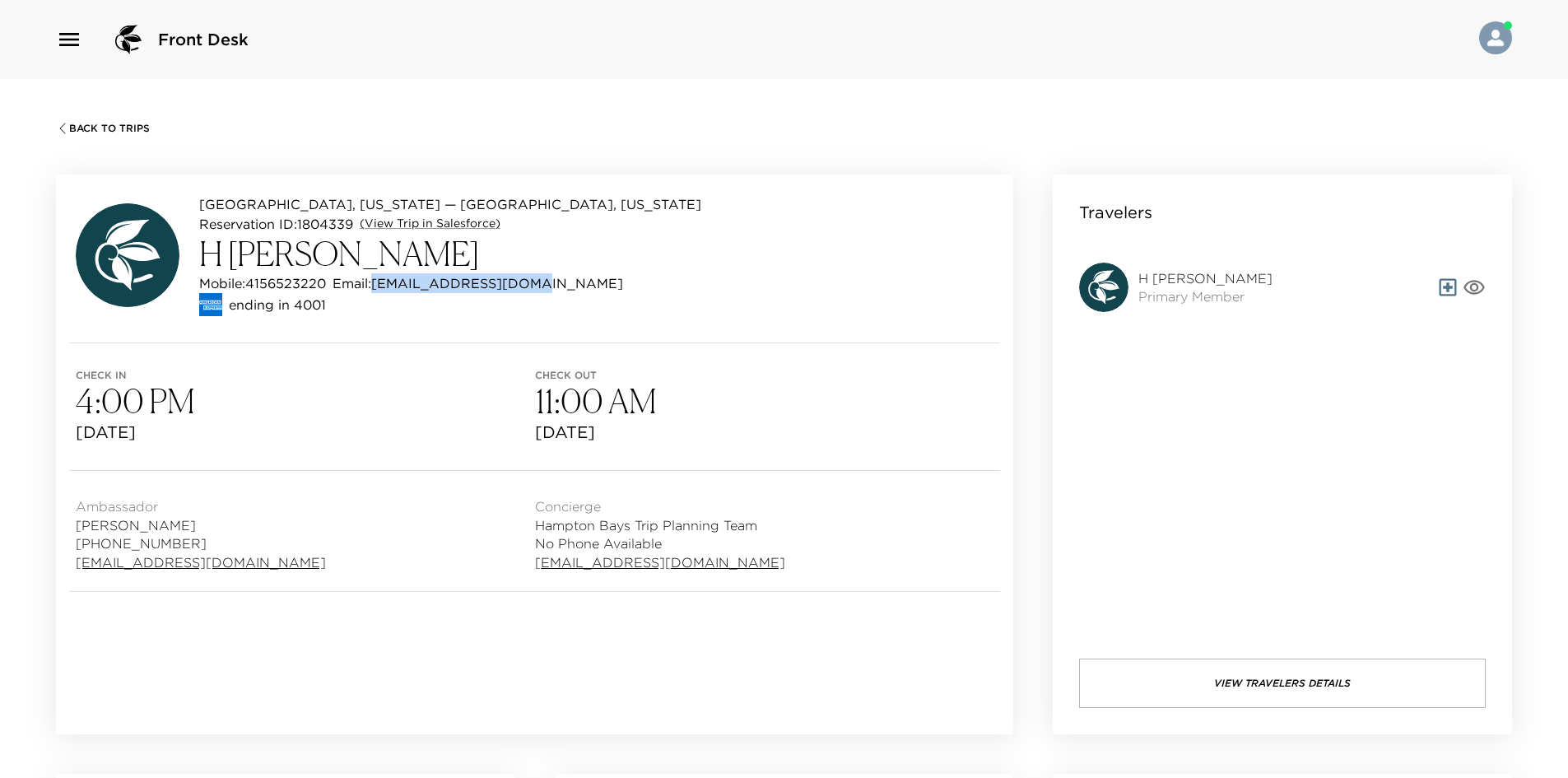
drag, startPoint x: 555, startPoint y: 284, endPoint x: 378, endPoint y: 281, distance: 177.0
click at [378, 281] on div "Mobile: [PHONE_NUMBER] Email: [EMAIL_ADDRESS][DOMAIN_NAME]" at bounding box center [449, 282] width 502 height 20
copy p "[EMAIL_ADDRESS][DOMAIN_NAME]"
drag, startPoint x: 327, startPoint y: 278, endPoint x: 251, endPoint y: 278, distance: 76.0
click at [251, 278] on p "Mobile: [PHONE_NUMBER]" at bounding box center [262, 282] width 127 height 20
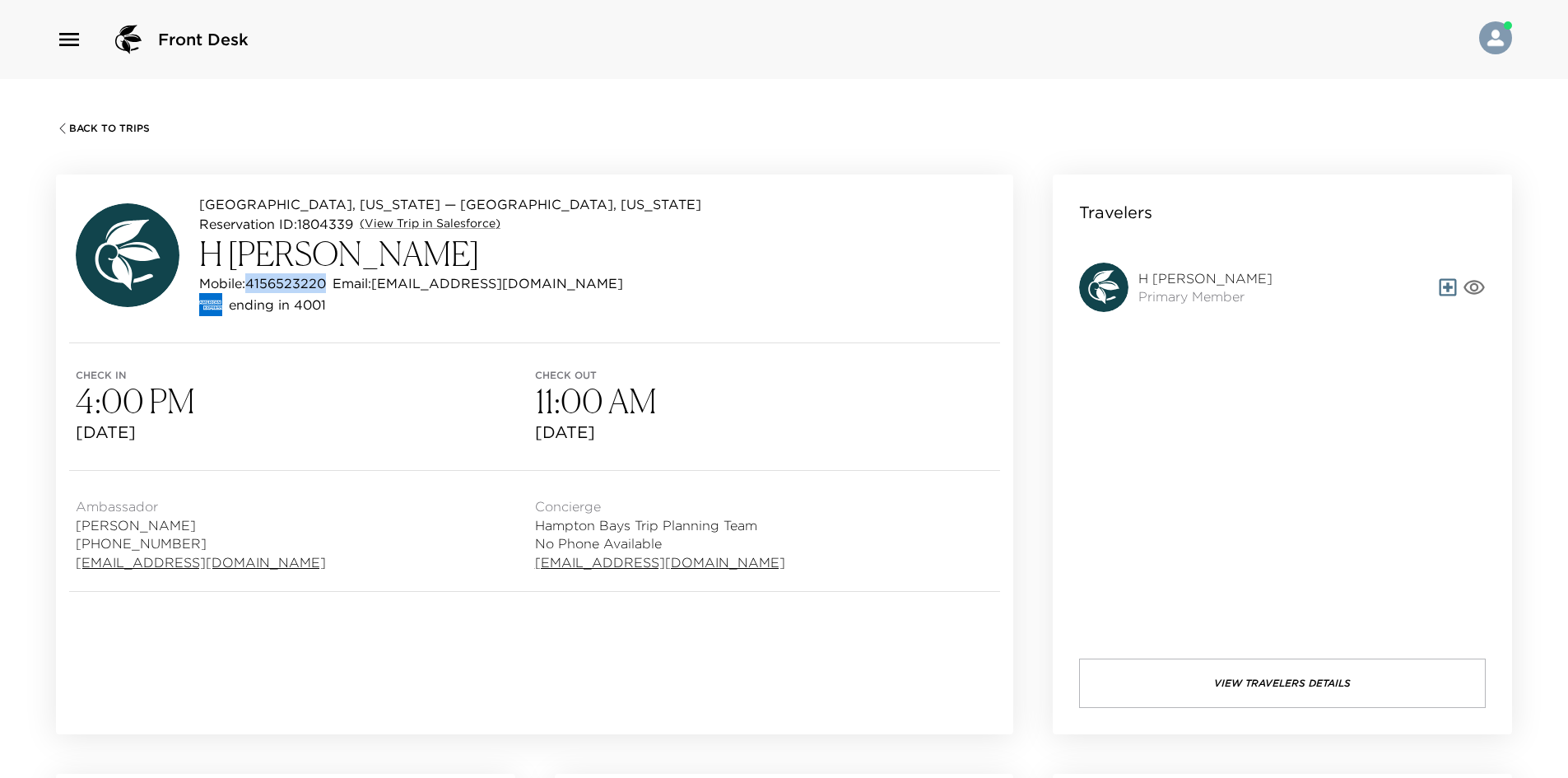
copy p "4156523220"
click at [1462, 281] on icon "button" at bounding box center [1473, 287] width 23 height 23
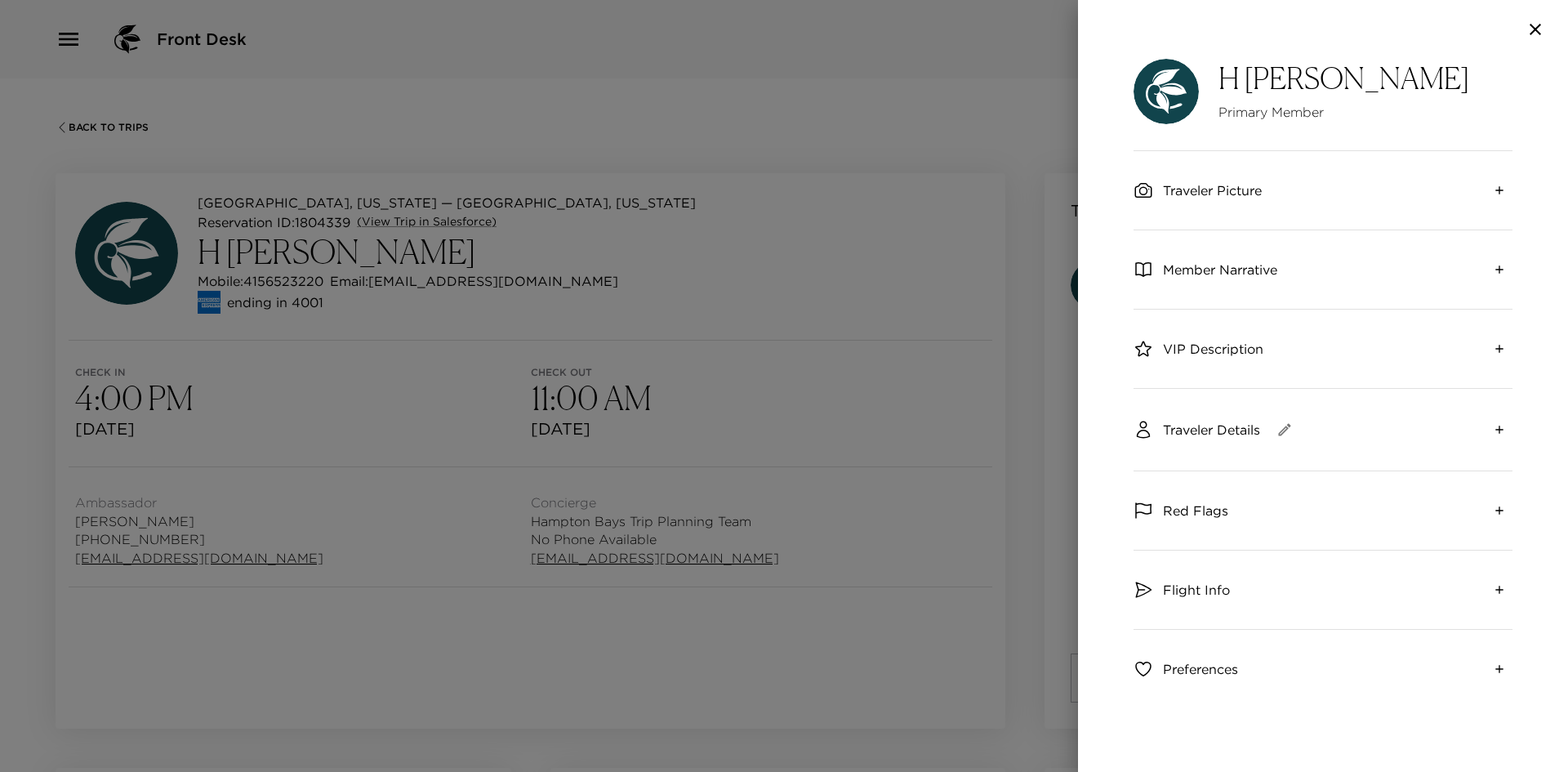
click at [1183, 274] on span "Member Narrative" at bounding box center [1220, 269] width 115 height 18
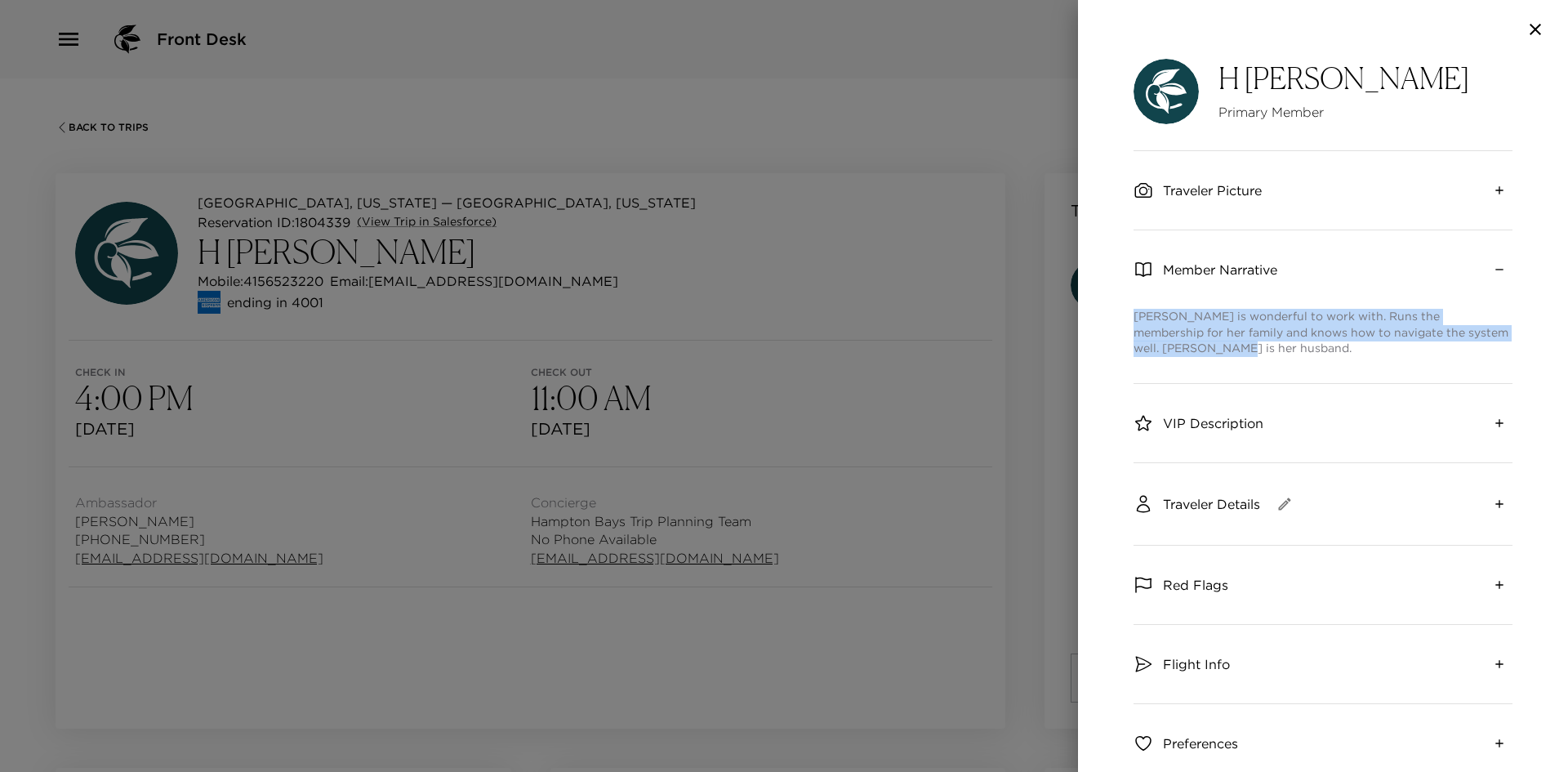
drag, startPoint x: 1211, startPoint y: 349, endPoint x: 1122, endPoint y: 318, distance: 94.2
click at [1122, 318] on div "H Jane Sung Primary Member Traveler Picture Member Narrative Jane is wonderful …" at bounding box center [1323, 415] width 490 height 713
copy p "Jane is wonderful to work with. Runs the membership for her family and knows ho…"
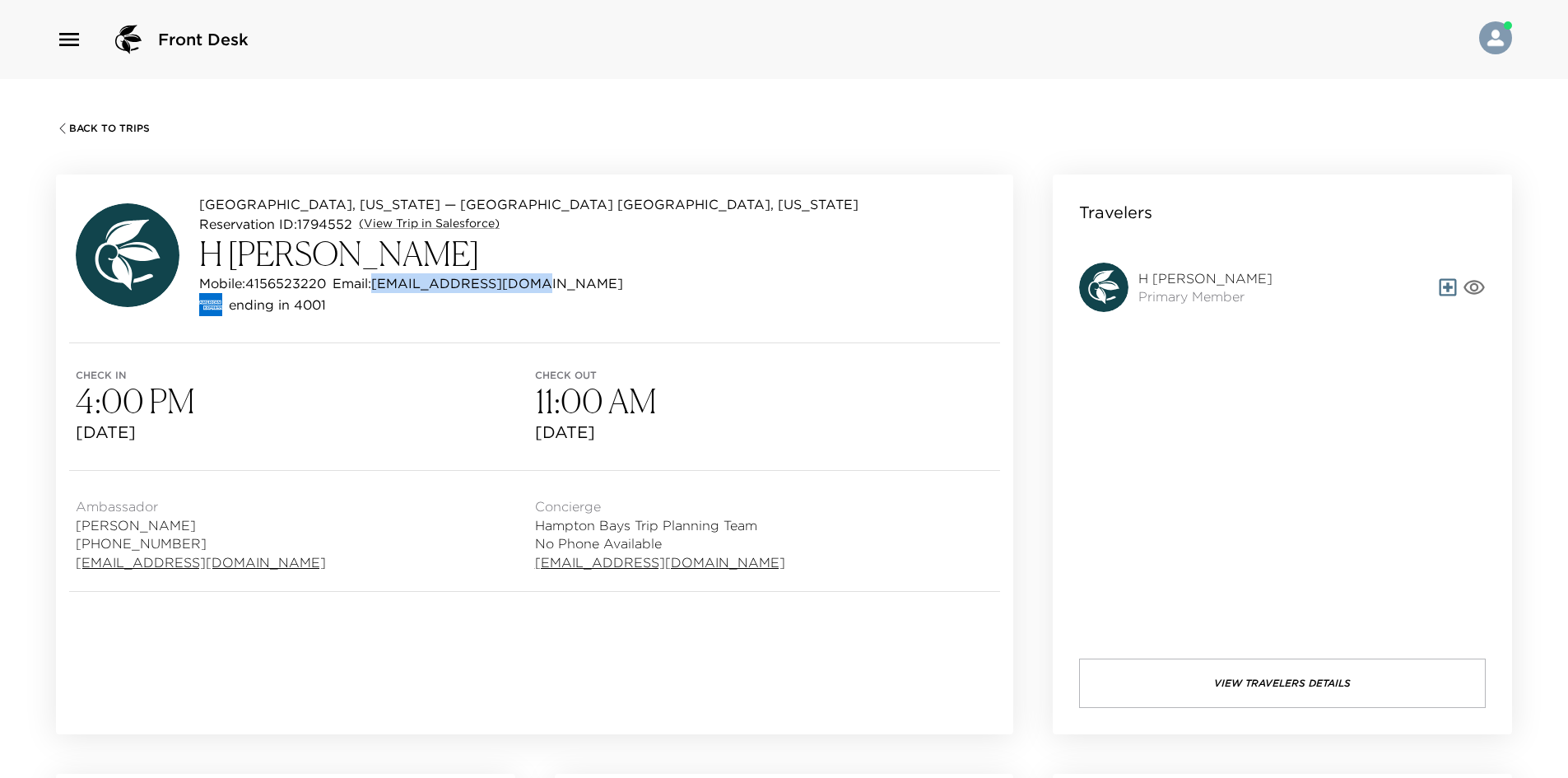
drag, startPoint x: 541, startPoint y: 282, endPoint x: 379, endPoint y: 285, distance: 162.0
click at [379, 285] on div "Mobile: [PHONE_NUMBER] Email: [EMAIL_ADDRESS][DOMAIN_NAME]" at bounding box center [528, 282] width 659 height 20
copy p "[EMAIL_ADDRESS][DOMAIN_NAME]"
drag, startPoint x: 330, startPoint y: 283, endPoint x: 251, endPoint y: 282, distance: 79.0
click at [251, 282] on div "Mobile: [PHONE_NUMBER] Email: [EMAIL_ADDRESS][DOMAIN_NAME]" at bounding box center [528, 282] width 659 height 20
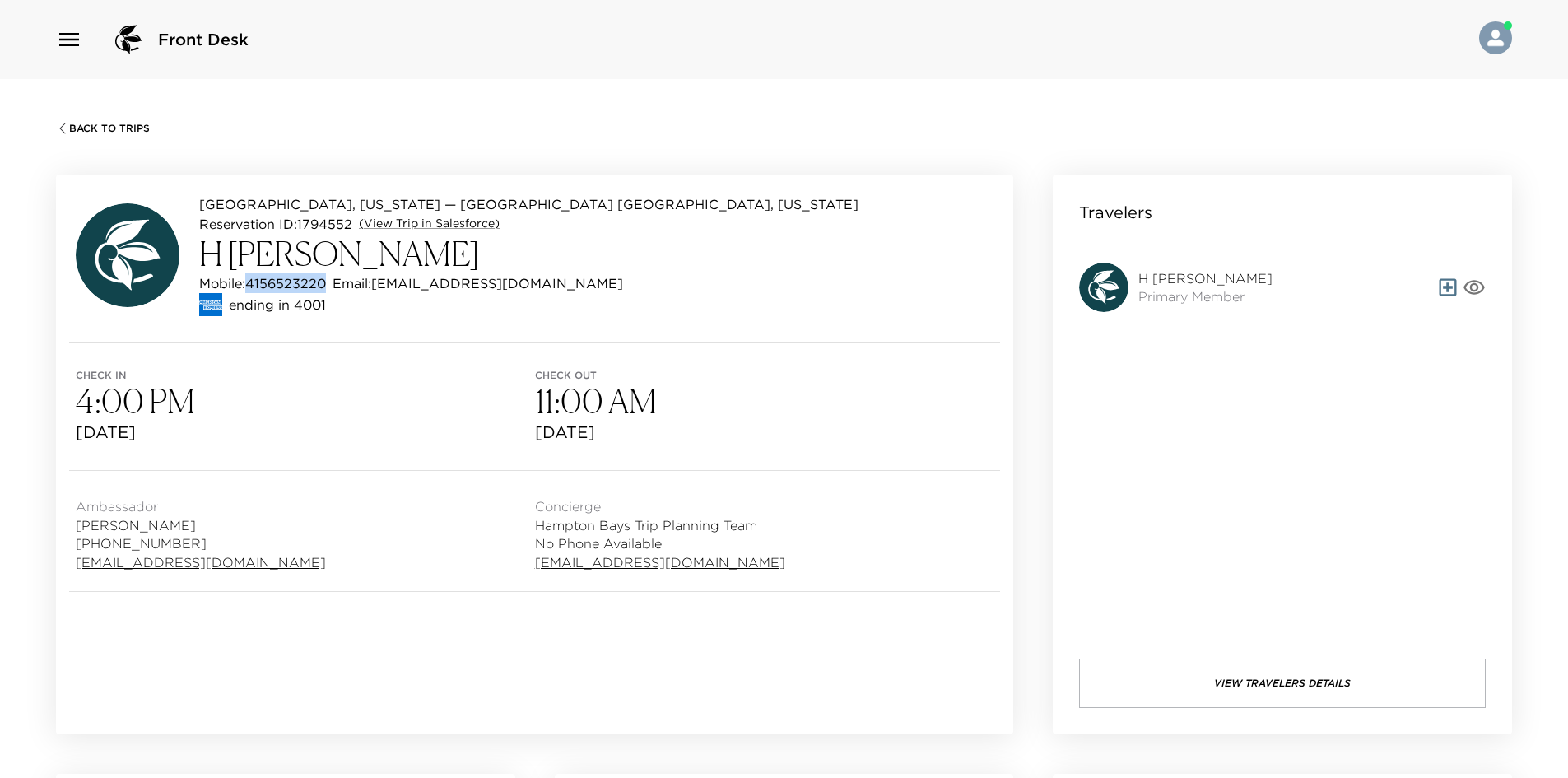
copy p "4156523220"
drag, startPoint x: 539, startPoint y: 283, endPoint x: 381, endPoint y: 287, distance: 158.1
click at [381, 287] on div "Mobile: [PHONE_NUMBER] Email: [EMAIL_ADDRESS][DOMAIN_NAME]" at bounding box center [528, 282] width 659 height 20
copy p "[EMAIL_ADDRESS][DOMAIN_NAME]"
drag, startPoint x: 327, startPoint y: 283, endPoint x: 250, endPoint y: 284, distance: 77.0
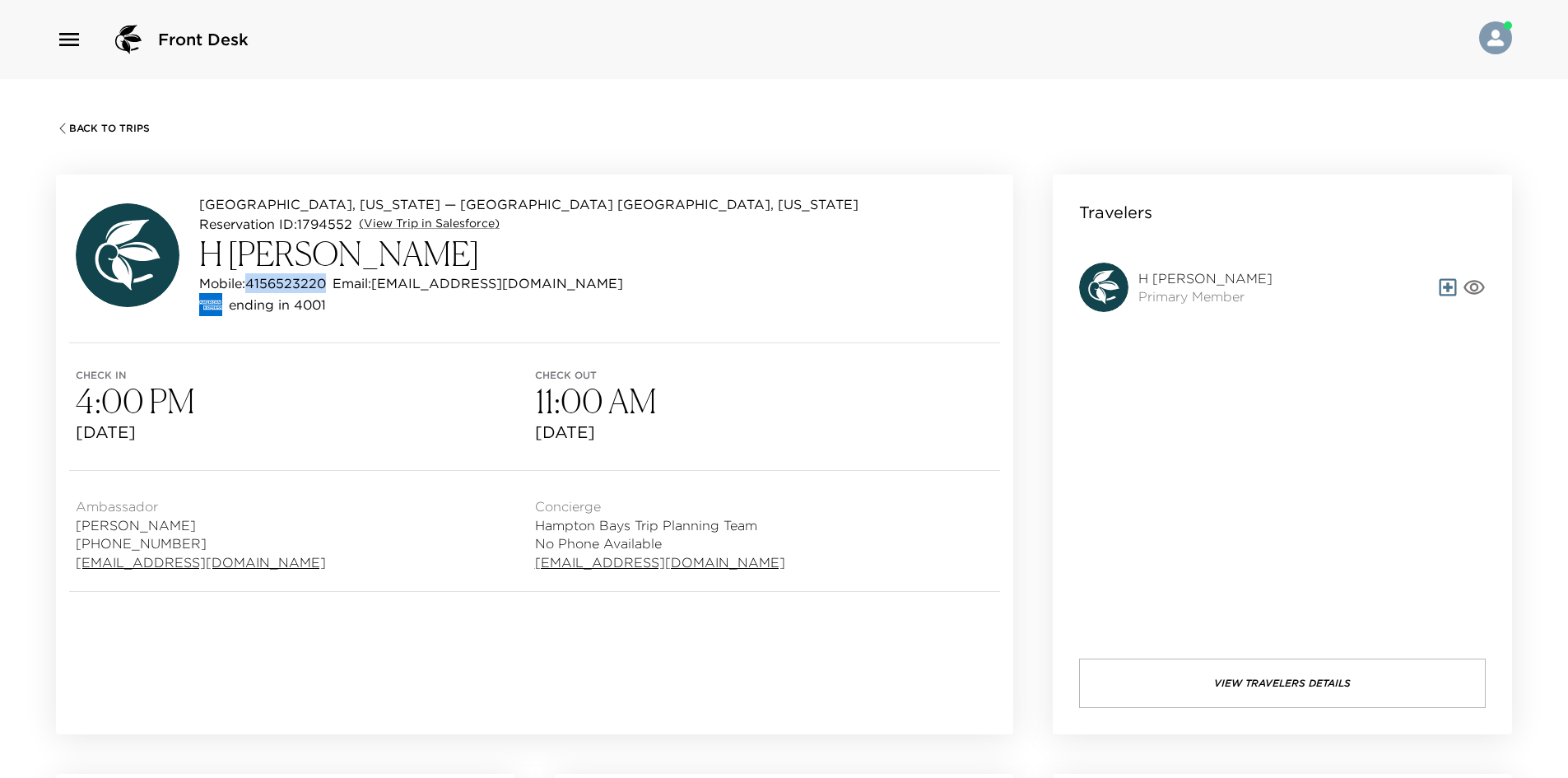
click at [250, 284] on p "Mobile: 4156523220" at bounding box center [262, 282] width 127 height 20
copy p "4156523220"
click at [991, 148] on div "Back To Trips Hampton Bays, New York — Rhumbline Hampton Bays, New York Reserva…" at bounding box center [784, 467] width 1568 height 778
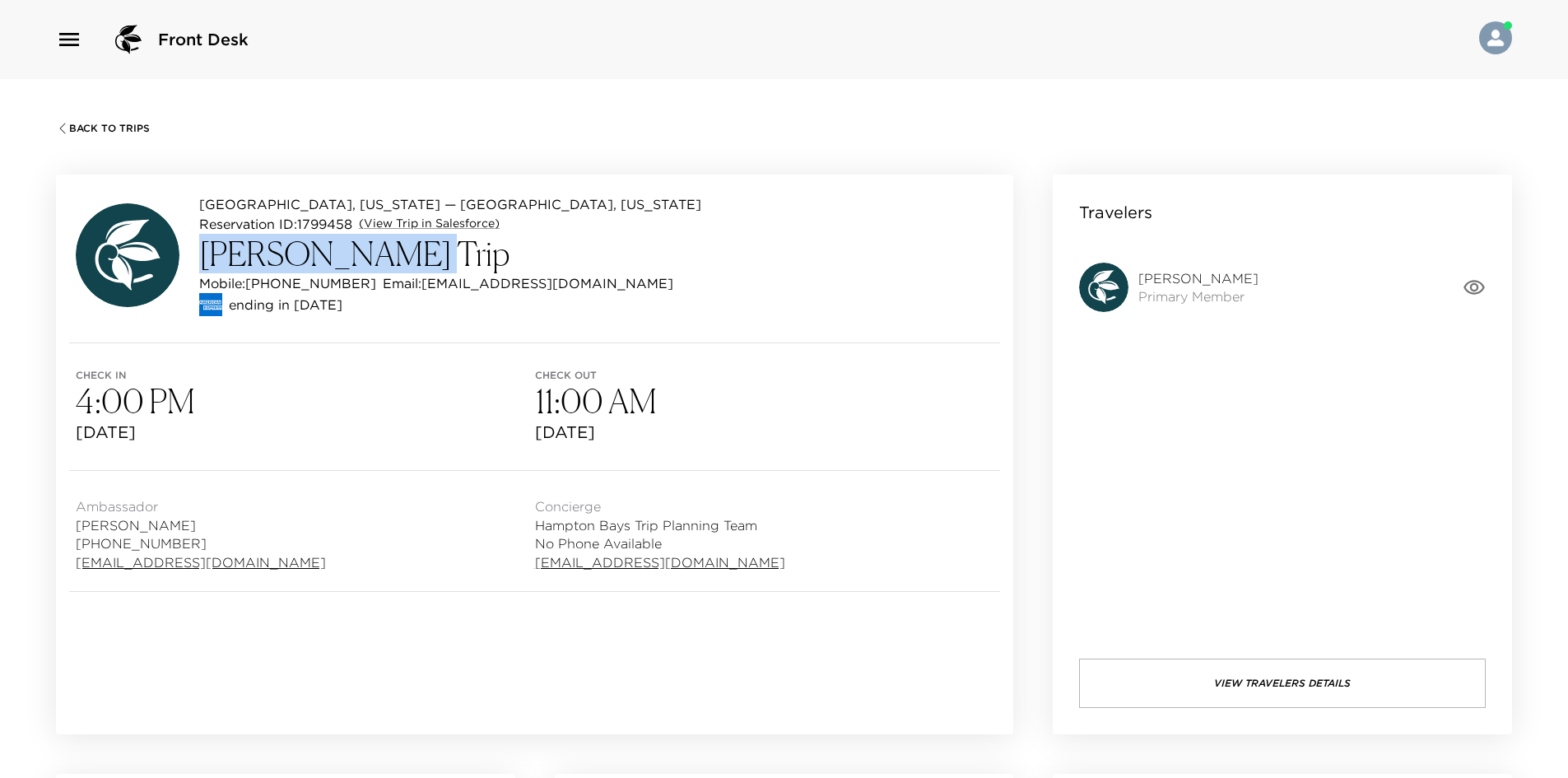
drag, startPoint x: 389, startPoint y: 260, endPoint x: 190, endPoint y: 259, distance: 199.0
click at [190, 259] on div "[GEOGRAPHIC_DATA], [US_STATE] — [GEOGRAPHIC_DATA], [US_STATE][GEOGRAPHIC_DATA] …" at bounding box center [388, 255] width 625 height 122
copy h3 "[PERSON_NAME]"
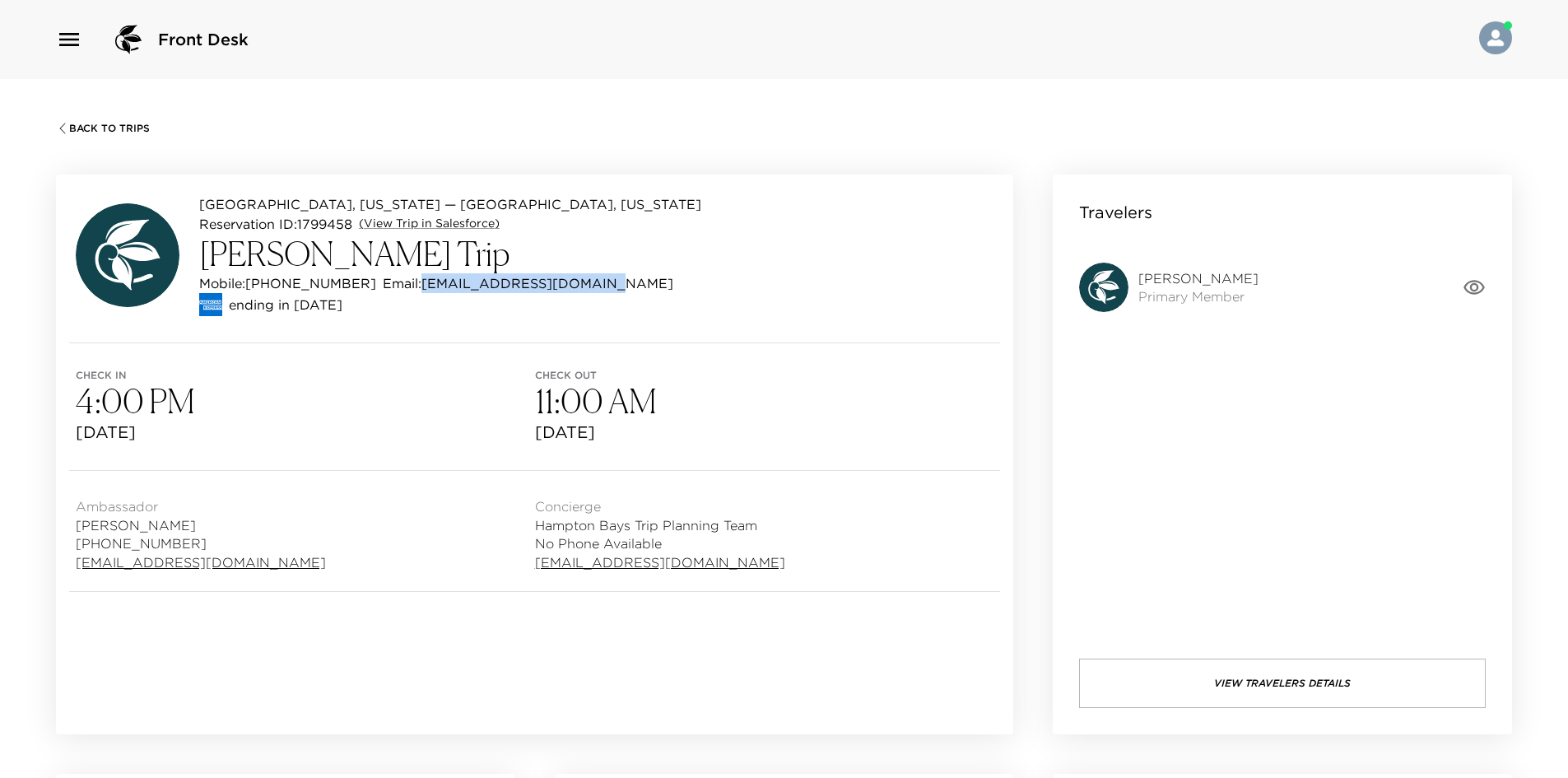
drag, startPoint x: 591, startPoint y: 284, endPoint x: 395, endPoint y: 285, distance: 196.0
click at [395, 285] on div "Mobile: [PHONE_NUMBER] Email: [EMAIL_ADDRESS][DOMAIN_NAME]" at bounding box center [449, 282] width 502 height 20
copy p "[EMAIL_ADDRESS][DOMAIN_NAME]"
drag, startPoint x: 343, startPoint y: 279, endPoint x: 251, endPoint y: 282, distance: 92.0
click at [251, 282] on p "Mobile: [PHONE_NUMBER]" at bounding box center [287, 282] width 177 height 20
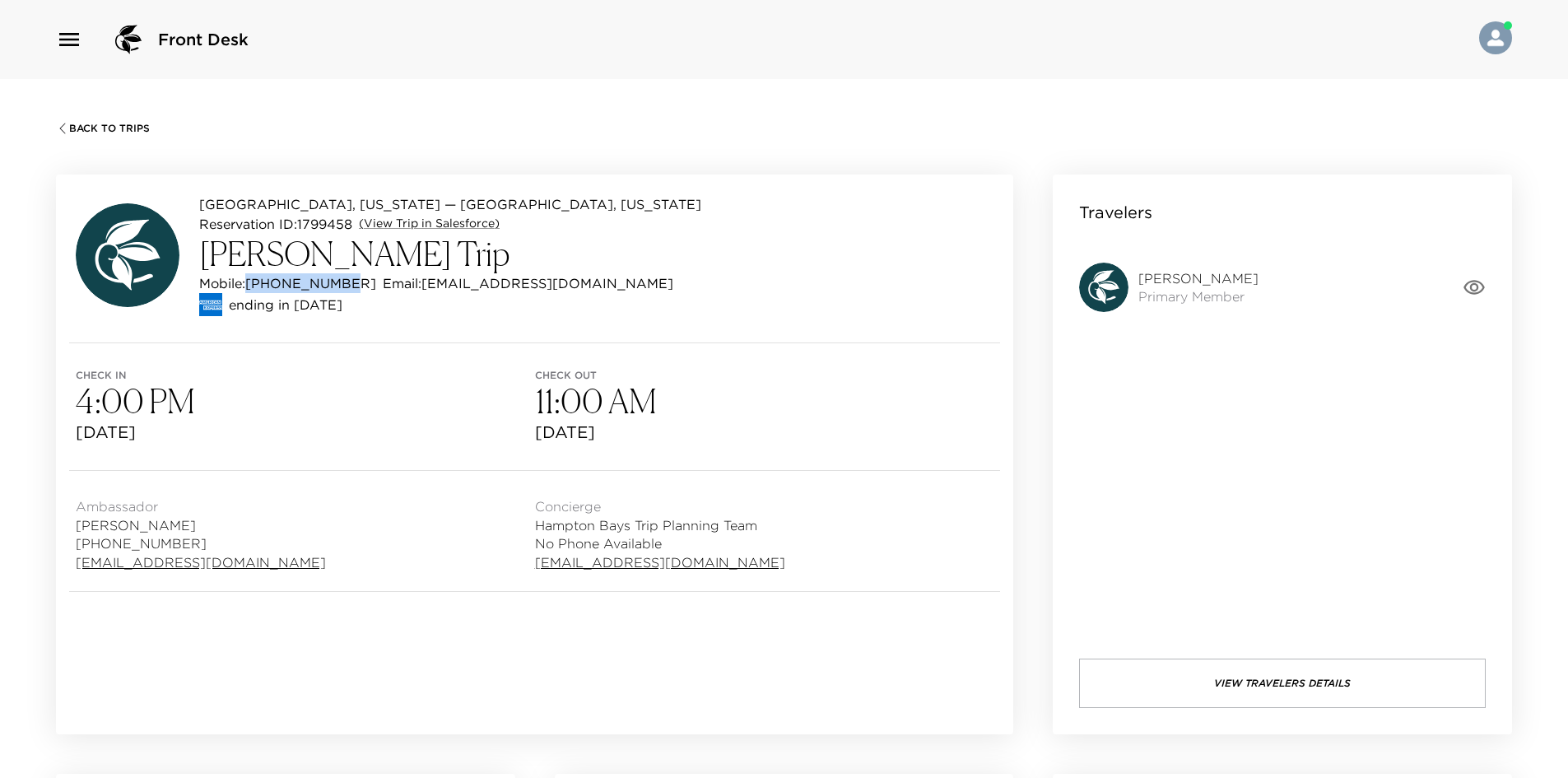
copy p "[PHONE_NUMBER]"
click at [1482, 291] on icon "button" at bounding box center [1473, 287] width 22 height 15
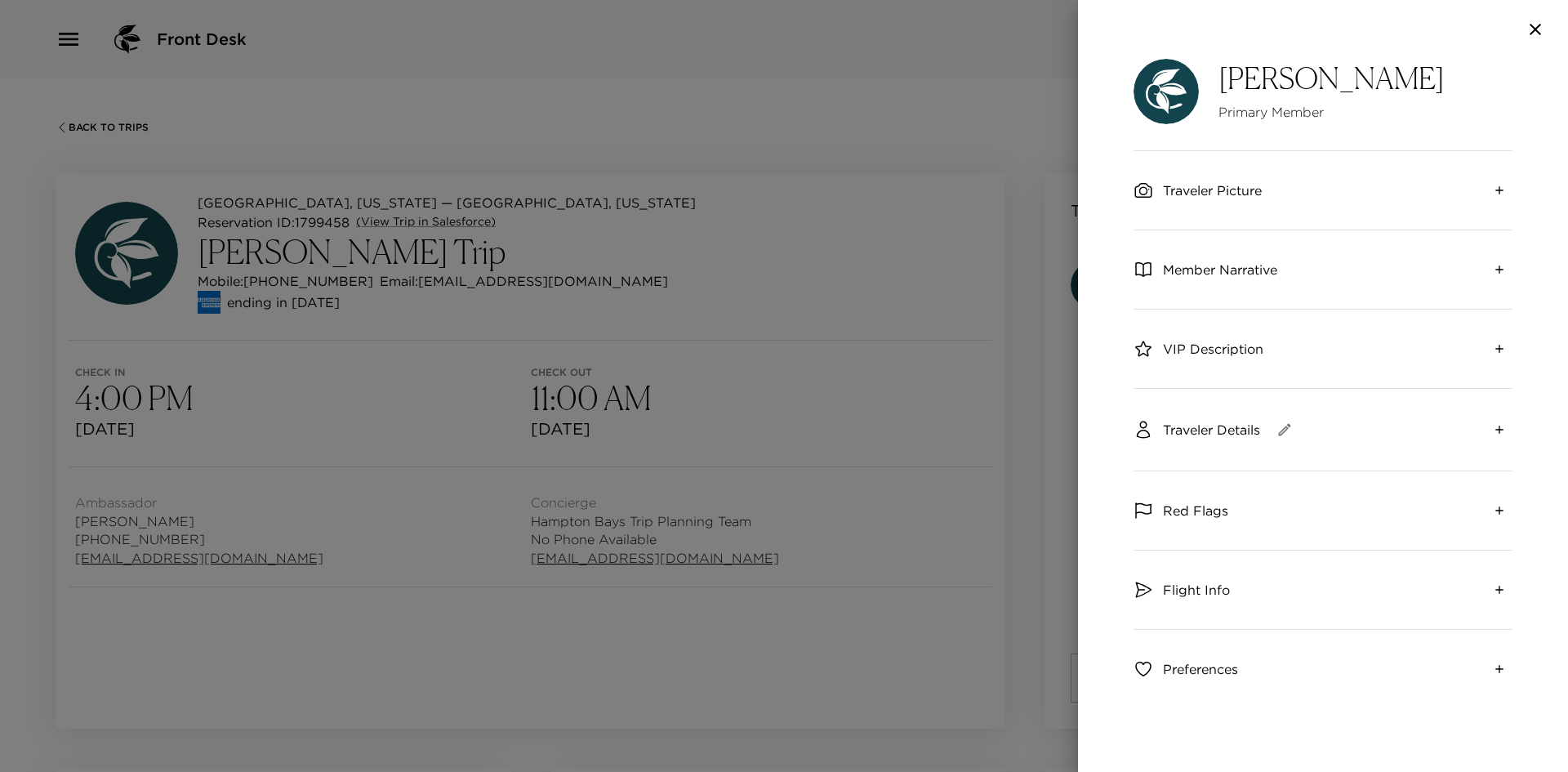
click at [1192, 265] on span "Member Narrative" at bounding box center [1220, 269] width 115 height 18
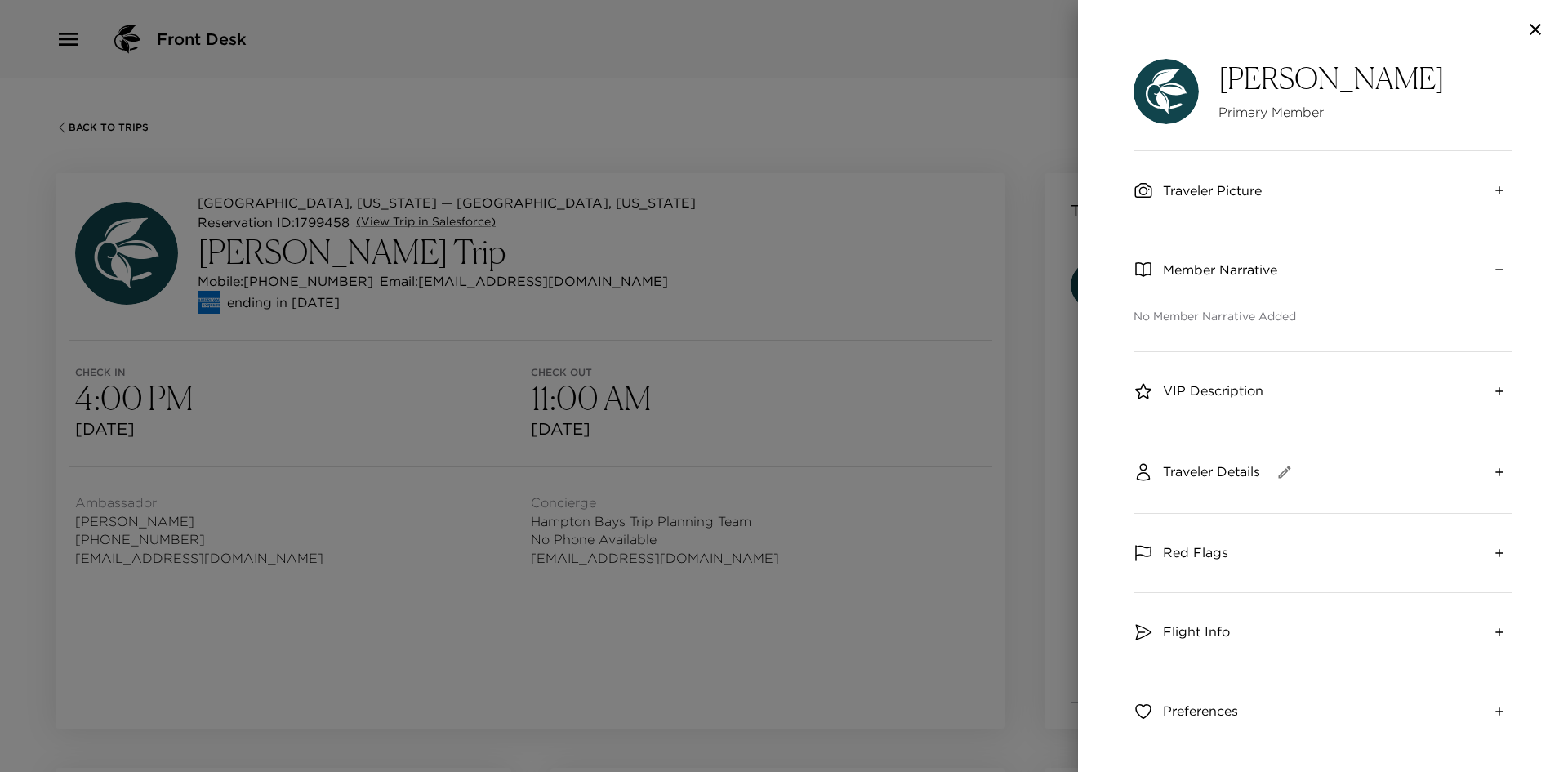
click at [1197, 372] on div "VIP Description" at bounding box center [1322, 391] width 379 height 78
click at [1204, 388] on span "VIP Description" at bounding box center [1213, 390] width 101 height 18
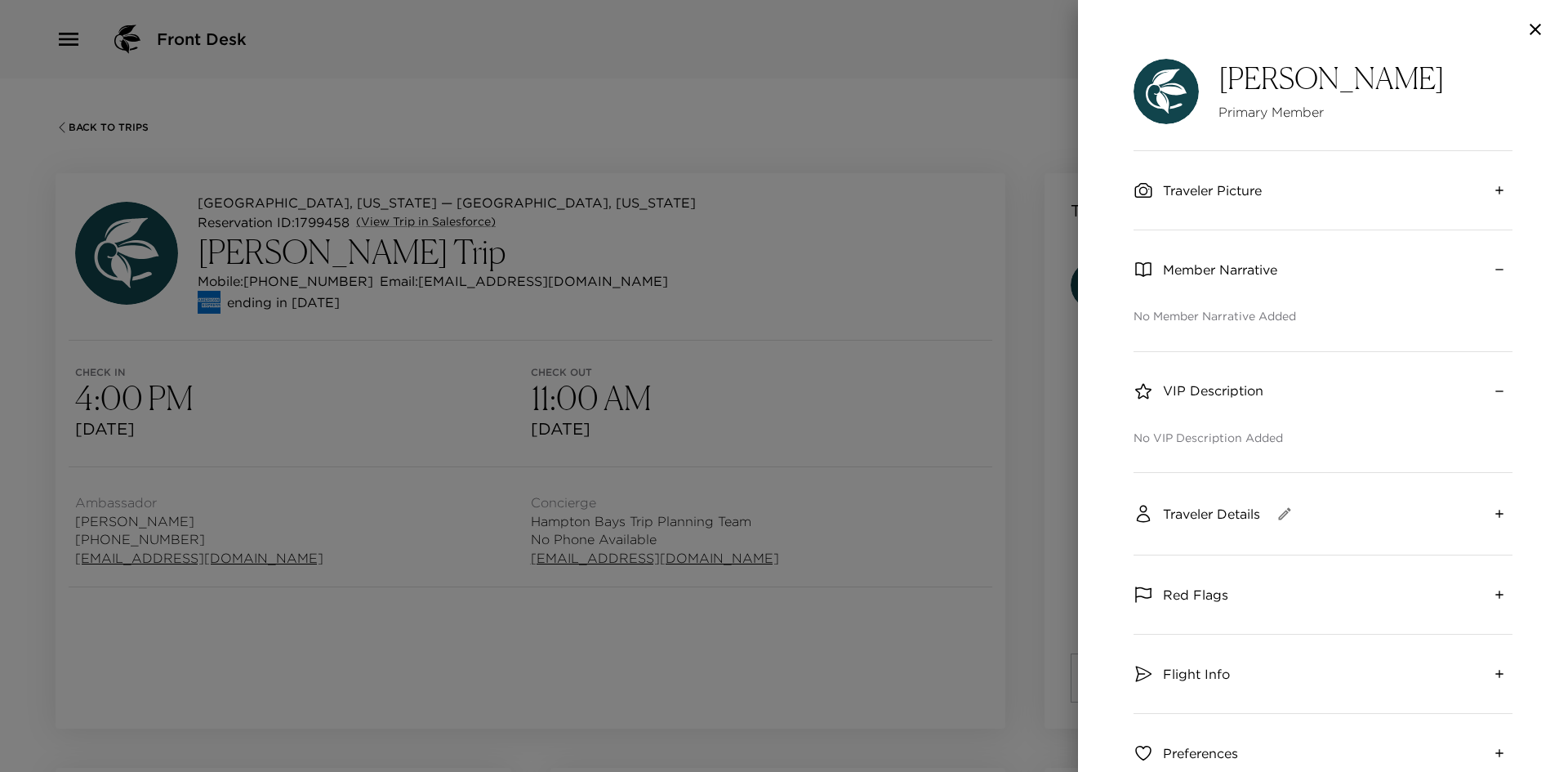
click at [1226, 509] on span "Traveler Details" at bounding box center [1211, 513] width 97 height 18
click at [831, 113] on div at bounding box center [784, 386] width 1568 height 772
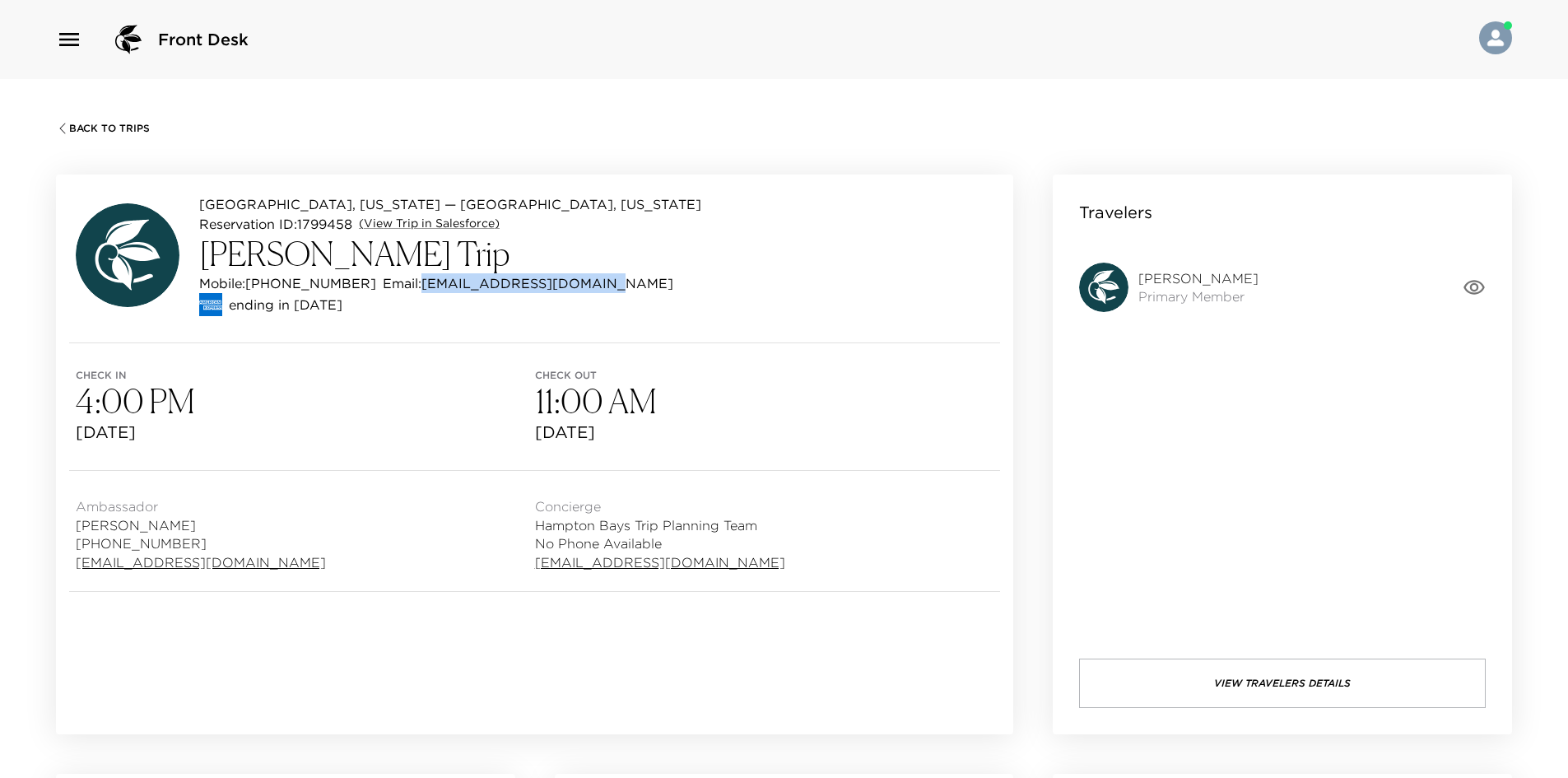
drag, startPoint x: 568, startPoint y: 283, endPoint x: 393, endPoint y: 285, distance: 175.0
click at [393, 285] on div "Mobile: 302-354-4463 Email: struthersryan@gmail.com" at bounding box center [449, 282] width 502 height 20
copy p "struthersryan@gmail.com"
drag, startPoint x: 344, startPoint y: 283, endPoint x: 252, endPoint y: 283, distance: 92.0
click at [252, 283] on div "Mobile: 302-354-4463 Email: struthersryan@gmail.com" at bounding box center [449, 282] width 502 height 20
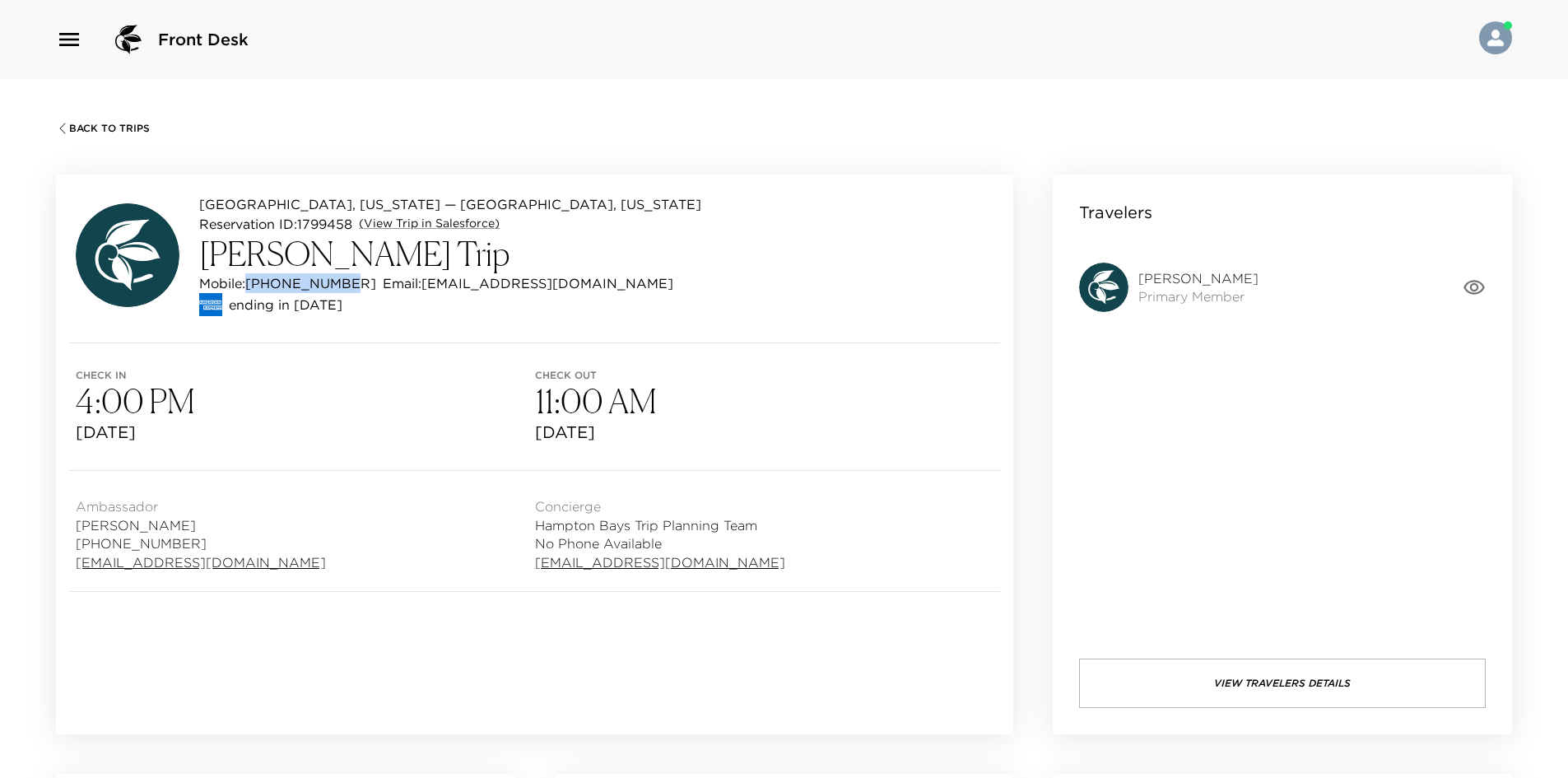
copy p "302-354-4463"
